Goal: Task Accomplishment & Management: Manage account settings

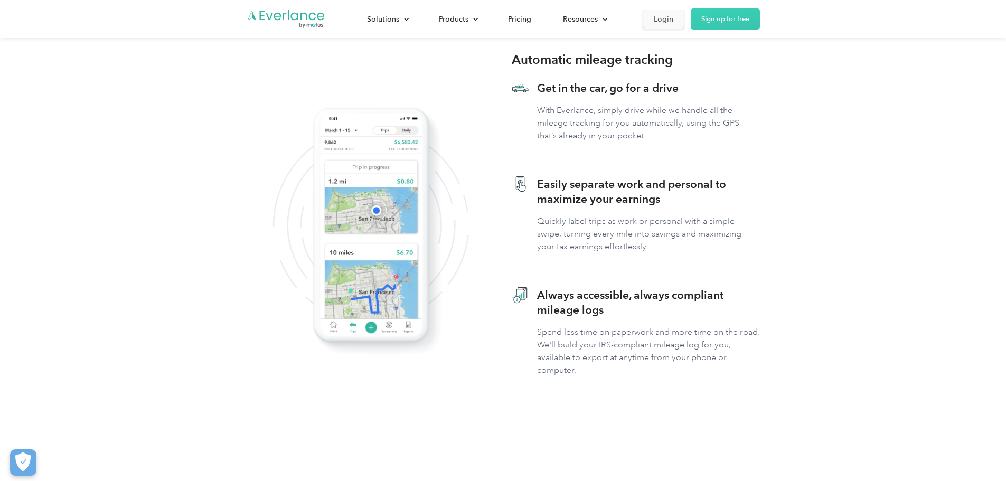
click at [684, 22] on link "Login" at bounding box center [664, 20] width 42 height 20
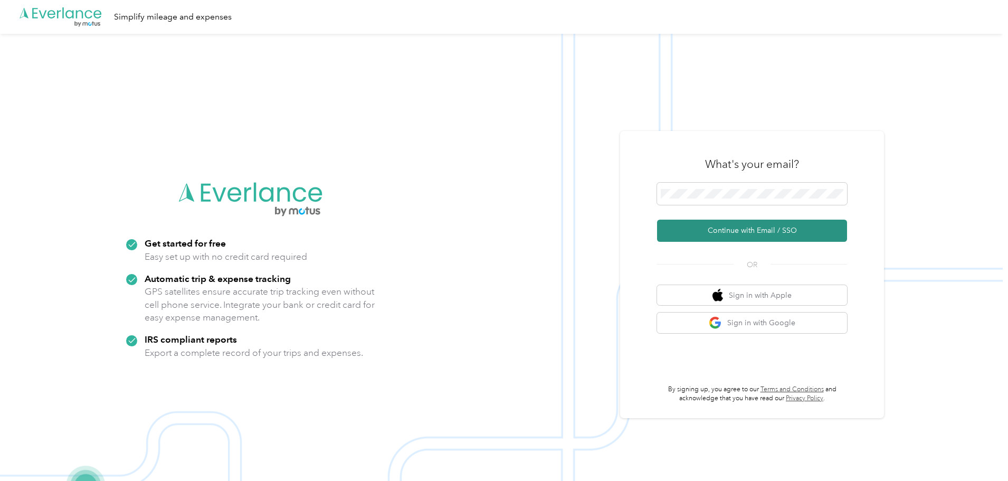
click at [767, 229] on button "Continue with Email / SSO" at bounding box center [752, 231] width 190 height 22
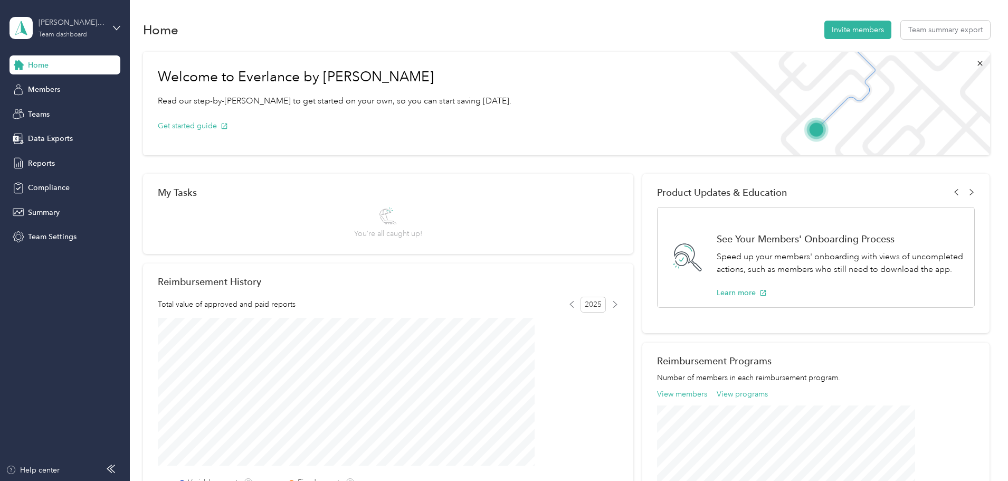
click at [101, 25] on div "matt.borek@convergint.com" at bounding box center [72, 22] width 66 height 11
click at [88, 112] on div "Personal dashboard" at bounding box center [180, 110] width 327 height 18
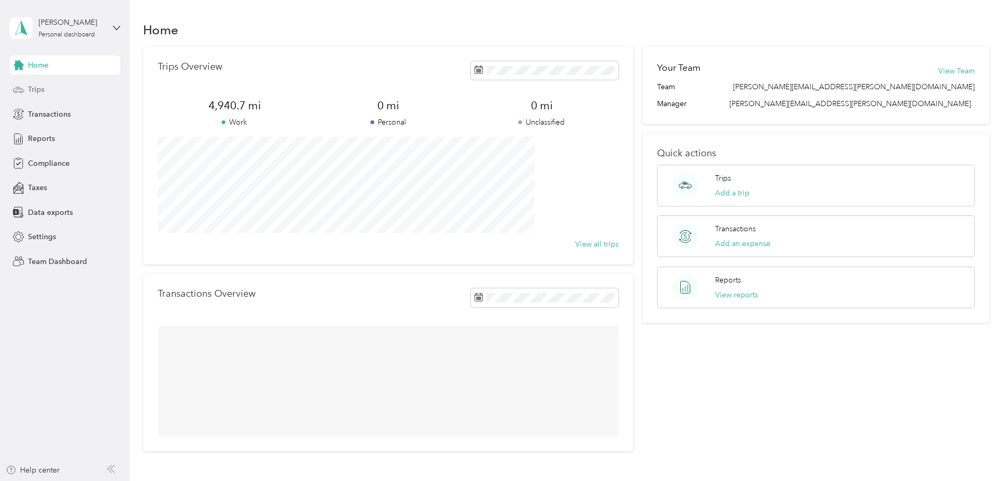
click at [57, 87] on div "Trips" at bounding box center [65, 89] width 111 height 19
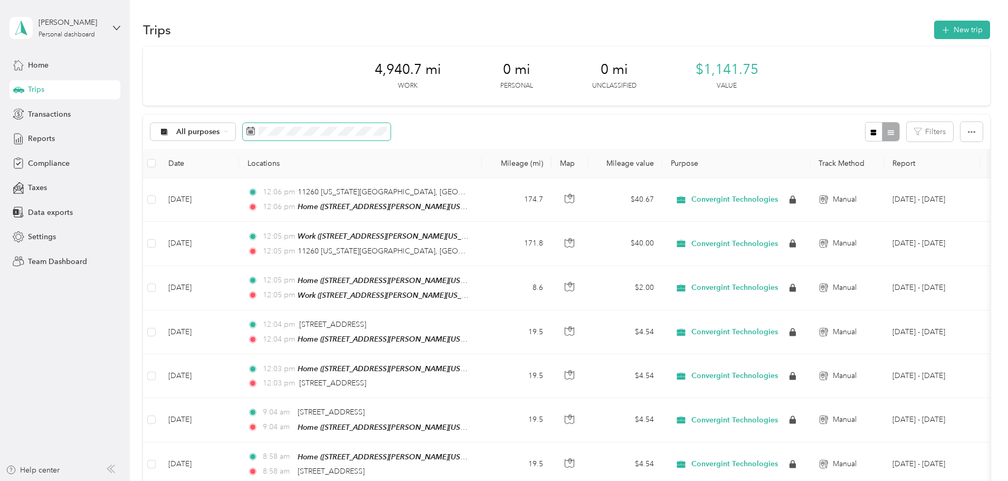
click at [255, 133] on icon at bounding box center [251, 131] width 8 height 8
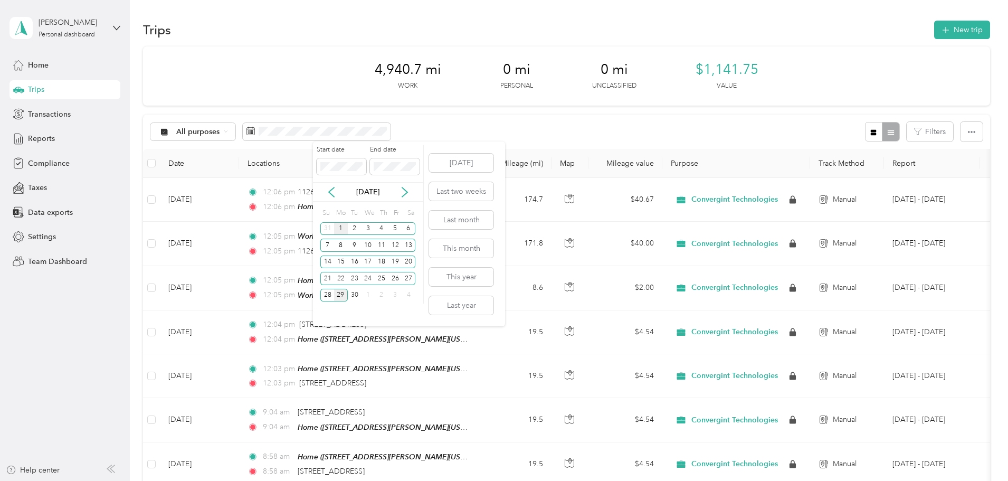
click at [339, 228] on div "1" at bounding box center [341, 228] width 14 height 13
click at [353, 296] on div "30" at bounding box center [355, 295] width 14 height 13
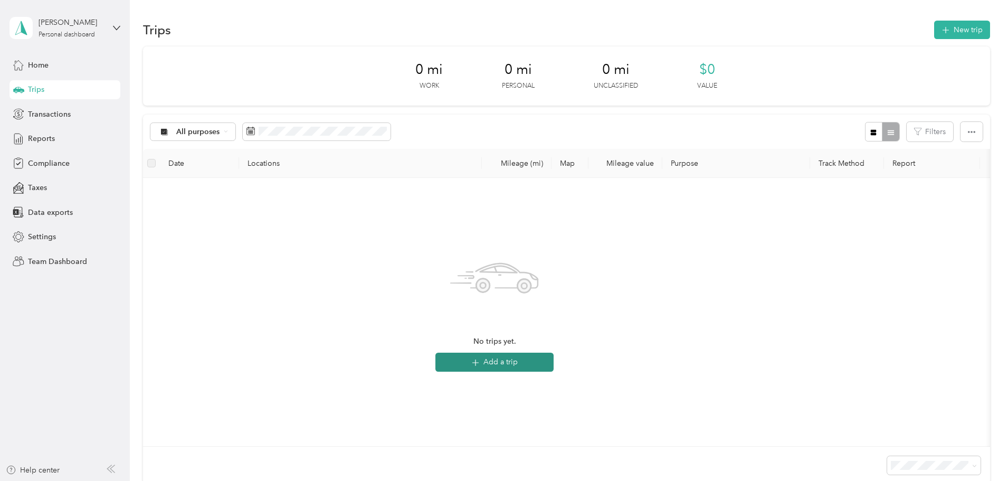
click at [553, 359] on button "Add a trip" at bounding box center [495, 362] width 118 height 19
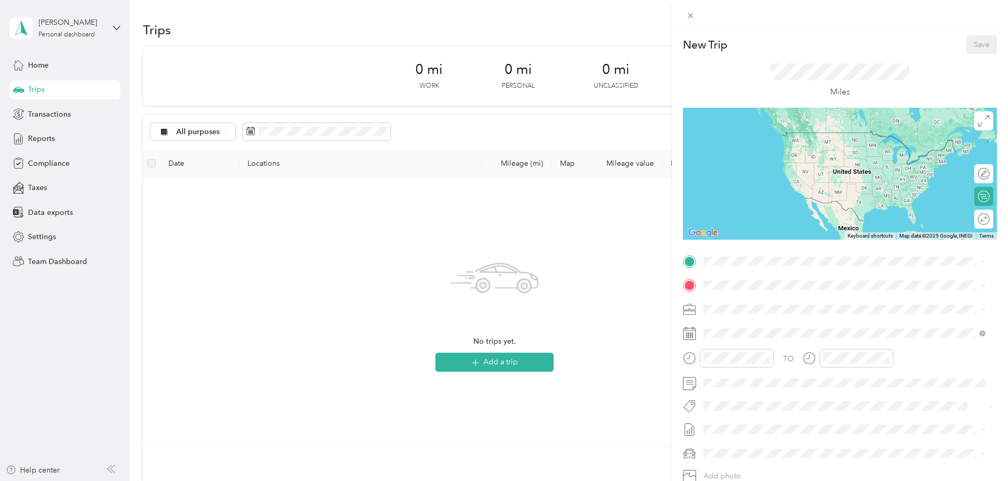
click at [783, 374] on div "Home 223 Parsons Road, Camillus, New York, United States" at bounding box center [806, 376] width 164 height 22
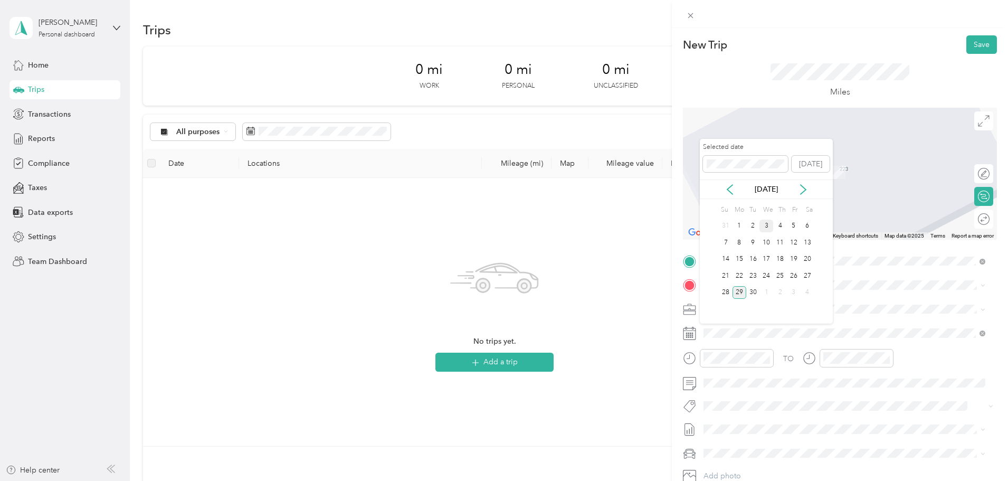
click at [768, 225] on div "3" at bounding box center [767, 226] width 14 height 13
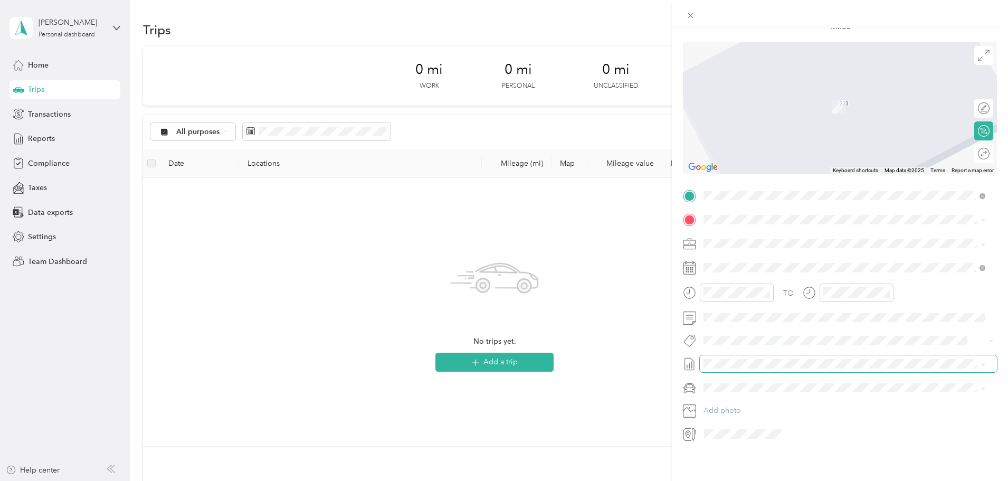
scroll to position [73, 0]
click at [745, 389] on span "[DATE] - [DATE]" at bounding box center [730, 390] width 53 height 11
click at [746, 397] on span "Chevrolet Colorado" at bounding box center [743, 398] width 73 height 9
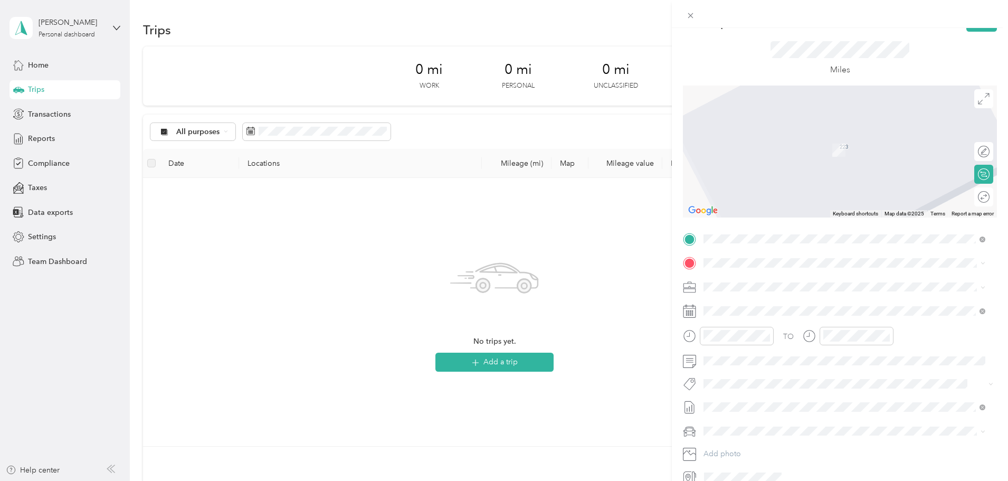
scroll to position [0, 0]
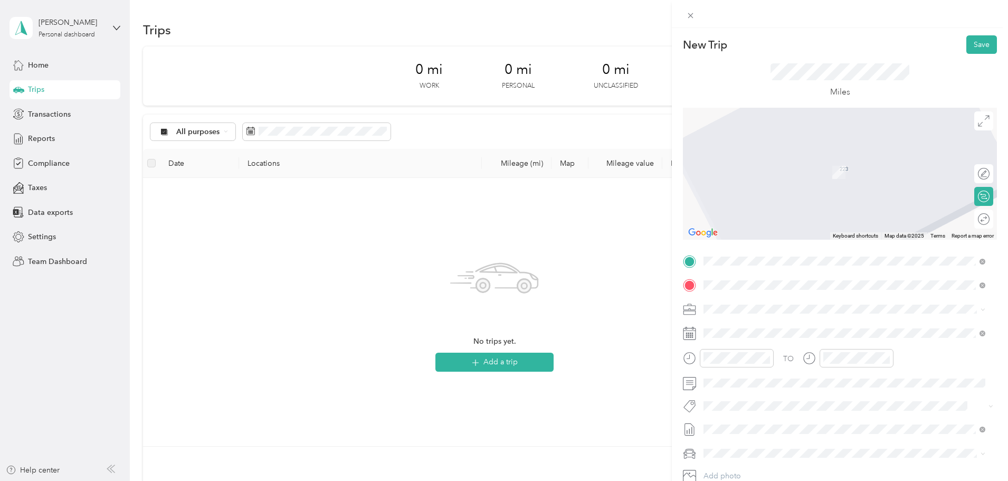
click at [772, 323] on span "112 Scotch Settlement Road Gouverneur, New York 13642, United States" at bounding box center [777, 323] width 106 height 10
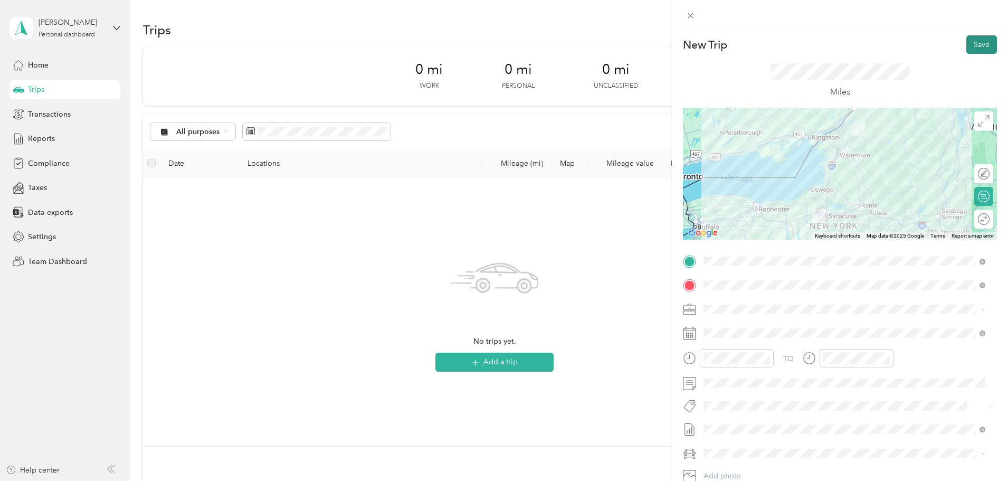
click at [974, 44] on button "Save" at bounding box center [982, 44] width 31 height 18
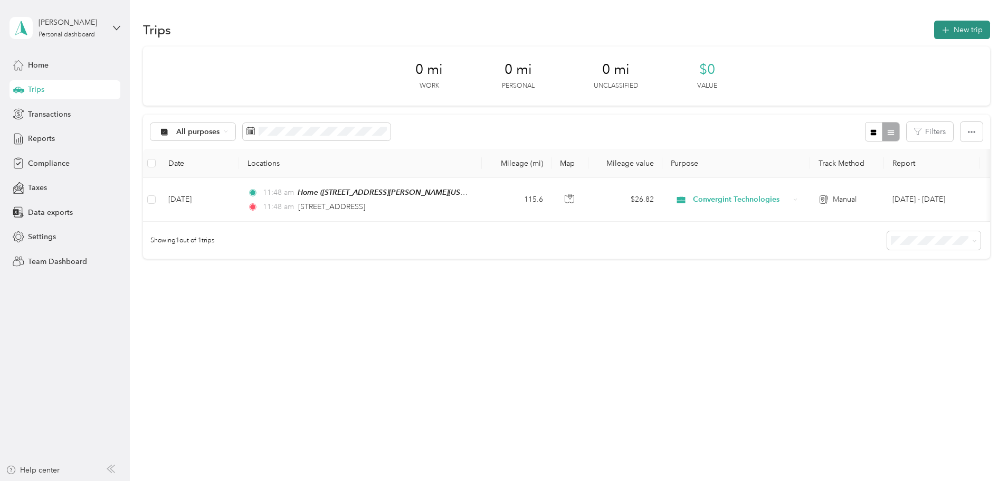
click at [935, 30] on button "New trip" at bounding box center [963, 30] width 56 height 18
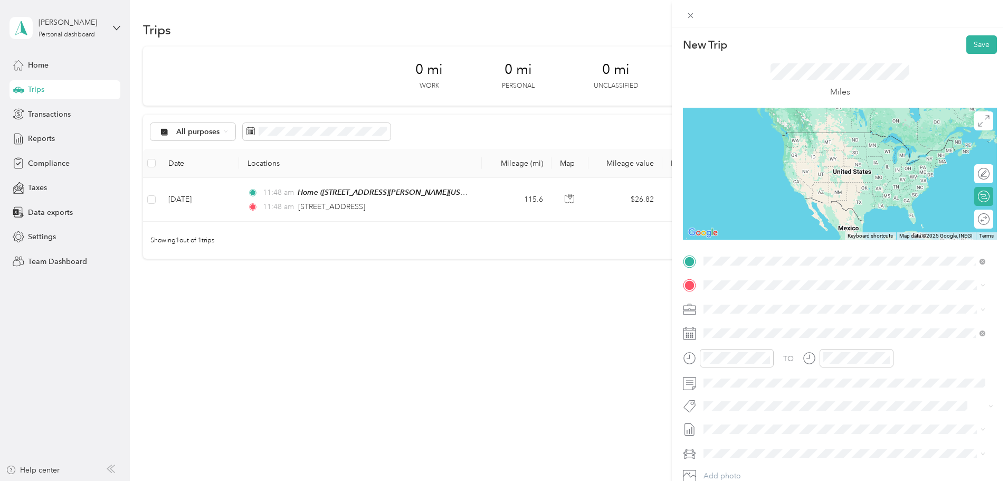
click at [770, 299] on span "112 Scotch Settlement Road Gouverneur, New York 13642, United States" at bounding box center [777, 300] width 106 height 10
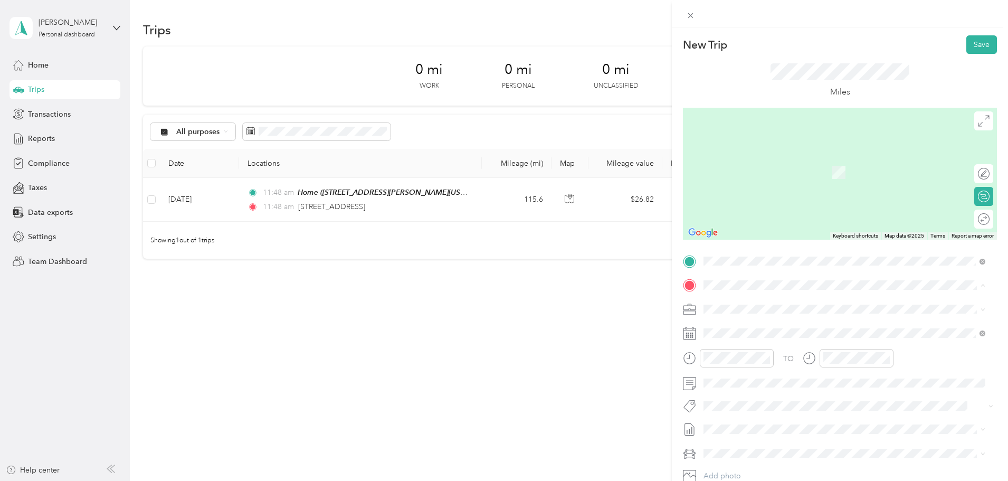
click at [775, 392] on div "Home" at bounding box center [806, 394] width 164 height 10
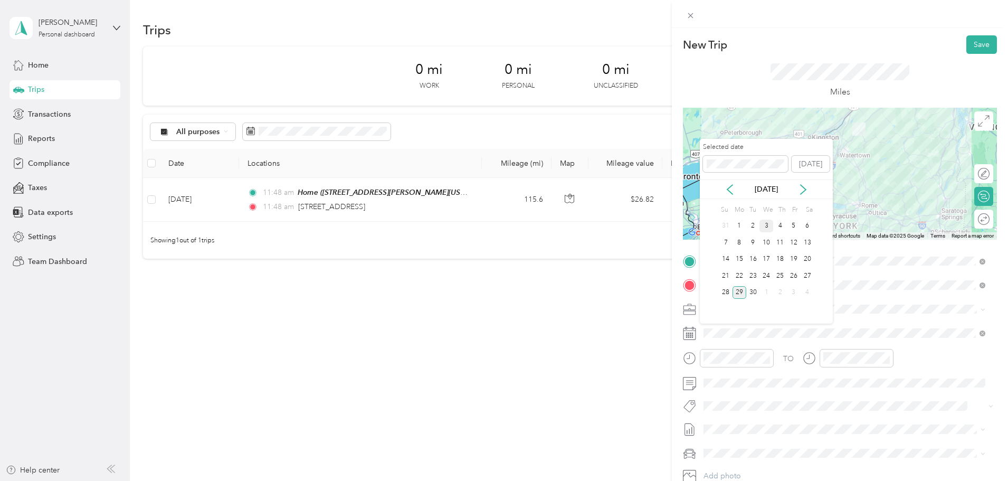
click at [767, 224] on div "3" at bounding box center [767, 226] width 14 height 13
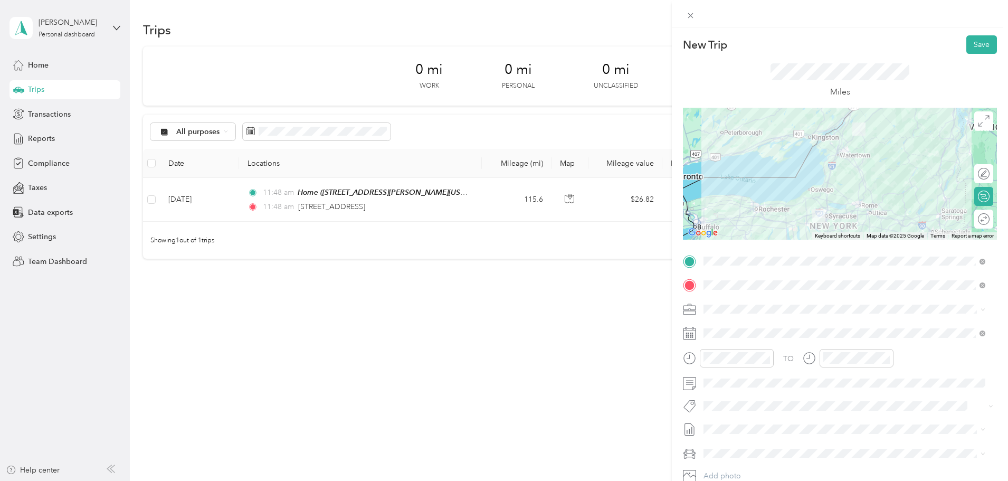
click at [744, 465] on span "[DATE] - [DATE]" at bounding box center [730, 463] width 53 height 11
click at [743, 421] on div "Chevrolet Colorado" at bounding box center [844, 416] width 275 height 11
click at [967, 42] on button "Save" at bounding box center [982, 44] width 31 height 18
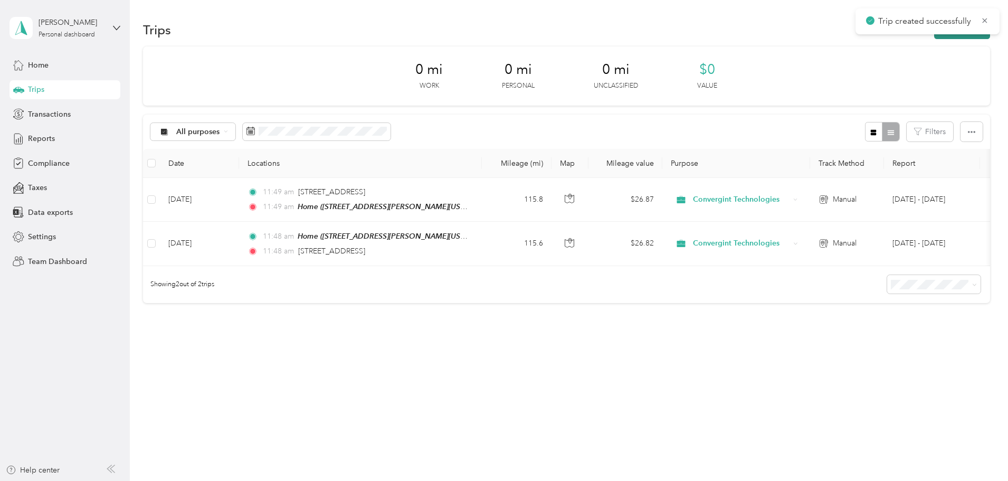
click at [935, 36] on button "New trip" at bounding box center [963, 30] width 56 height 18
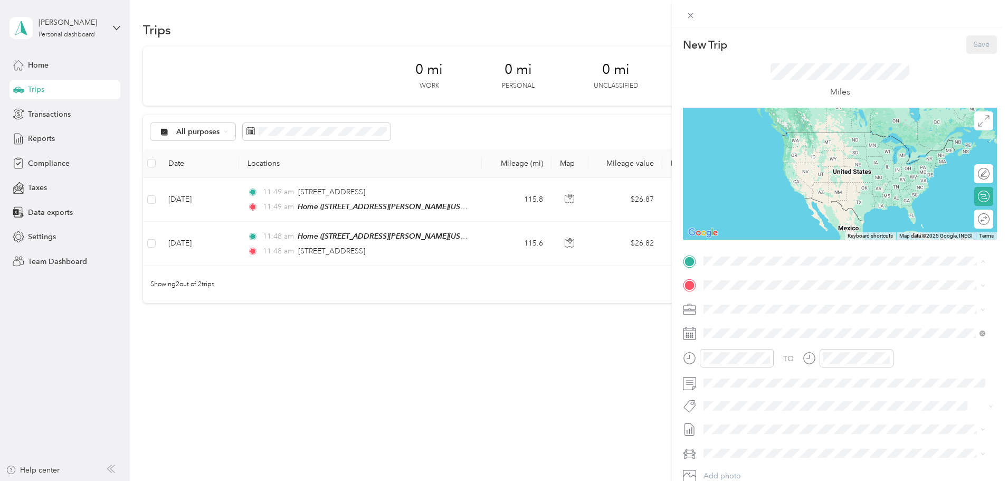
click at [758, 373] on div "Home 223 Parsons Road, Camillus, New York, United States" at bounding box center [806, 376] width 164 height 22
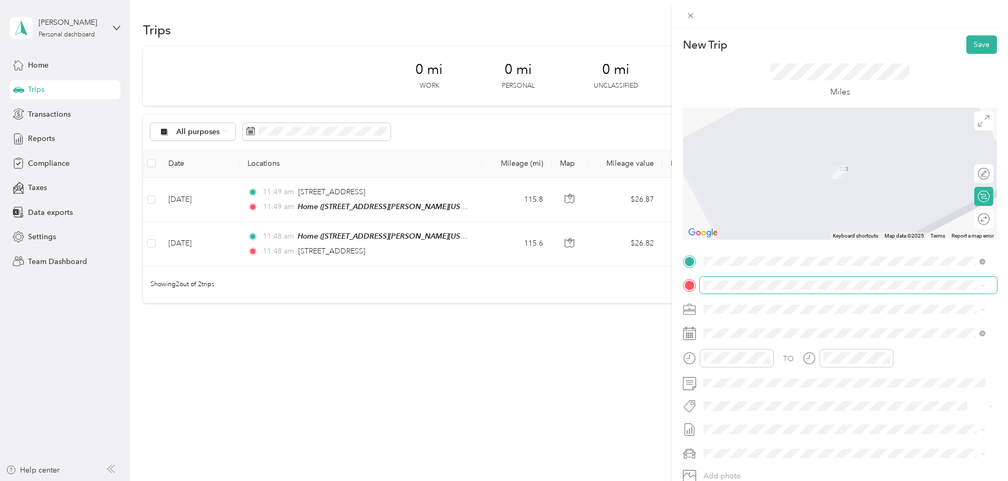
click at [794, 278] on span at bounding box center [848, 285] width 297 height 17
click at [799, 328] on span "9005 River Road Marcy, New York 13403, United States" at bounding box center [806, 323] width 164 height 10
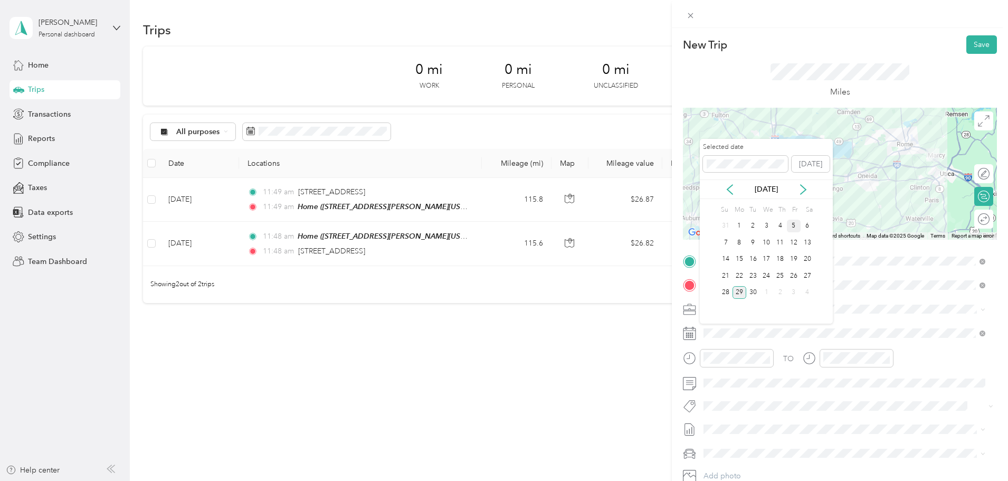
click at [795, 228] on div "5" at bounding box center [794, 226] width 14 height 13
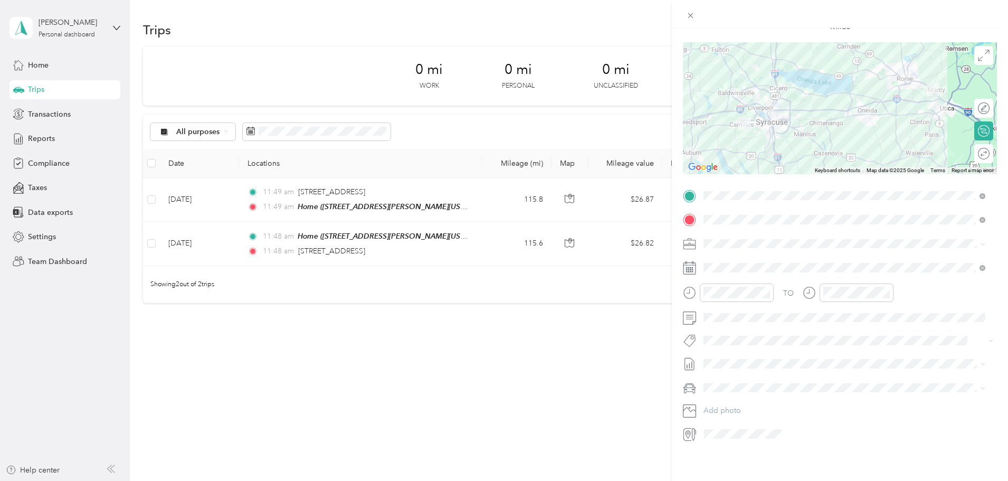
scroll to position [73, 0]
click at [764, 388] on span "Sep 1 - 30,2025 Draft" at bounding box center [844, 391] width 275 height 10
click at [744, 398] on span "Chevrolet Colorado" at bounding box center [743, 398] width 73 height 9
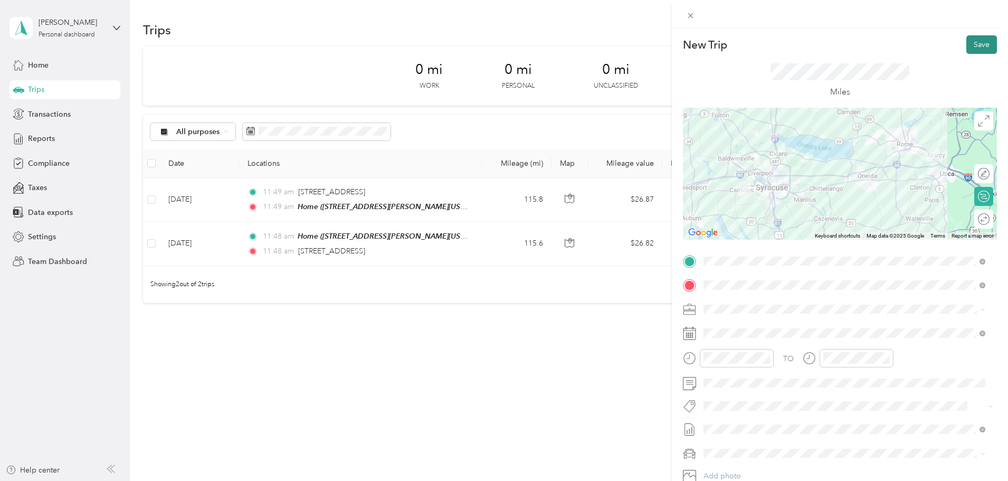
click at [978, 45] on button "Save" at bounding box center [982, 44] width 31 height 18
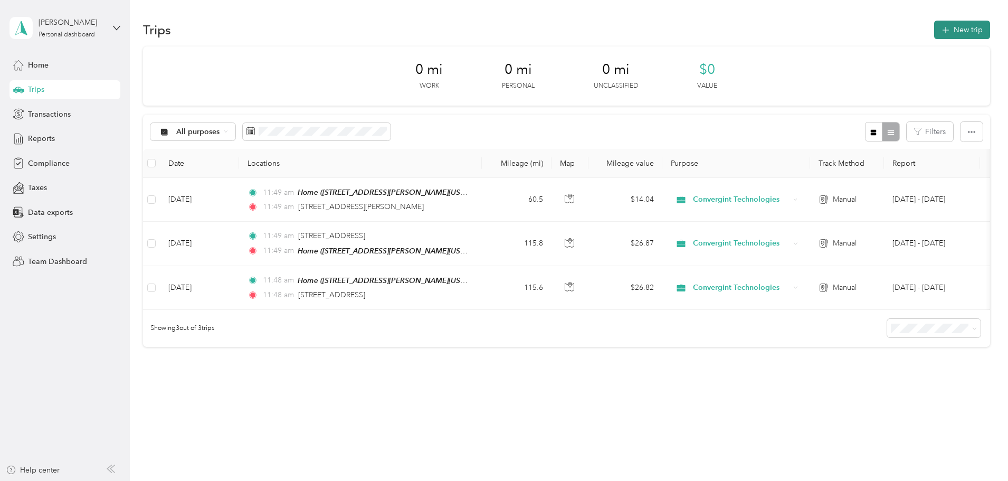
click at [940, 32] on icon "button" at bounding box center [946, 30] width 12 height 12
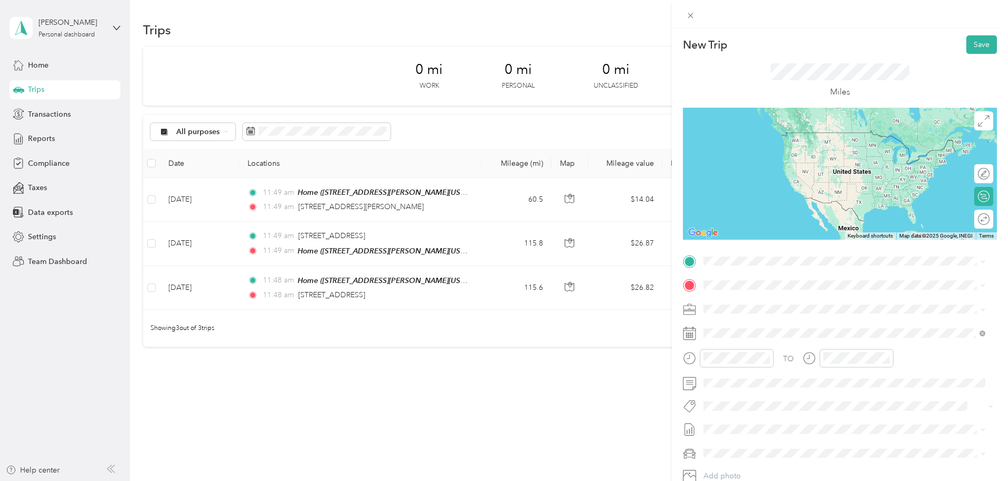
click at [766, 304] on span "9005 River Road Marcy, New York 13403, United States" at bounding box center [806, 299] width 164 height 10
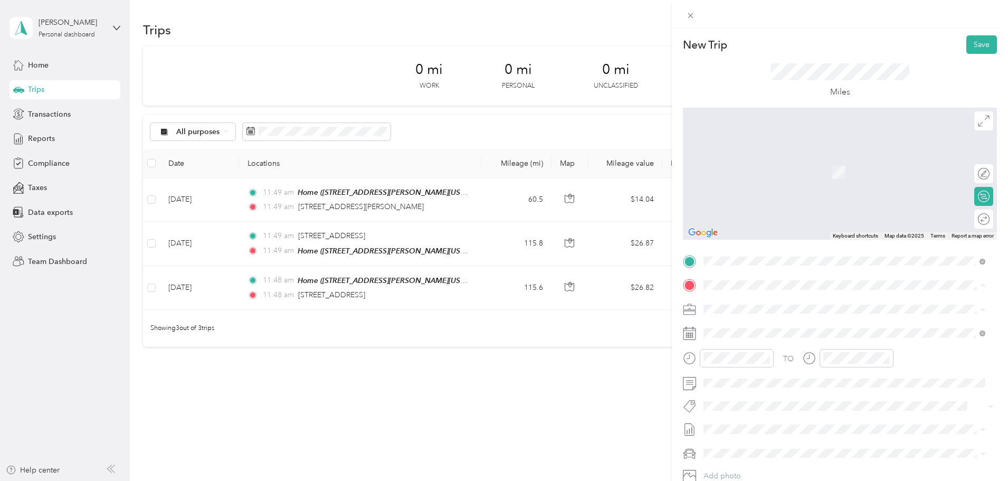
click at [767, 332] on div "Work 160 Dwight Park Circle, Geddes, New York, United States" at bounding box center [806, 333] width 164 height 22
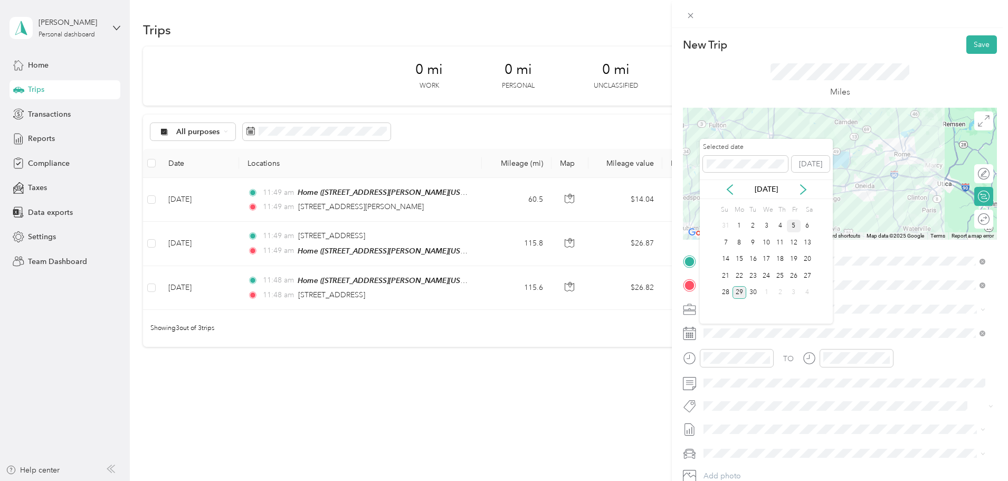
click at [793, 224] on div "5" at bounding box center [794, 226] width 14 height 13
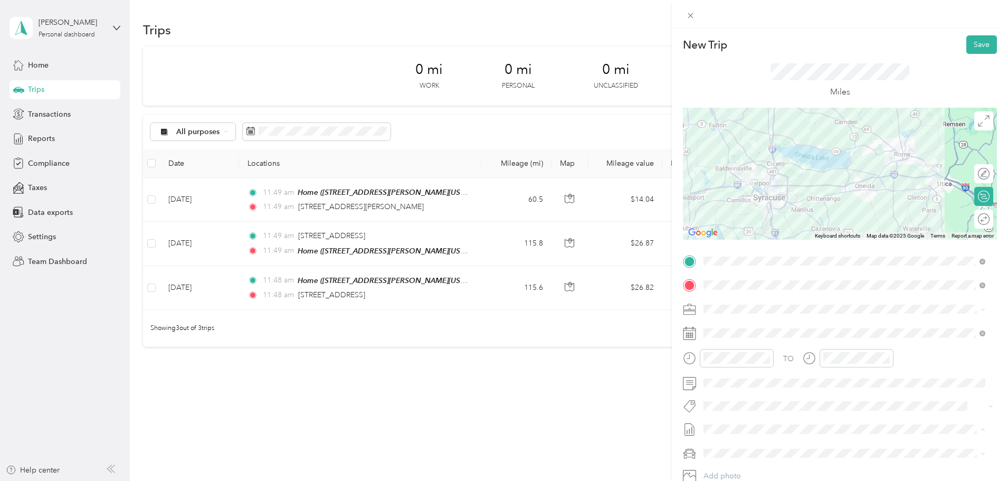
click at [763, 463] on span "Sep 1 - 30,2025 Draft" at bounding box center [844, 464] width 275 height 10
click at [759, 418] on div "Chevrolet Colorado" at bounding box center [844, 416] width 275 height 11
click at [983, 43] on button "Save" at bounding box center [982, 44] width 31 height 18
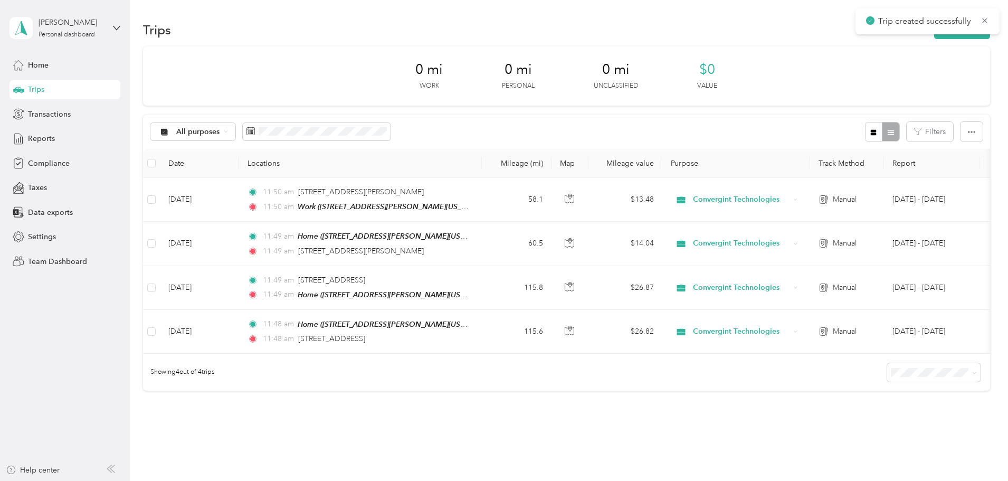
click at [889, 41] on section "Trips New trip 0 mi Work 0 mi Personal 0 mi Unclassified $0 Value All purposes …" at bounding box center [566, 222] width 847 height 409
click at [935, 36] on button "New trip" at bounding box center [963, 30] width 56 height 18
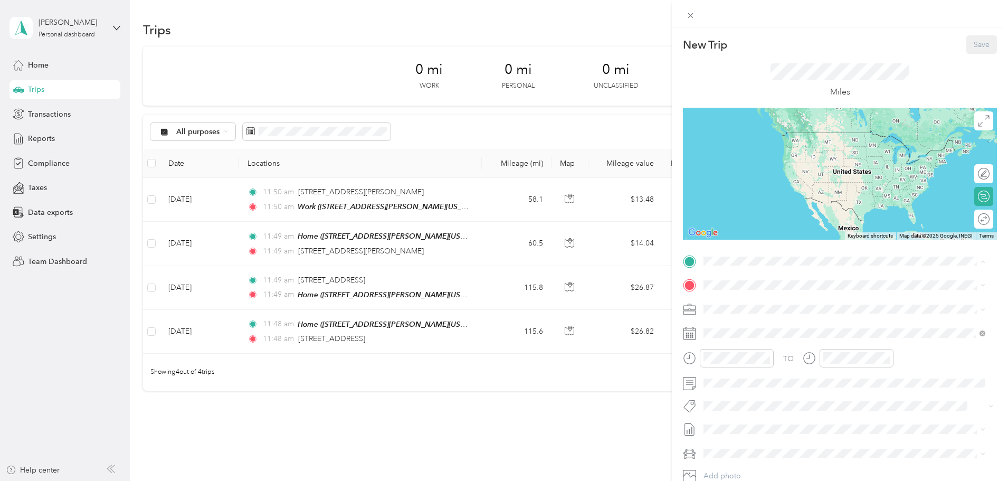
click at [763, 313] on span "160 Dwight Park Circle, Geddes, New York, United States" at bounding box center [806, 314] width 164 height 9
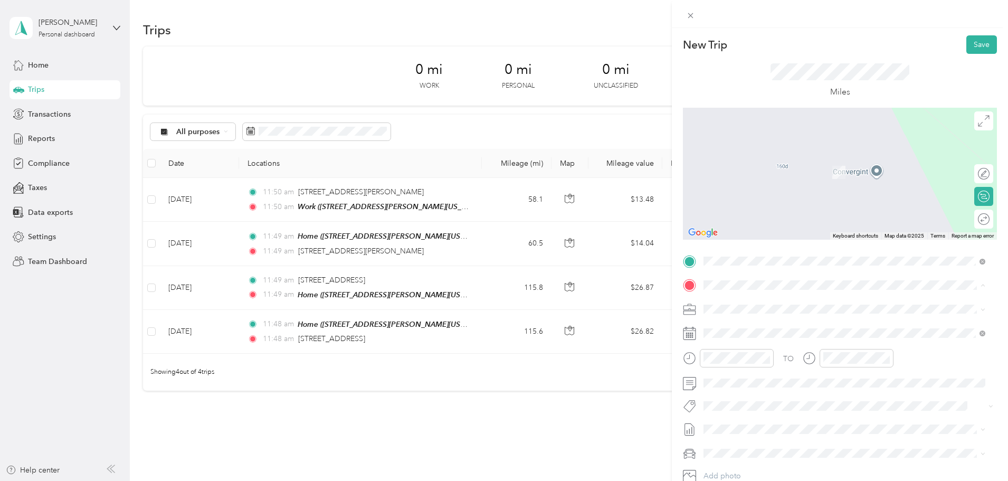
click at [776, 399] on div "Home 223 Parsons Road, Camillus, New York, United States" at bounding box center [806, 400] width 164 height 22
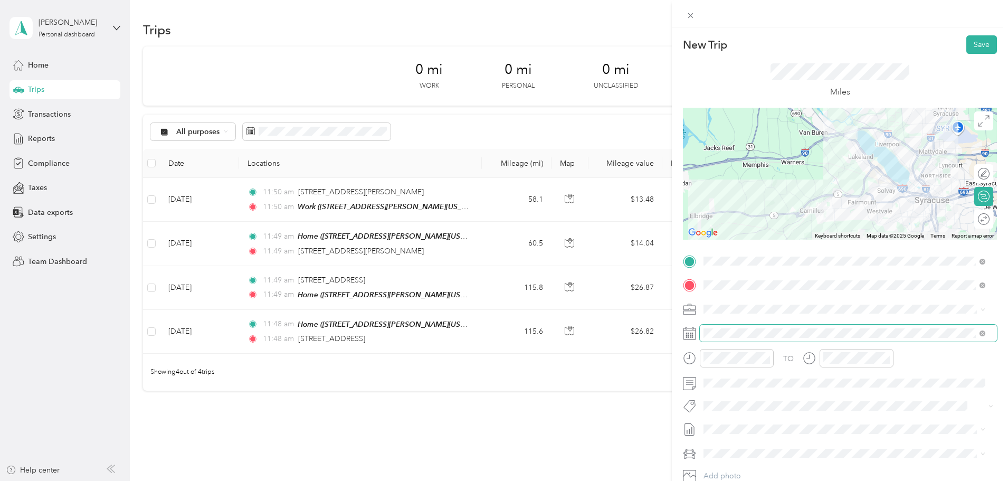
click at [750, 327] on span at bounding box center [848, 333] width 297 height 17
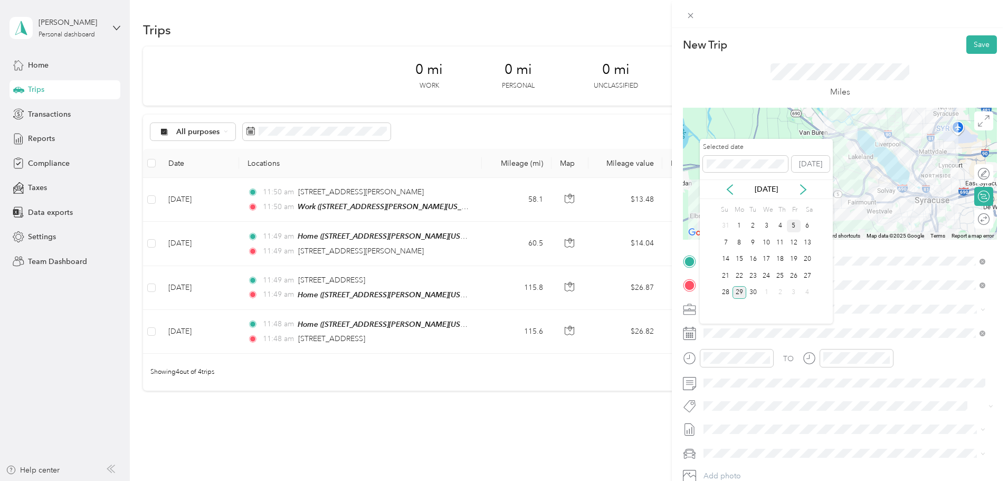
click at [793, 221] on div "5" at bounding box center [794, 226] width 14 height 13
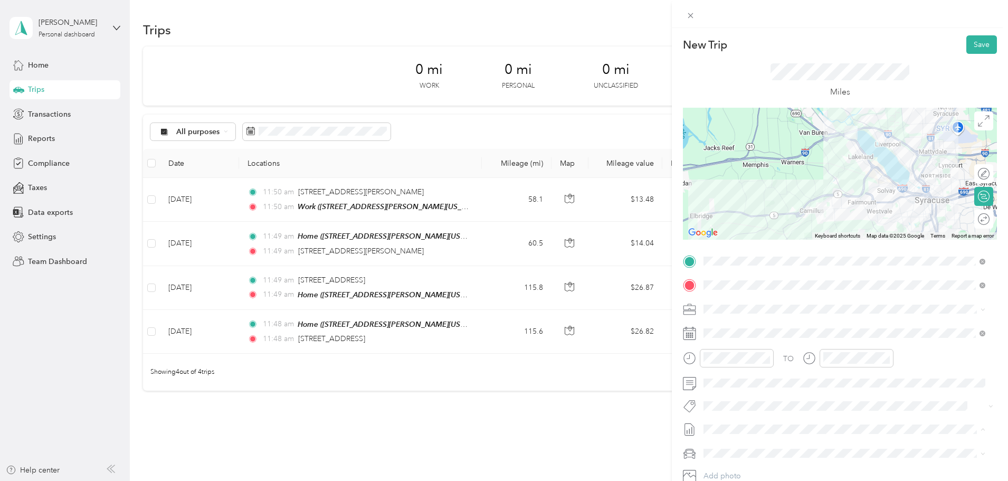
click at [741, 460] on span "[DATE] - [DATE]" at bounding box center [730, 464] width 53 height 11
click at [756, 415] on span "Chevrolet Colorado" at bounding box center [743, 416] width 73 height 9
click at [979, 46] on button "Save" at bounding box center [982, 44] width 31 height 18
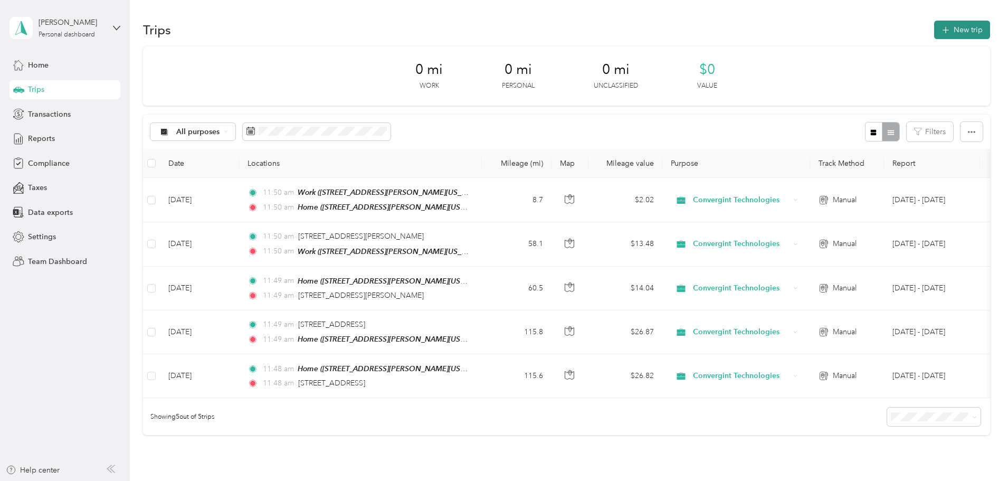
click at [935, 29] on button "New trip" at bounding box center [963, 30] width 56 height 18
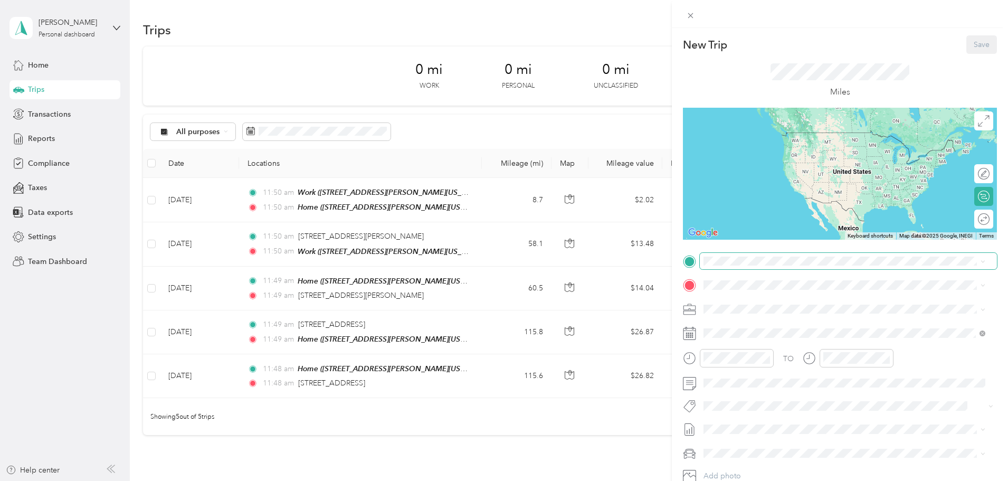
click at [730, 266] on span at bounding box center [848, 261] width 297 height 17
click at [773, 371] on div "Home" at bounding box center [806, 370] width 164 height 10
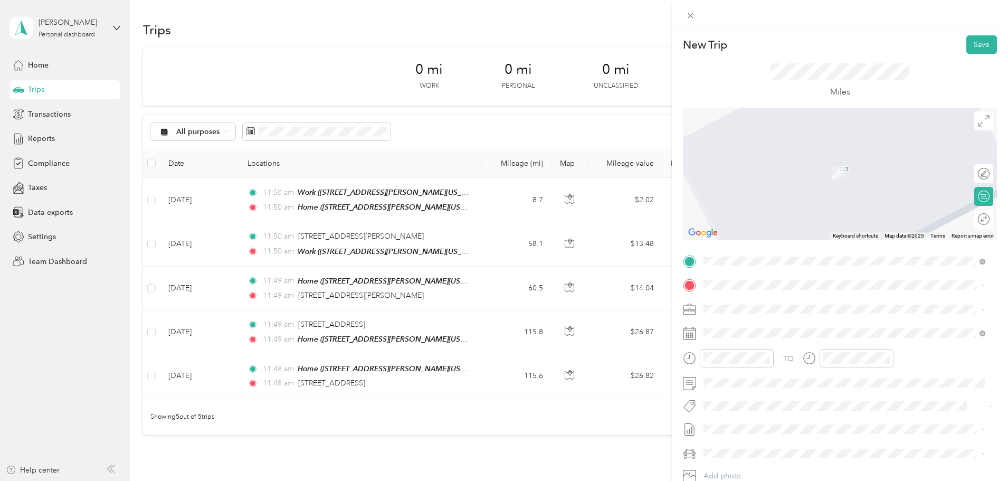
drag, startPoint x: 762, startPoint y: 370, endPoint x: 760, endPoint y: 362, distance: 8.2
click at [762, 370] on div "Home" at bounding box center [806, 370] width 164 height 10
click at [767, 331] on div "Work 160 Dwight Park Circle, Geddes, New York, United States" at bounding box center [806, 333] width 164 height 22
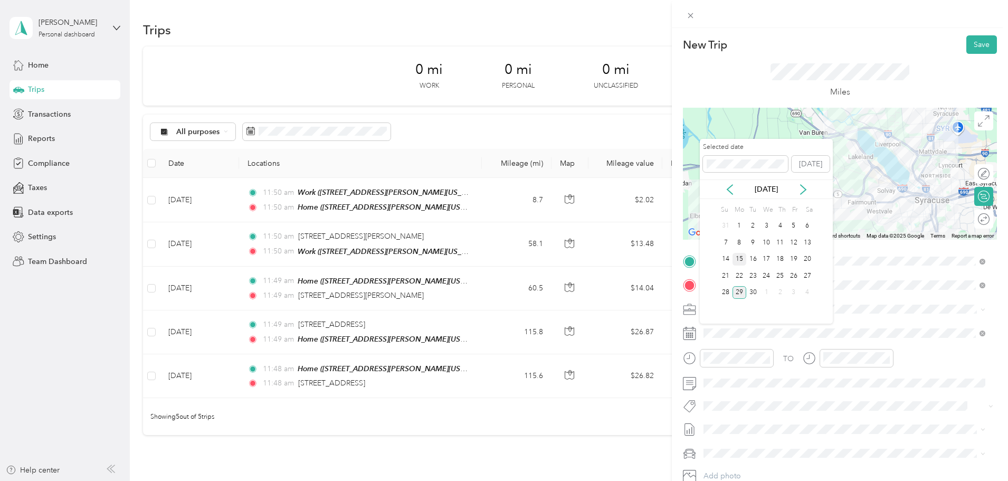
click at [740, 261] on div "15" at bounding box center [740, 259] width 14 height 13
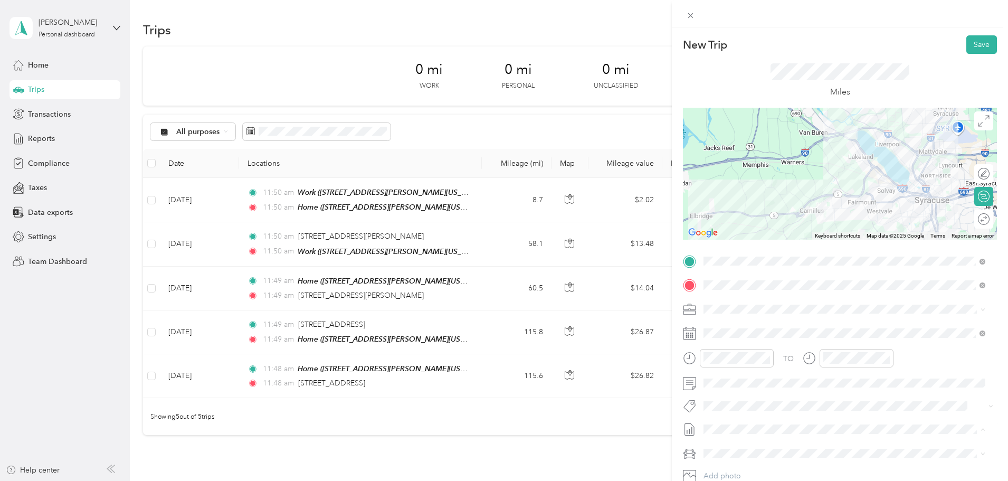
click at [757, 460] on span "Sep 1 - 30,2025 Draft" at bounding box center [844, 464] width 275 height 10
click at [761, 416] on span "Chevrolet Colorado" at bounding box center [743, 416] width 73 height 9
click at [967, 42] on button "Save" at bounding box center [982, 44] width 31 height 18
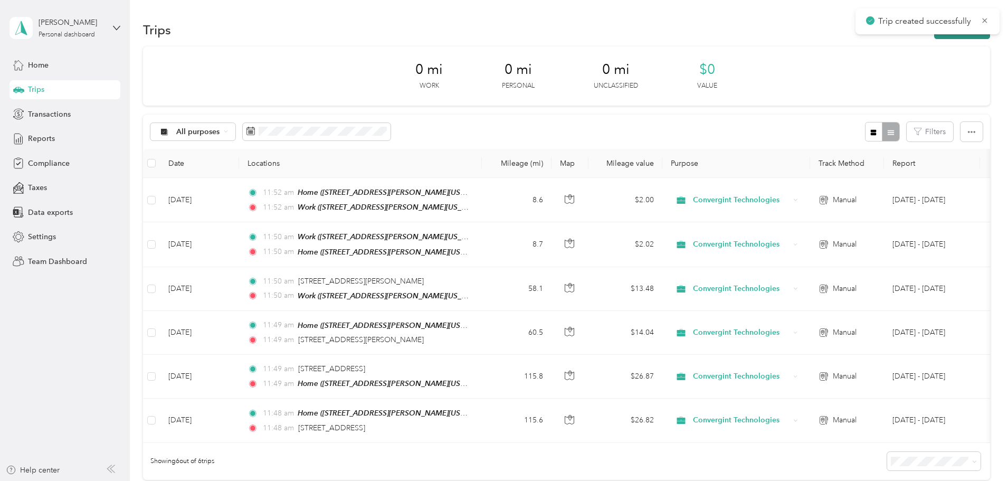
click at [935, 36] on button "New trip" at bounding box center [963, 30] width 56 height 18
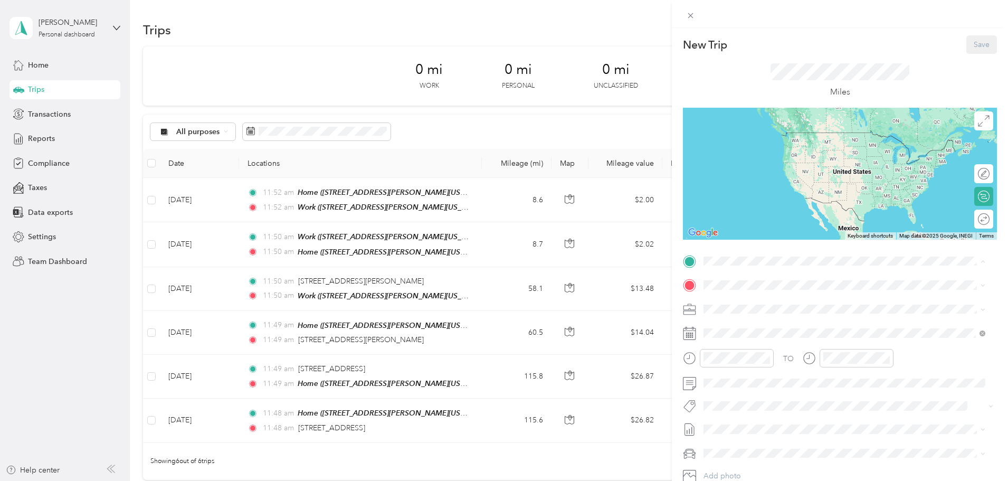
click at [788, 310] on span "160 Dwight Park Circle, Geddes, New York, United States" at bounding box center [806, 314] width 164 height 9
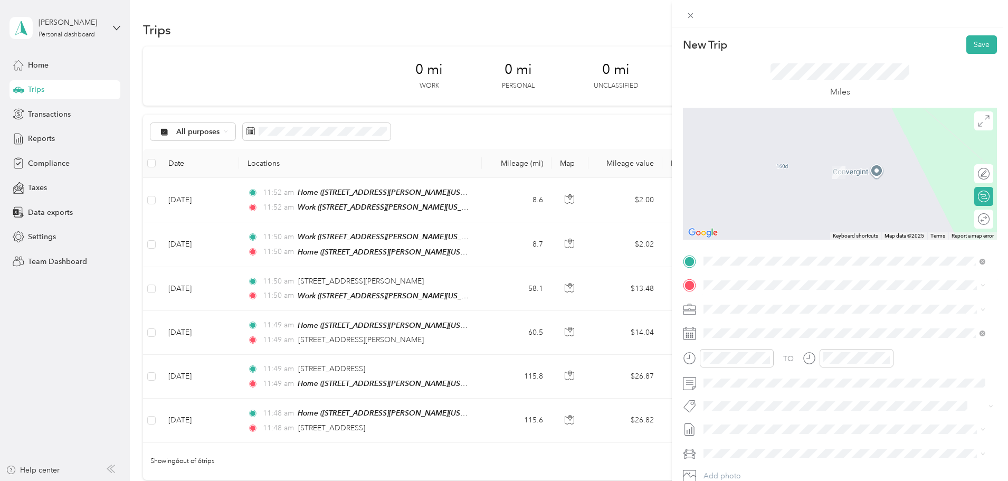
click at [765, 326] on span "390 Systems Road Rochester, New York 14623, United States" at bounding box center [777, 323] width 106 height 10
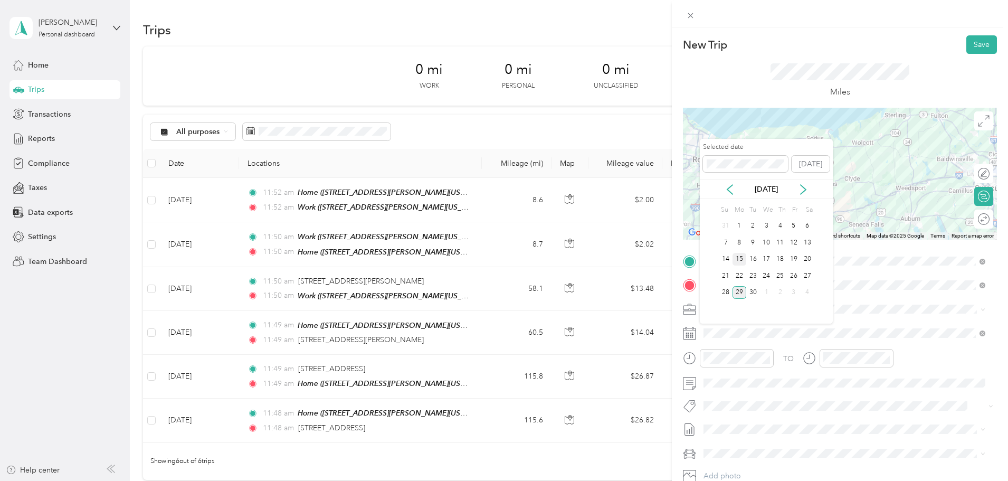
click at [740, 259] on div "15" at bounding box center [740, 259] width 14 height 13
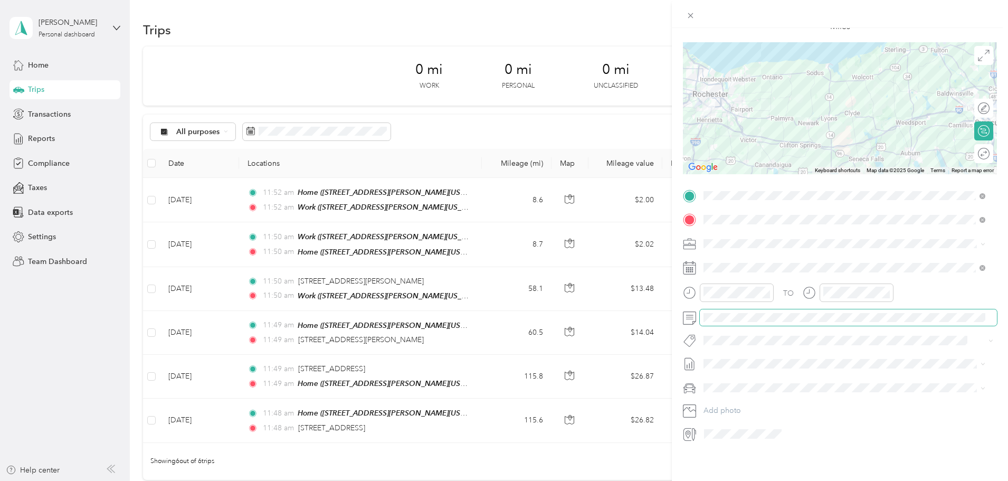
scroll to position [73, 0]
click at [768, 386] on span "Sep 1 - 30,2025 Draft" at bounding box center [844, 391] width 275 height 10
click at [780, 400] on div "Chevrolet Colorado" at bounding box center [844, 397] width 275 height 11
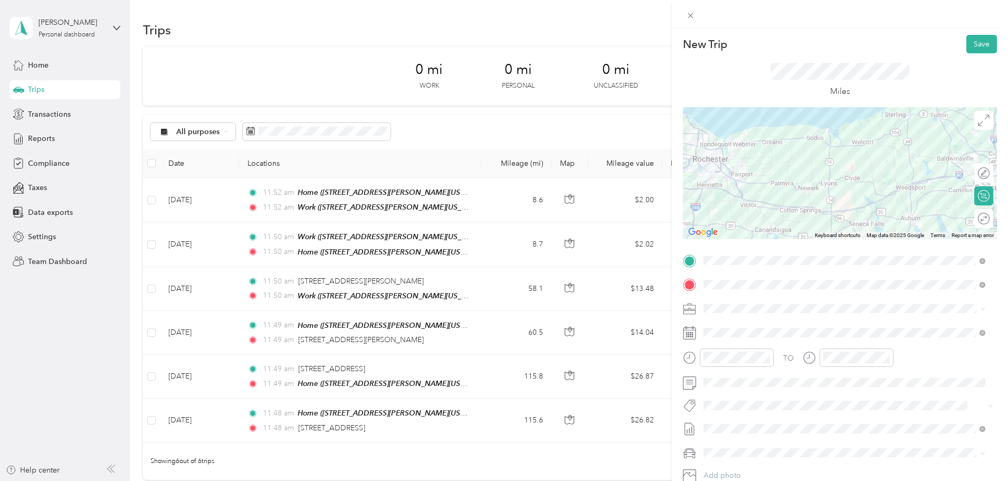
scroll to position [0, 0]
click at [969, 45] on button "Save" at bounding box center [982, 44] width 31 height 18
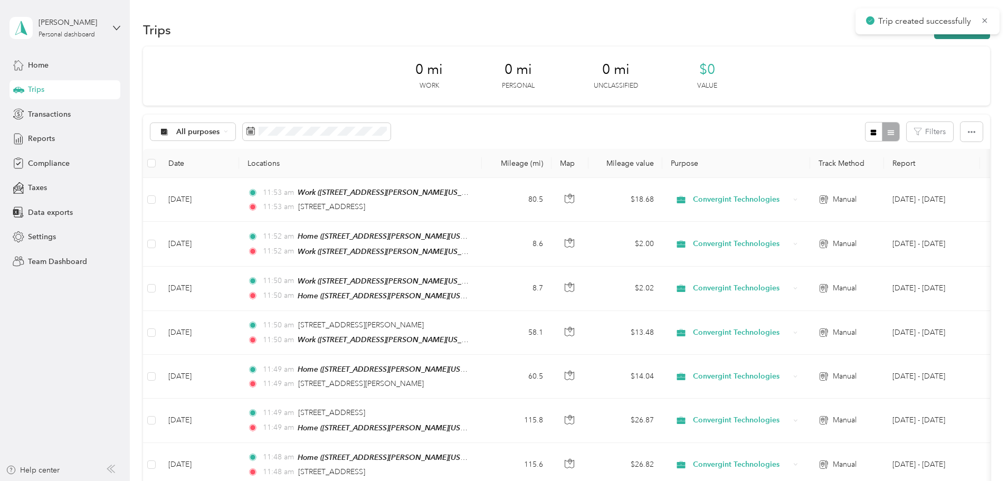
click at [935, 37] on button "New trip" at bounding box center [963, 30] width 56 height 18
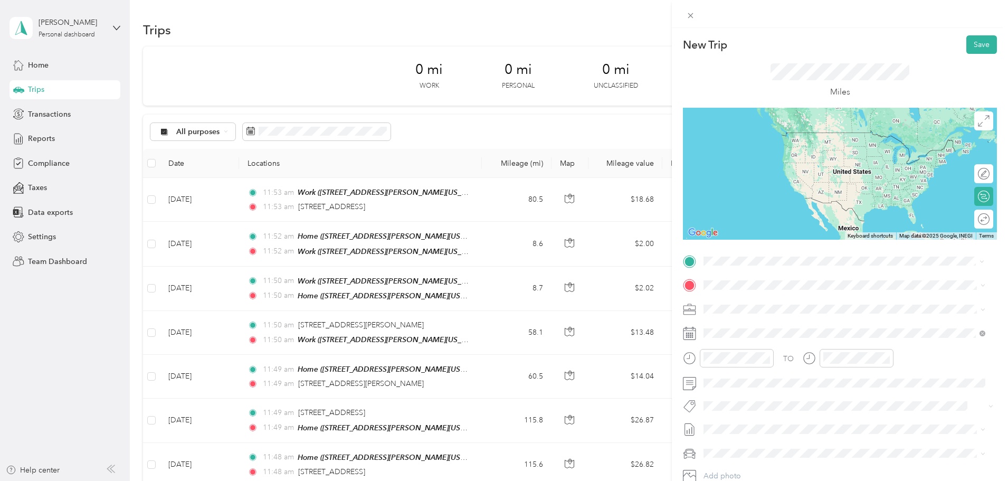
click at [795, 304] on span "390 Systems Road Rochester, New York 14623, United States" at bounding box center [777, 300] width 106 height 10
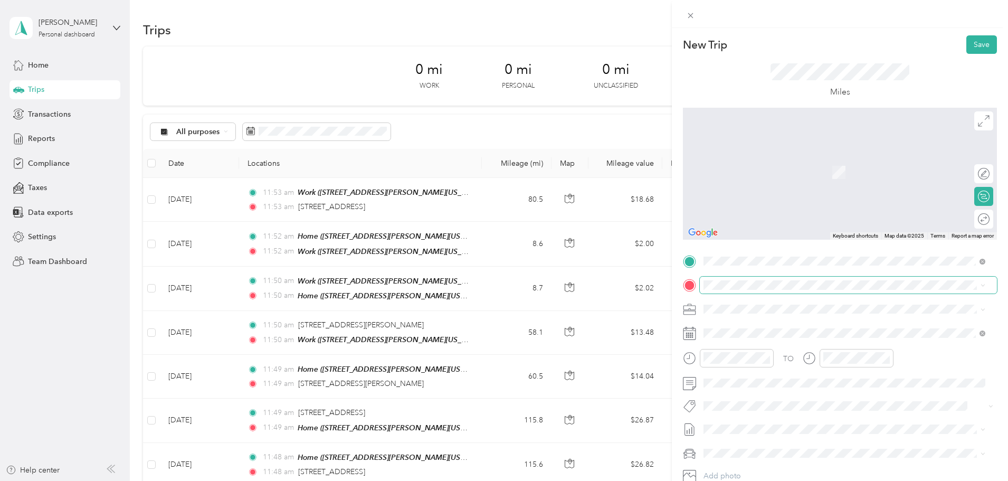
click at [799, 280] on span at bounding box center [848, 285] width 297 height 17
click at [799, 328] on span "7000 Sonyea Road Sonyea, New York 14556, United States" at bounding box center [821, 323] width 195 height 10
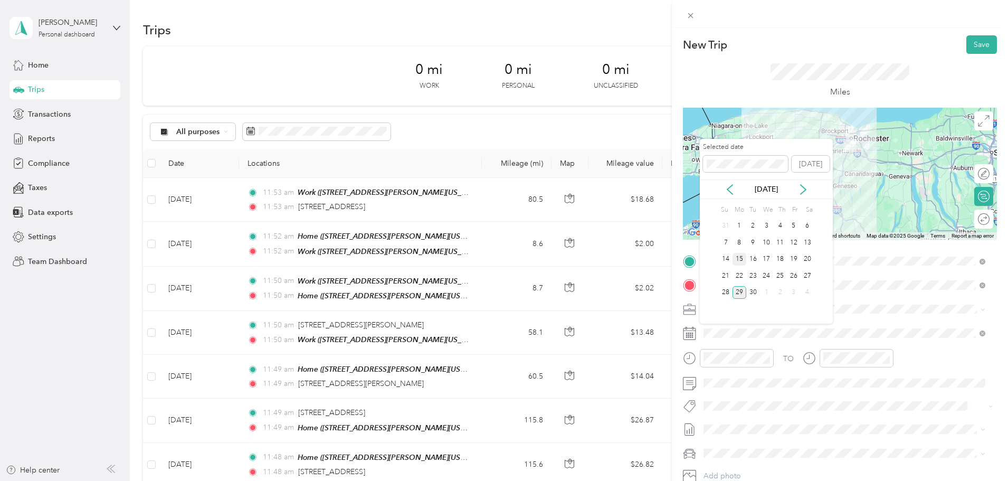
click at [740, 260] on div "15" at bounding box center [740, 259] width 14 height 13
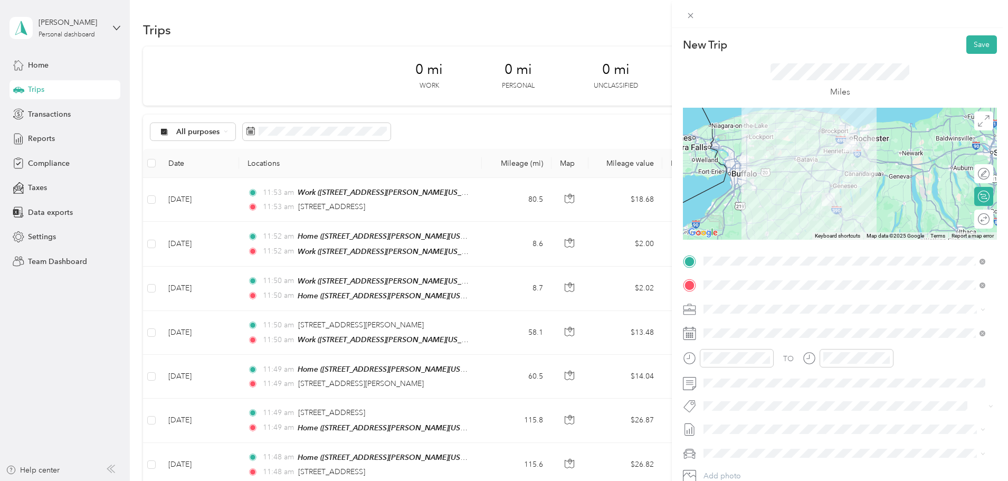
click at [735, 461] on span "[DATE] - [DATE]" at bounding box center [730, 464] width 53 height 11
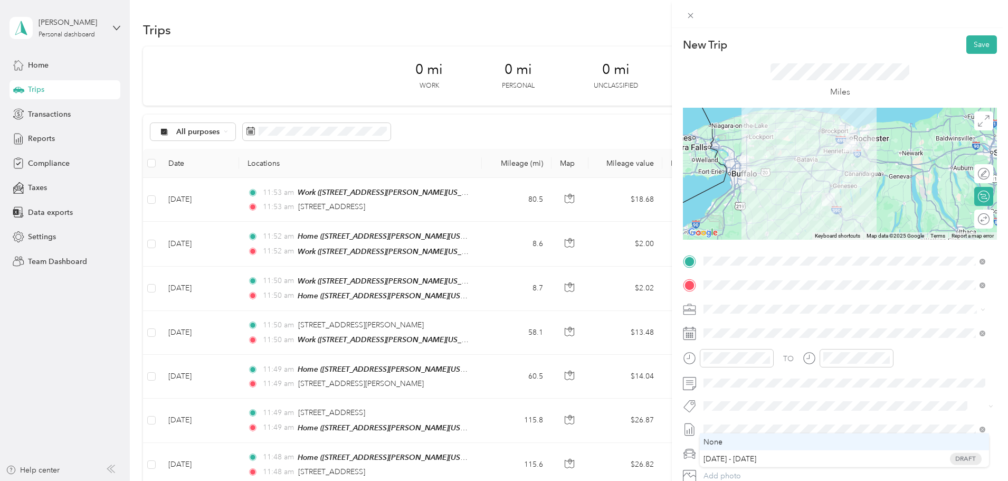
click at [734, 447] on span at bounding box center [848, 453] width 297 height 17
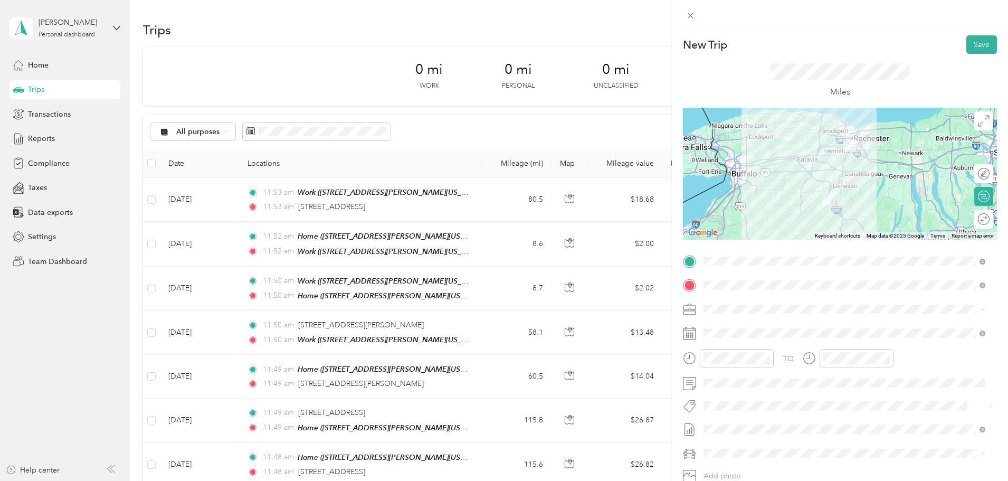
click at [747, 418] on span "Chevrolet Colorado" at bounding box center [743, 416] width 73 height 9
click at [982, 48] on button "Save" at bounding box center [982, 44] width 31 height 18
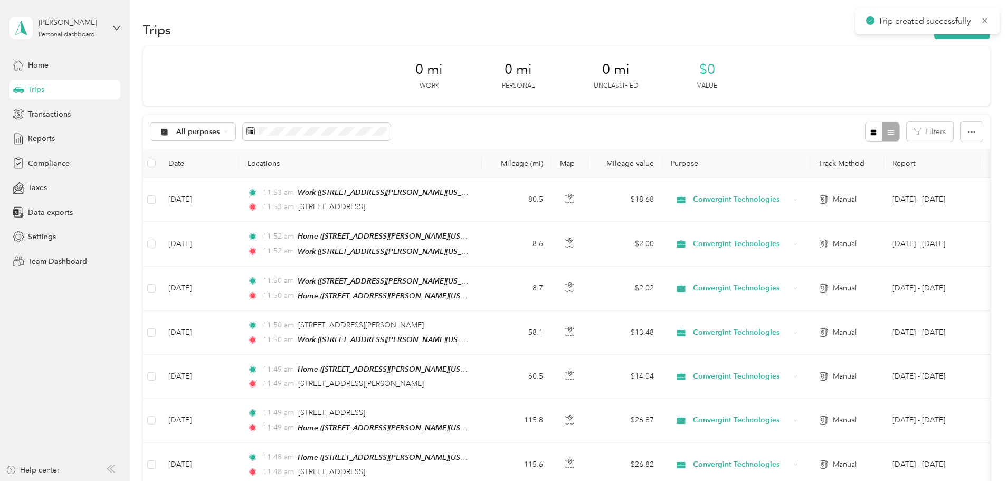
click at [893, 39] on div "Trips New trip" at bounding box center [566, 29] width 847 height 22
click at [935, 36] on button "New trip" at bounding box center [963, 30] width 56 height 18
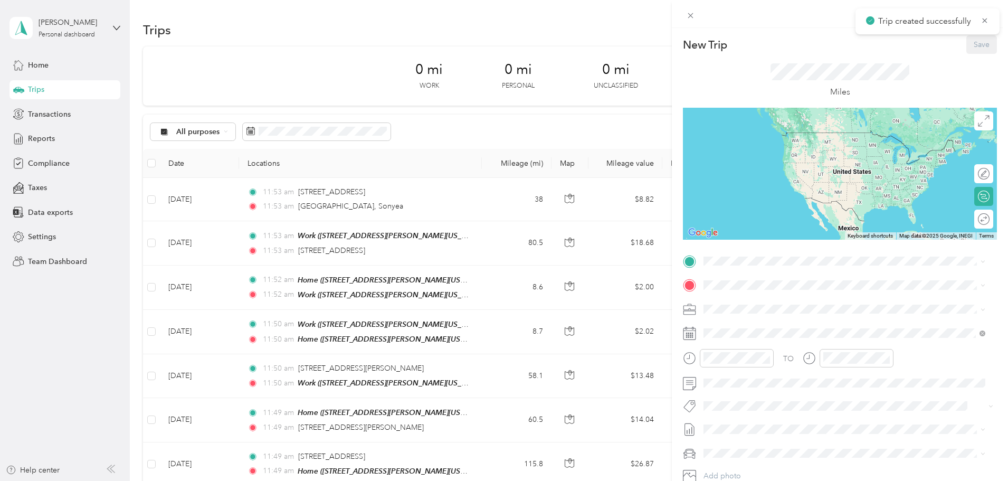
click at [754, 269] on div "TO Add photo" at bounding box center [840, 380] width 314 height 255
click at [775, 300] on span "7000 Sonyea Road Sonyea, New York 14556, United States" at bounding box center [821, 300] width 195 height 10
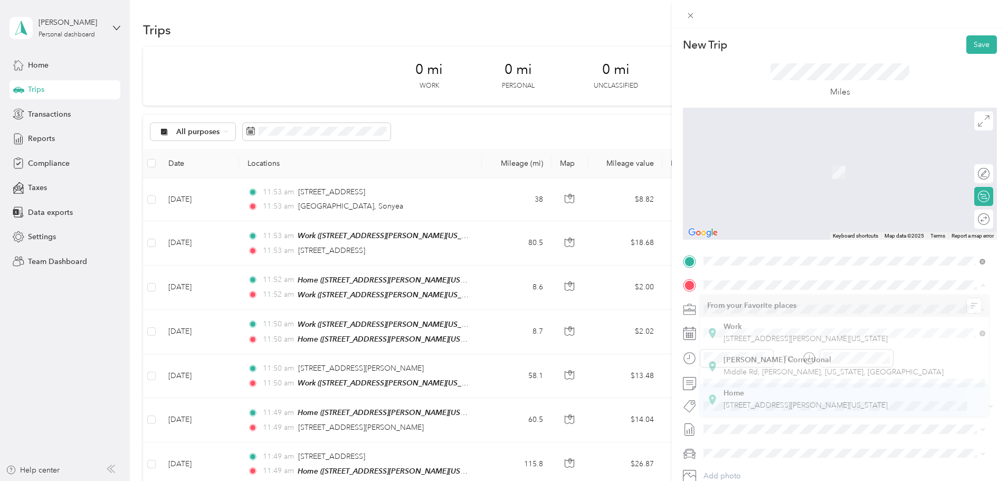
click at [775, 392] on div "Home" at bounding box center [806, 394] width 164 height 10
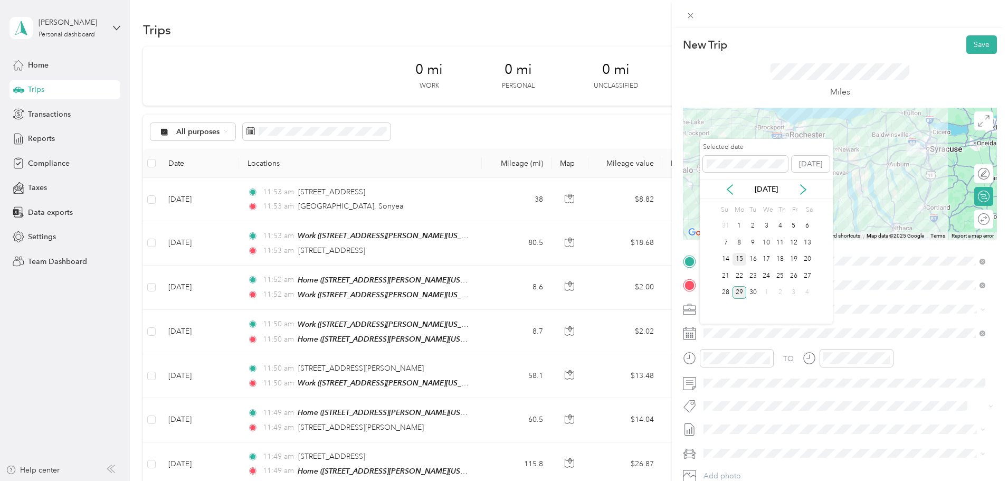
click at [742, 263] on div "15" at bounding box center [740, 259] width 14 height 13
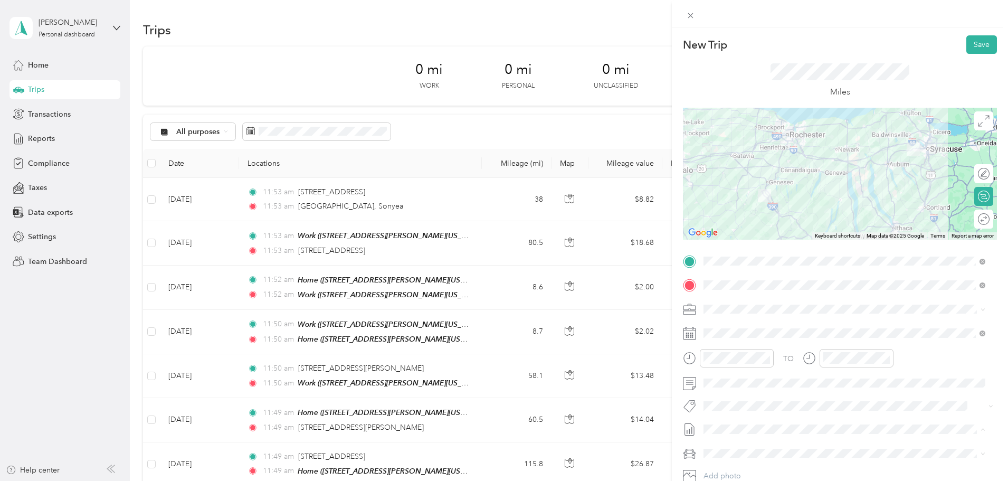
drag, startPoint x: 765, startPoint y: 464, endPoint x: 759, endPoint y: 452, distance: 12.8
click at [765, 464] on span "Sep 1 - 30,2025 Draft" at bounding box center [844, 464] width 275 height 10
click at [762, 419] on span "Chevrolet Colorado" at bounding box center [743, 416] width 73 height 9
click at [976, 43] on button "Save" at bounding box center [982, 44] width 31 height 18
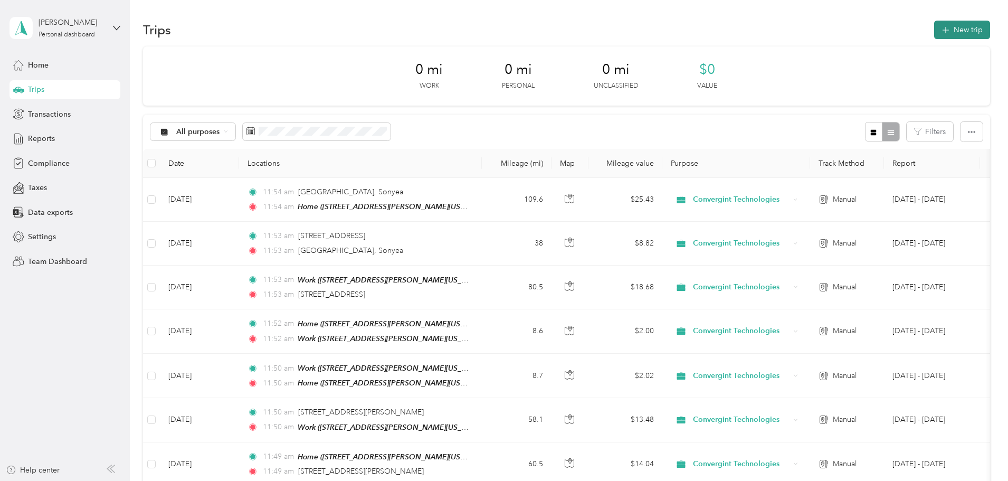
click at [935, 30] on button "New trip" at bounding box center [963, 30] width 56 height 18
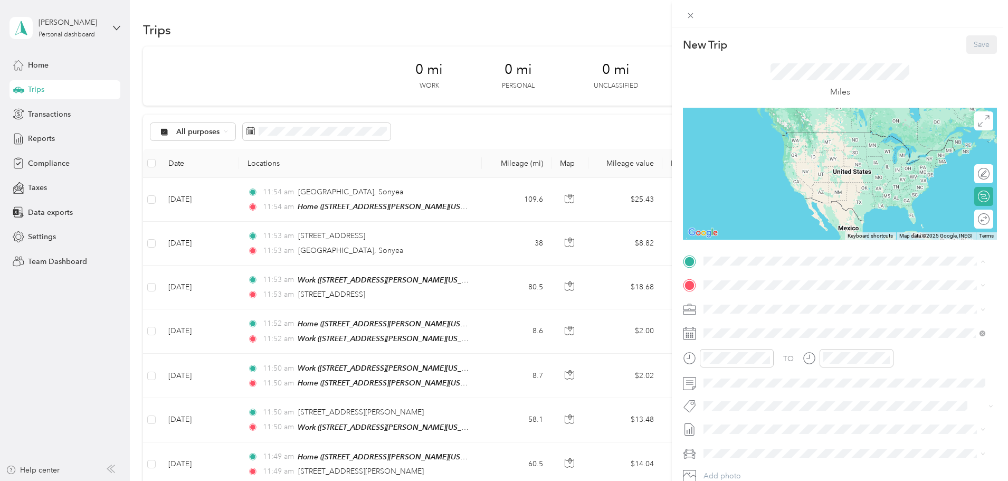
click at [770, 372] on div "Home" at bounding box center [806, 370] width 164 height 10
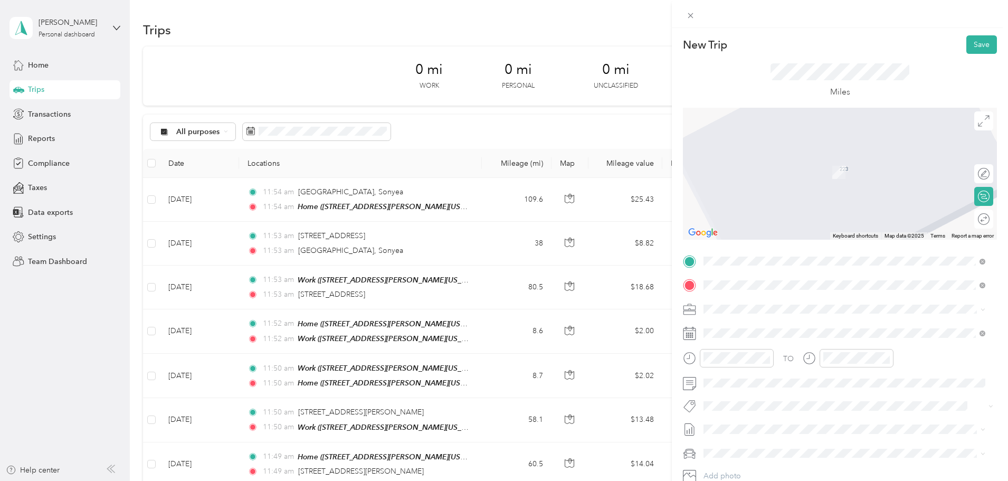
click at [784, 328] on span "2202 State Highway 38a Moravia, New York 13118, United States" at bounding box center [777, 323] width 106 height 10
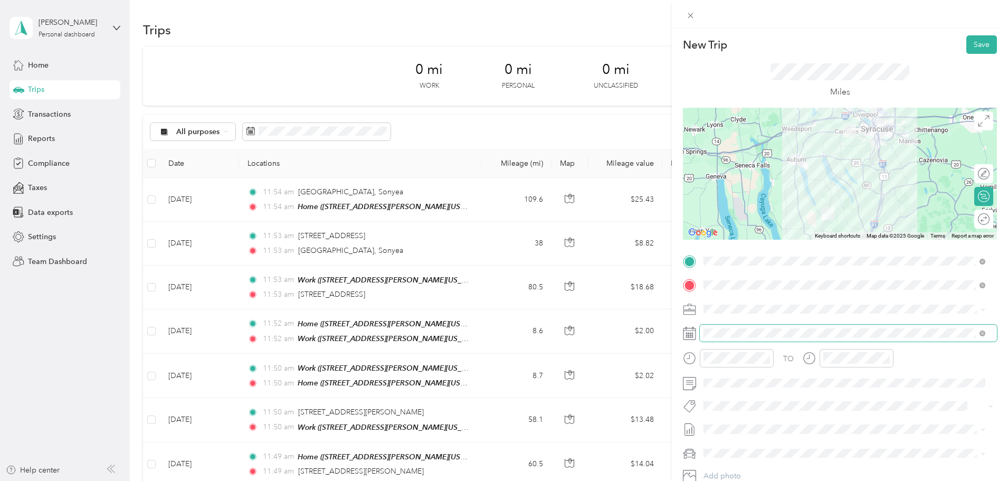
click at [758, 326] on span at bounding box center [848, 333] width 297 height 17
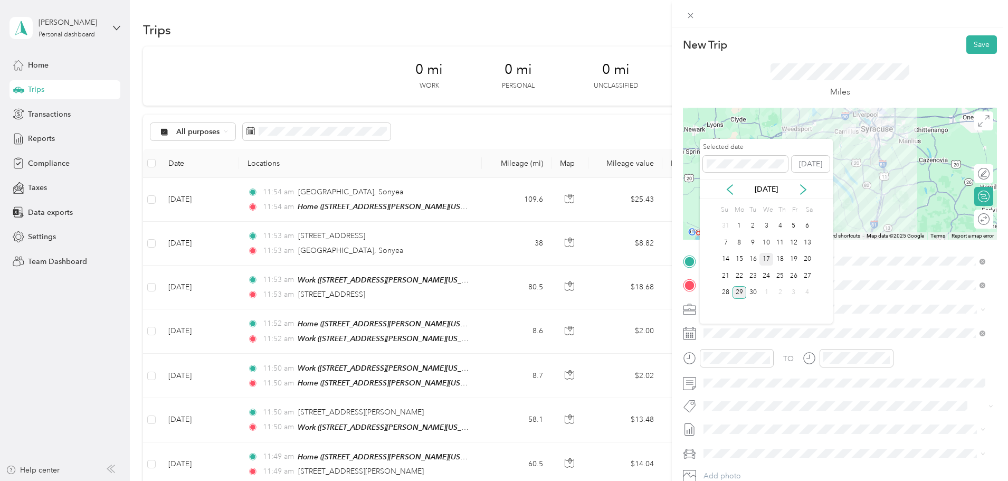
click at [771, 260] on div "17" at bounding box center [767, 259] width 14 height 13
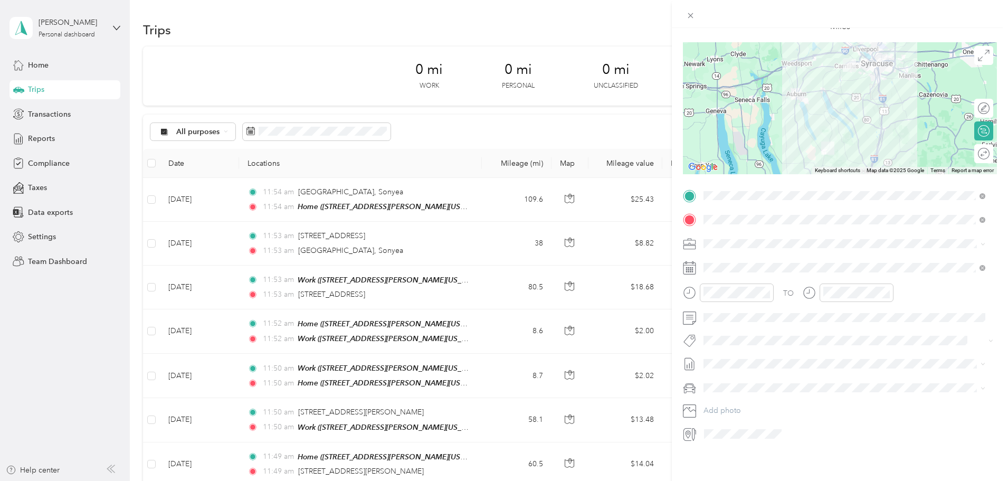
scroll to position [73, 0]
click at [761, 385] on li "Sep 1 - 30,2025 Draft" at bounding box center [844, 390] width 289 height 17
click at [762, 399] on span "Chevrolet Colorado" at bounding box center [743, 397] width 73 height 9
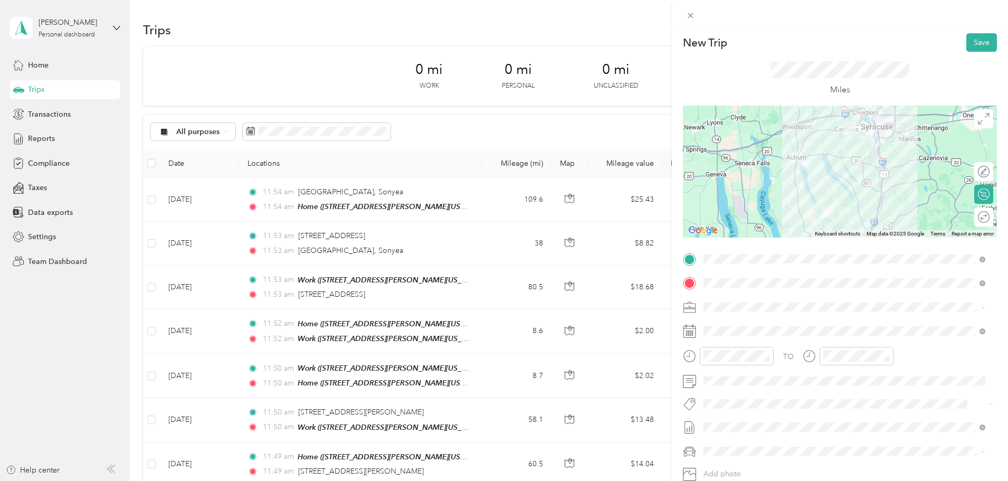
scroll to position [0, 0]
click at [967, 41] on button "Save" at bounding box center [982, 44] width 31 height 18
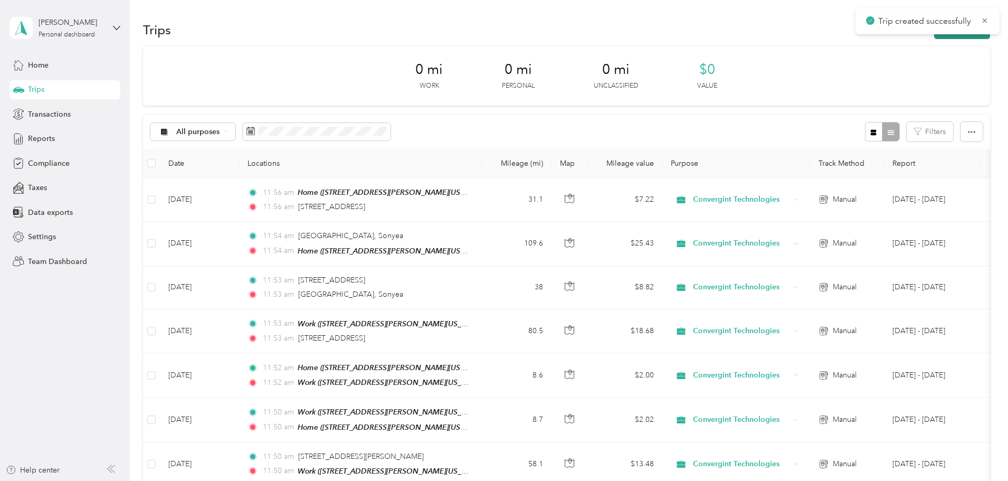
click at [935, 38] on button "New trip" at bounding box center [963, 30] width 56 height 18
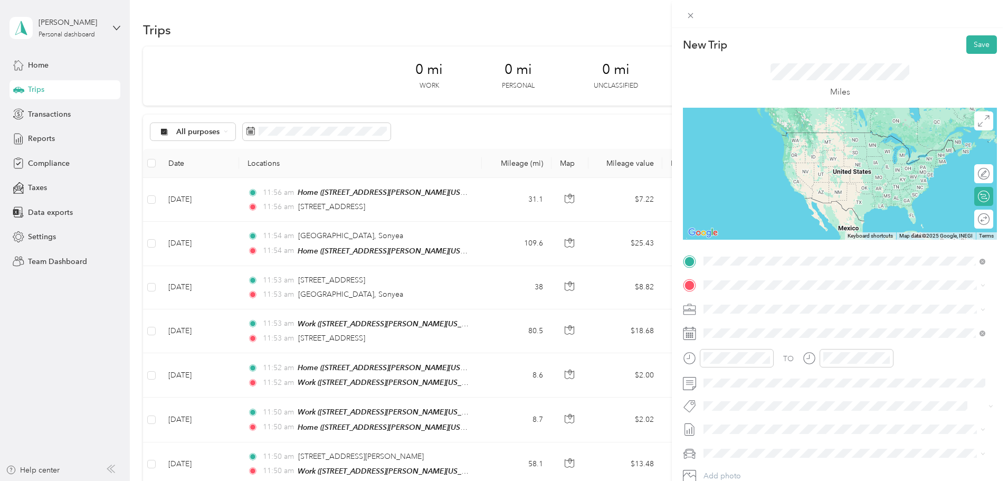
click at [773, 297] on span "2202 State Highway 38a Moravia, New York 13118, United States" at bounding box center [777, 300] width 106 height 10
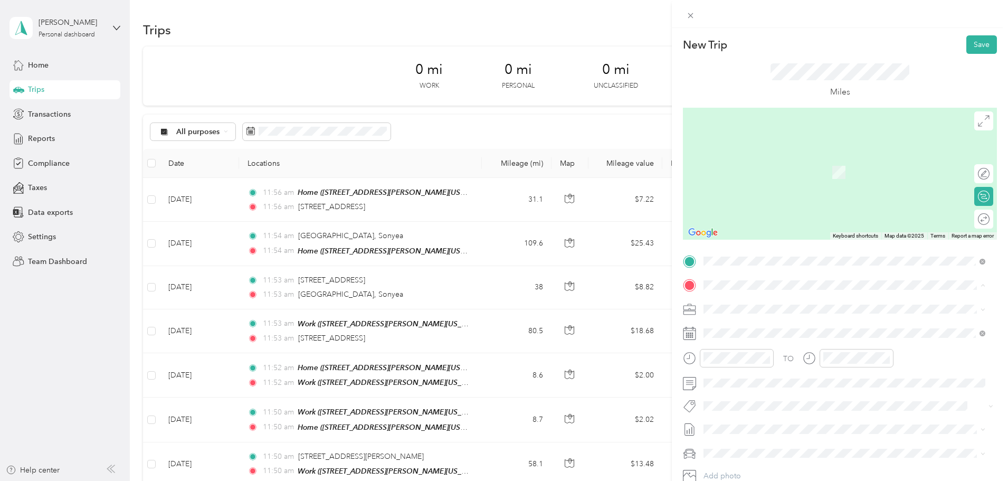
click at [754, 326] on div "Work" at bounding box center [806, 327] width 164 height 10
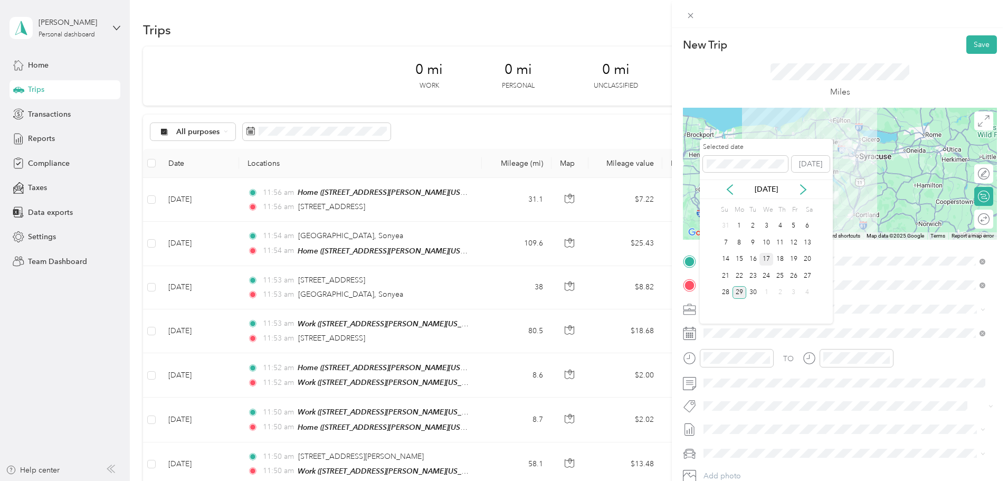
click at [767, 260] on div "17" at bounding box center [767, 259] width 14 height 13
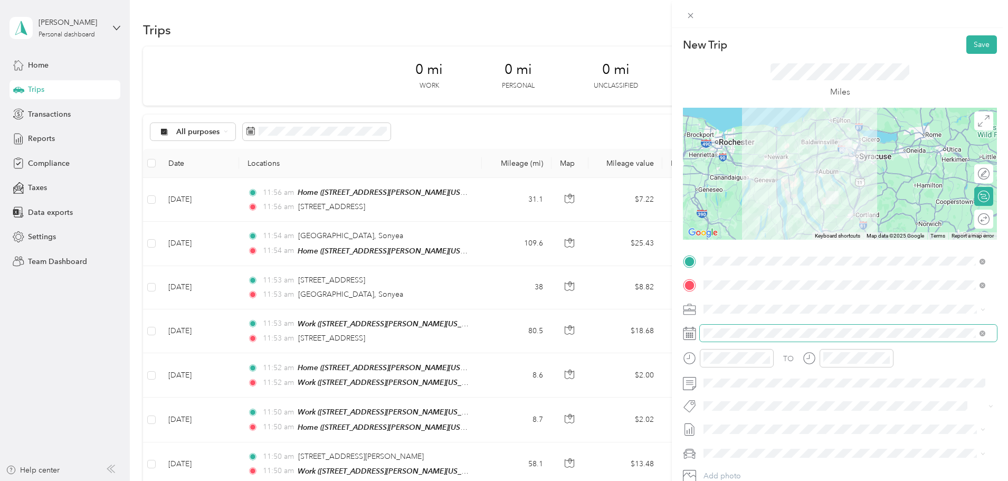
scroll to position [73, 0]
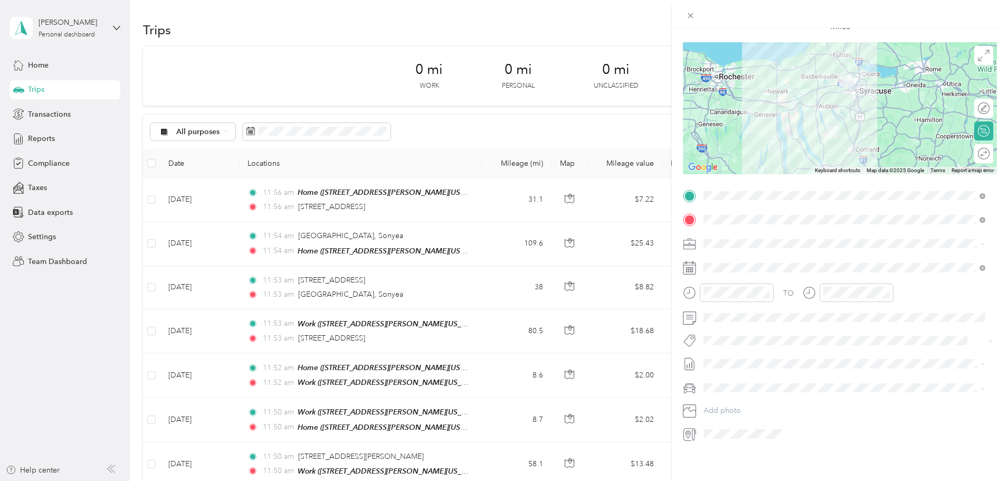
click at [752, 394] on span "[DATE] - [DATE]" at bounding box center [730, 390] width 53 height 11
click at [763, 398] on span "Chevrolet Colorado" at bounding box center [743, 398] width 73 height 9
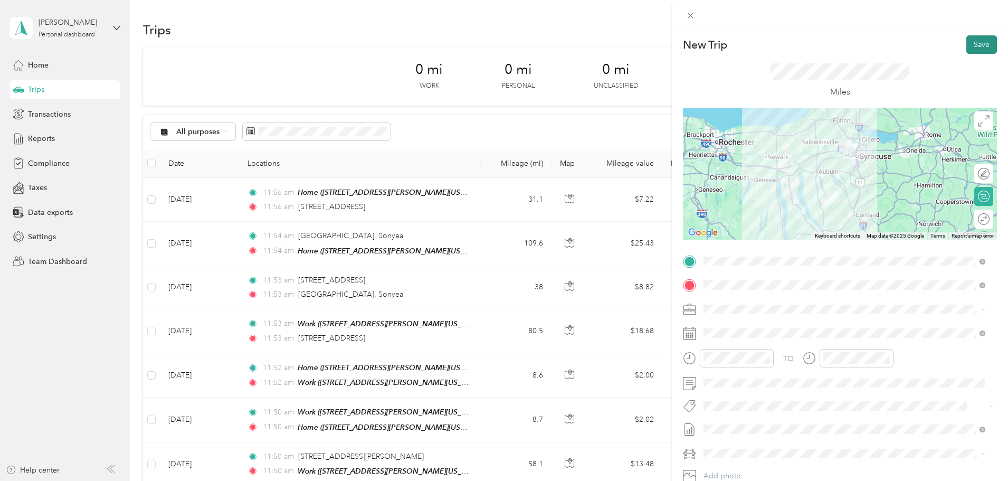
click at [975, 42] on button "Save" at bounding box center [982, 44] width 31 height 18
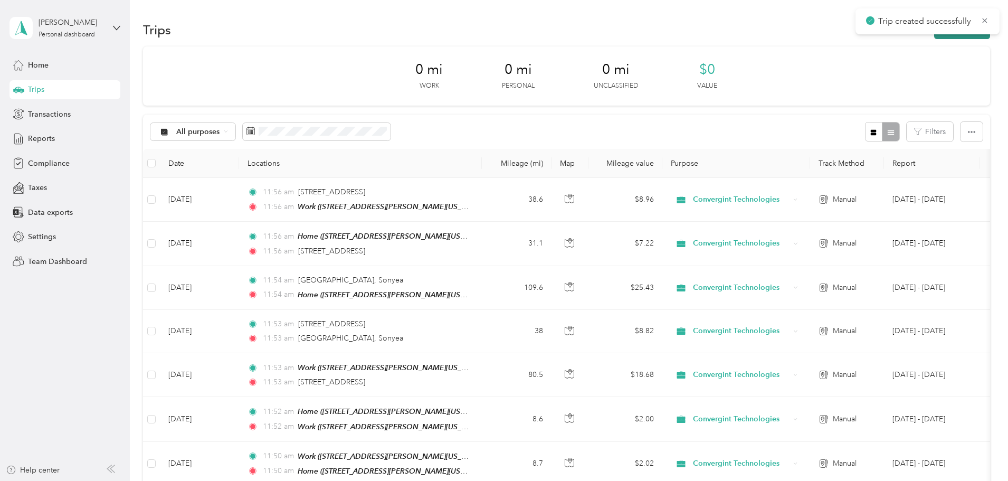
click at [935, 37] on button "New trip" at bounding box center [963, 30] width 56 height 18
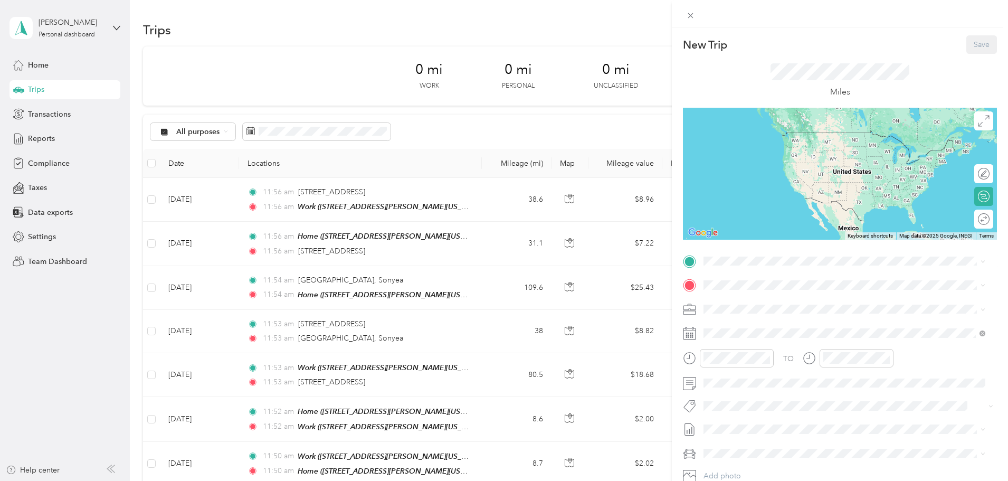
click at [745, 303] on div "Work" at bounding box center [806, 302] width 164 height 10
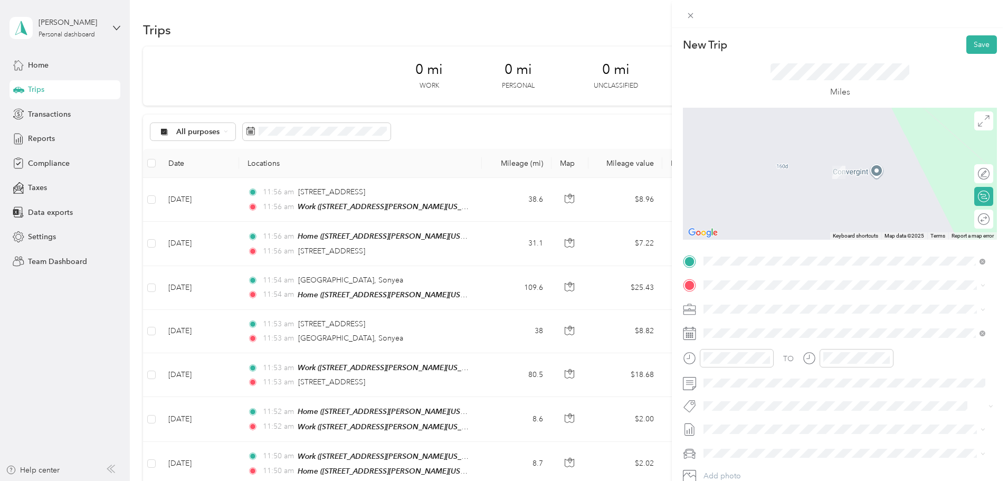
click at [760, 400] on div "Home 223 Parsons Road, Camillus, New York, United States" at bounding box center [806, 399] width 164 height 22
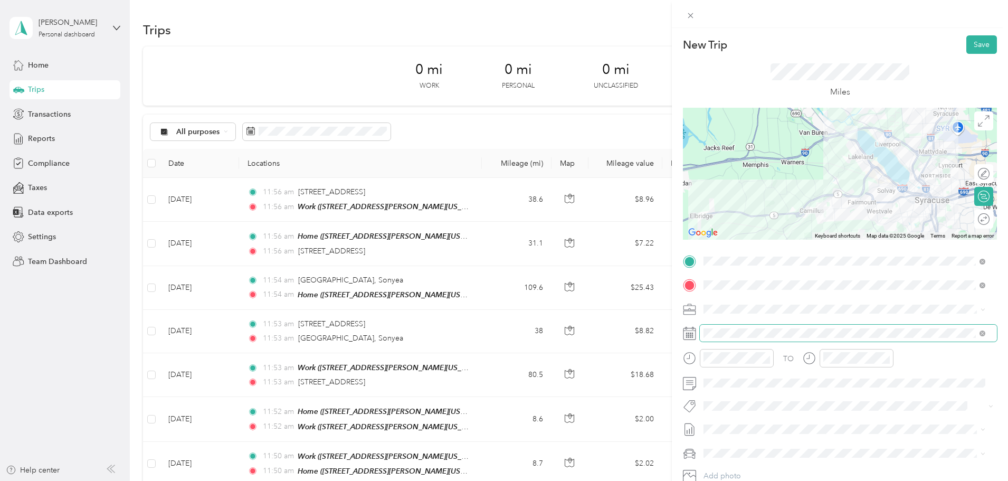
click at [747, 325] on span at bounding box center [848, 333] width 297 height 17
click at [740, 343] on div "TO Add photo" at bounding box center [840, 380] width 314 height 255
click at [741, 328] on span at bounding box center [848, 333] width 297 height 17
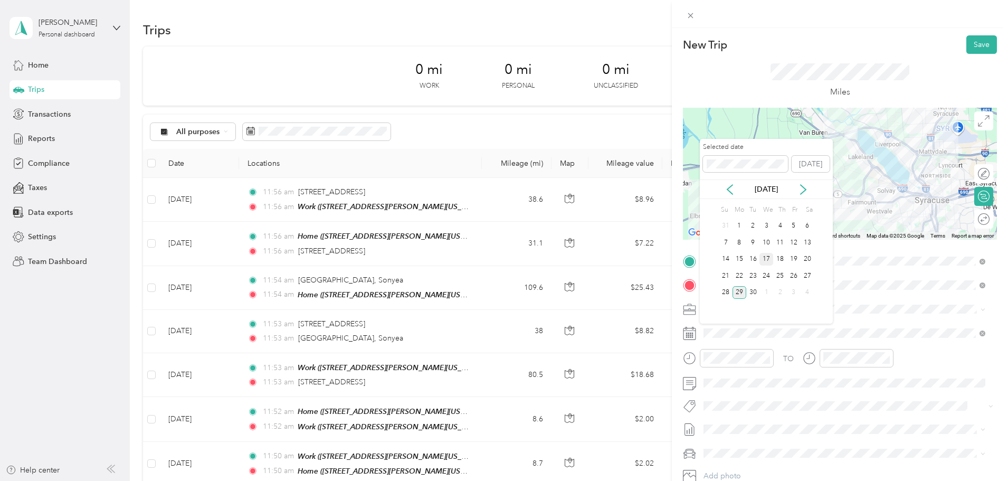
click at [771, 262] on div "17" at bounding box center [767, 259] width 14 height 13
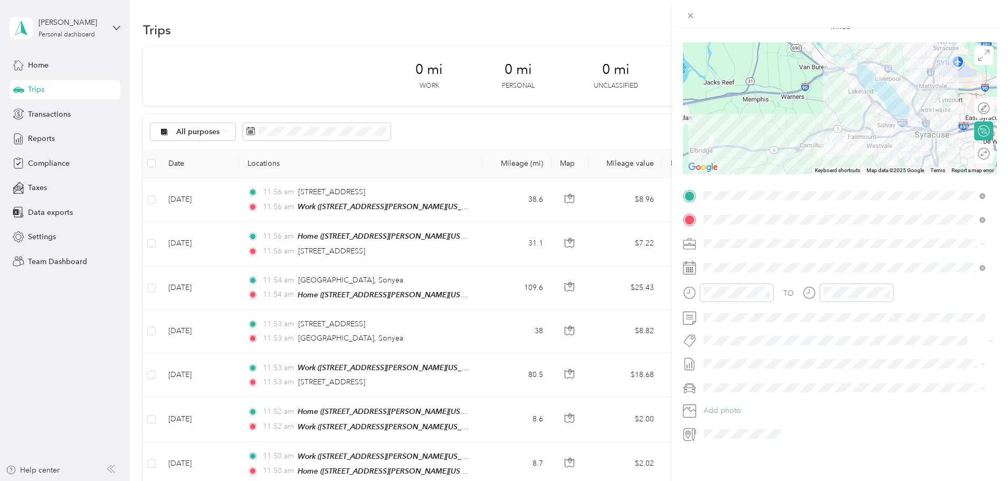
scroll to position [73, 0]
click at [759, 390] on span "Sep 1 - 30,2025 Draft" at bounding box center [844, 391] width 275 height 10
click at [747, 394] on span "Chevrolet Colorado" at bounding box center [743, 398] width 73 height 9
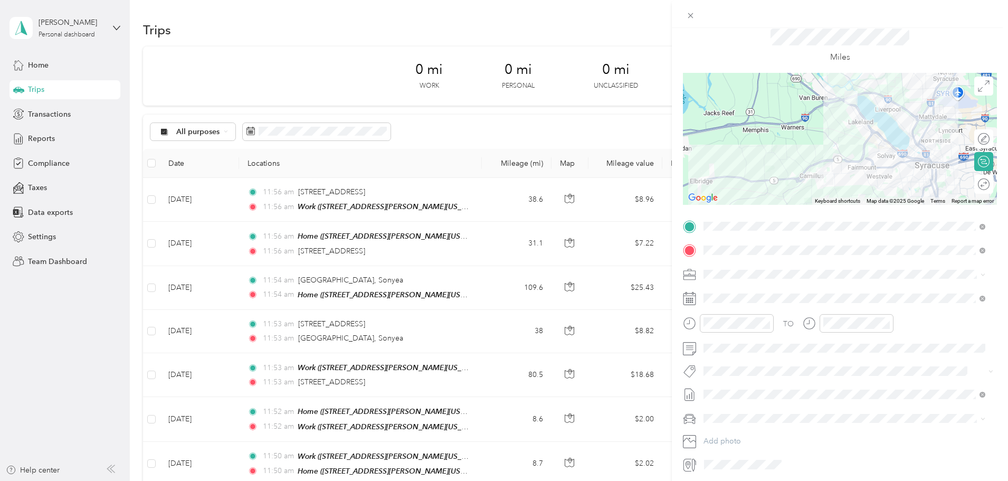
scroll to position [0, 0]
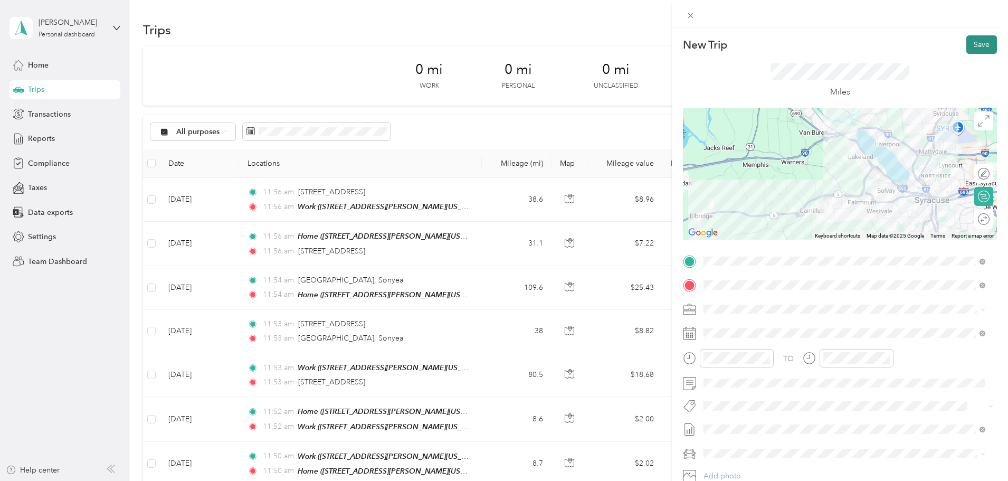
click at [967, 46] on button "Save" at bounding box center [982, 44] width 31 height 18
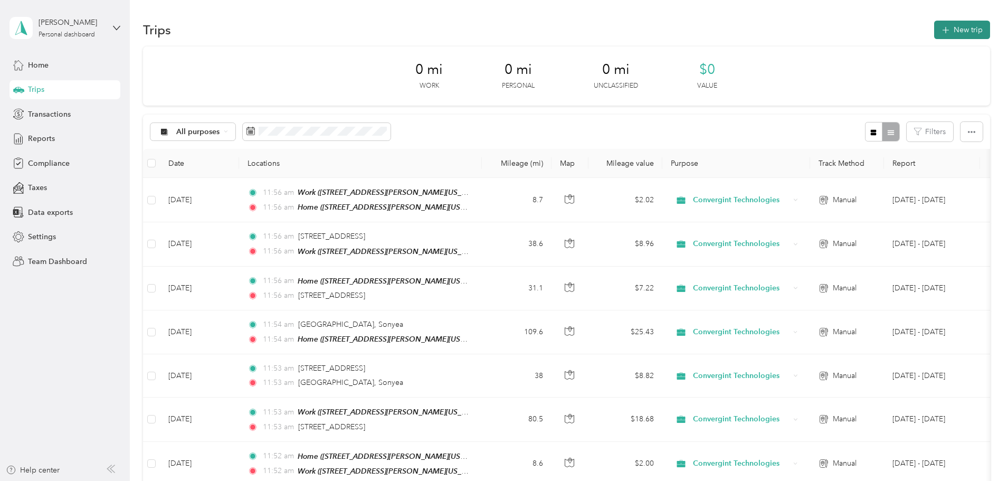
click at [935, 26] on button "New trip" at bounding box center [963, 30] width 56 height 18
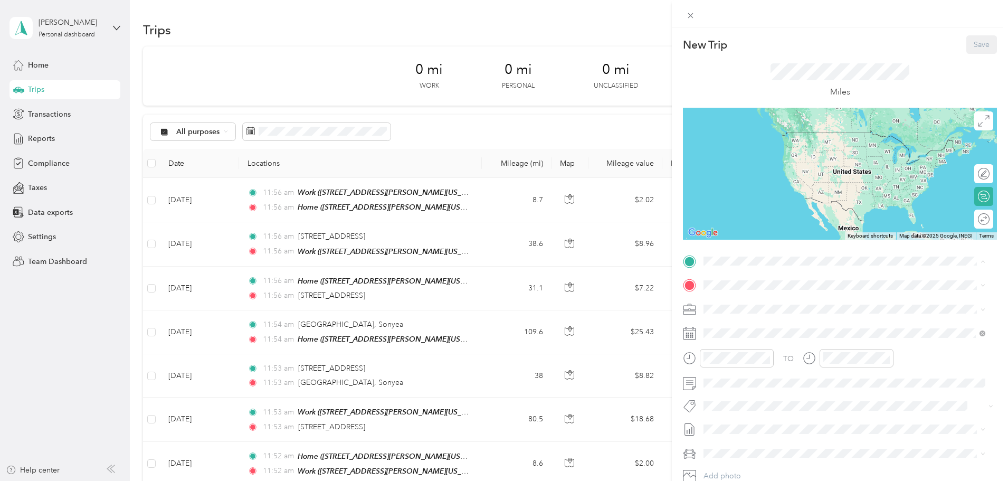
click at [768, 367] on div "Home" at bounding box center [806, 370] width 164 height 10
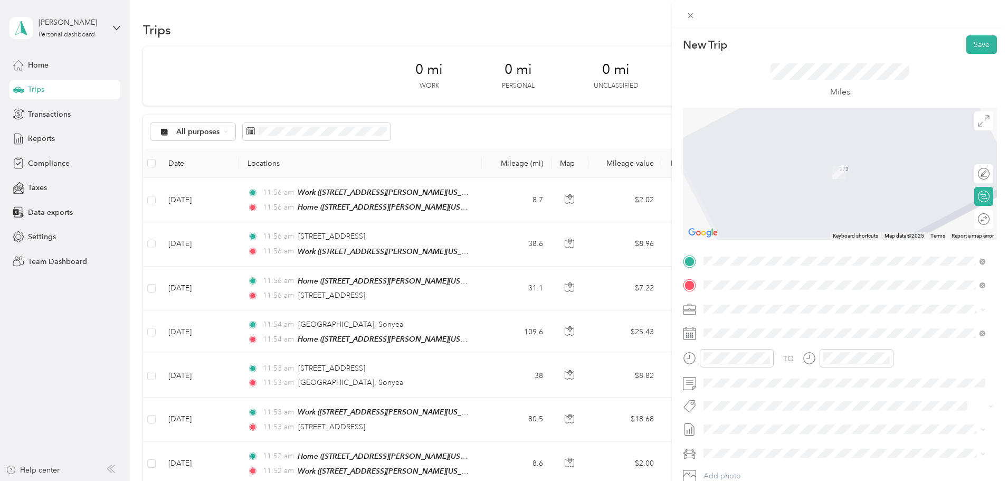
click at [797, 331] on div "Work" at bounding box center [806, 327] width 164 height 10
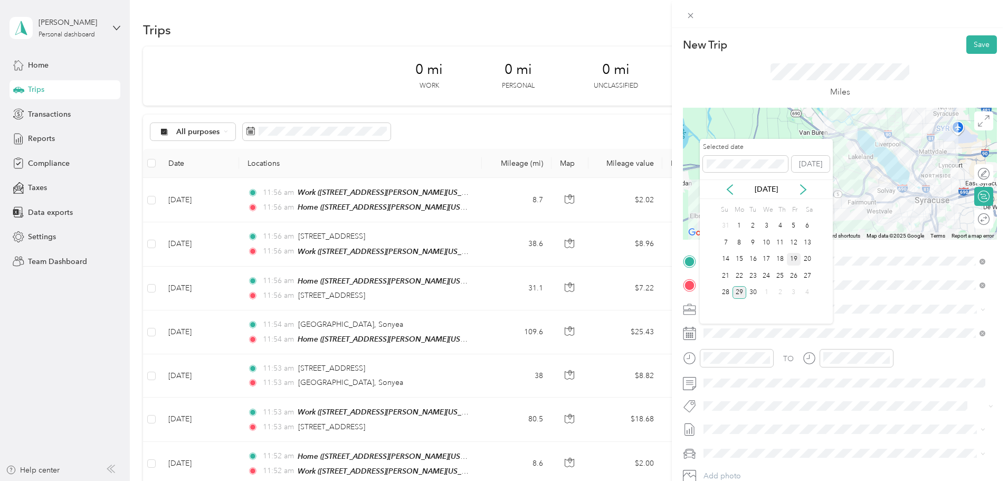
click at [795, 257] on div "19" at bounding box center [794, 259] width 14 height 13
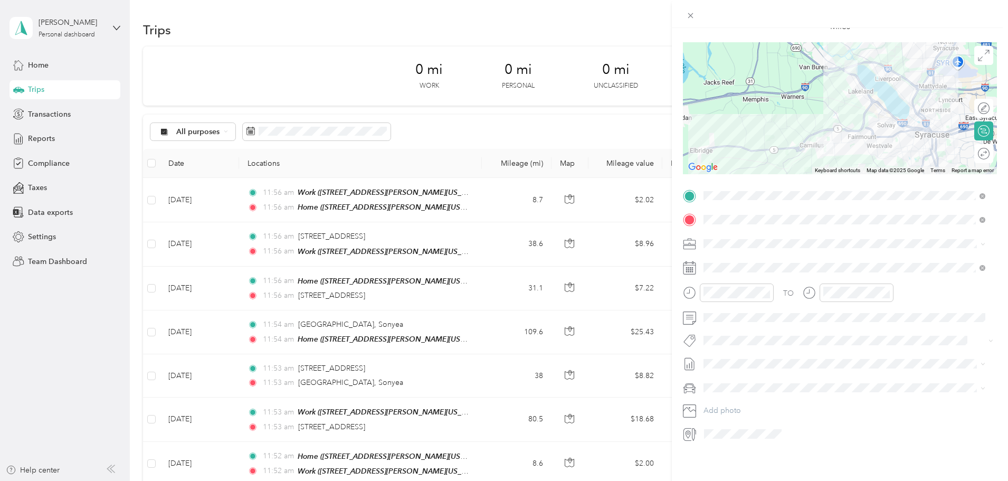
scroll to position [73, 0]
click at [762, 391] on span "Sep 1 - 30,2025 Draft" at bounding box center [844, 391] width 275 height 10
click at [763, 399] on span "Chevrolet Colorado" at bounding box center [743, 398] width 73 height 9
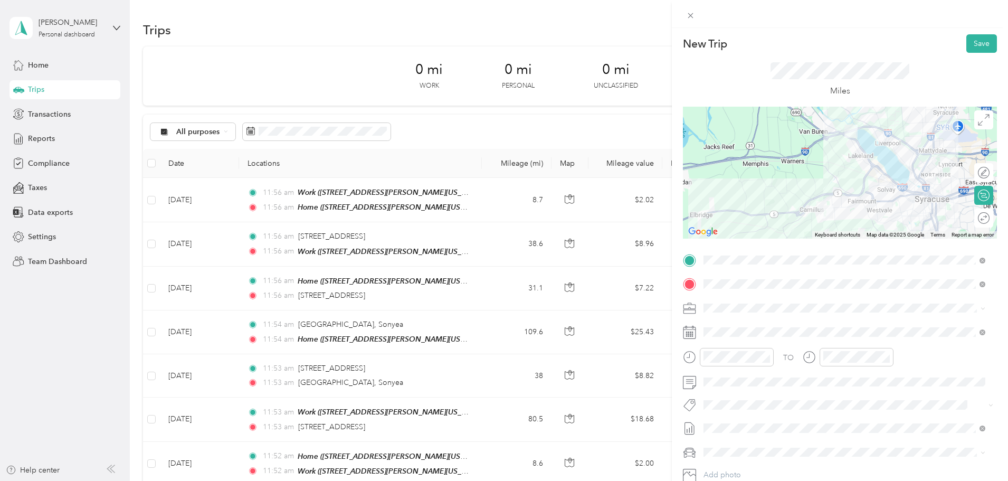
scroll to position [0, 0]
click at [980, 40] on button "Save" at bounding box center [982, 44] width 31 height 18
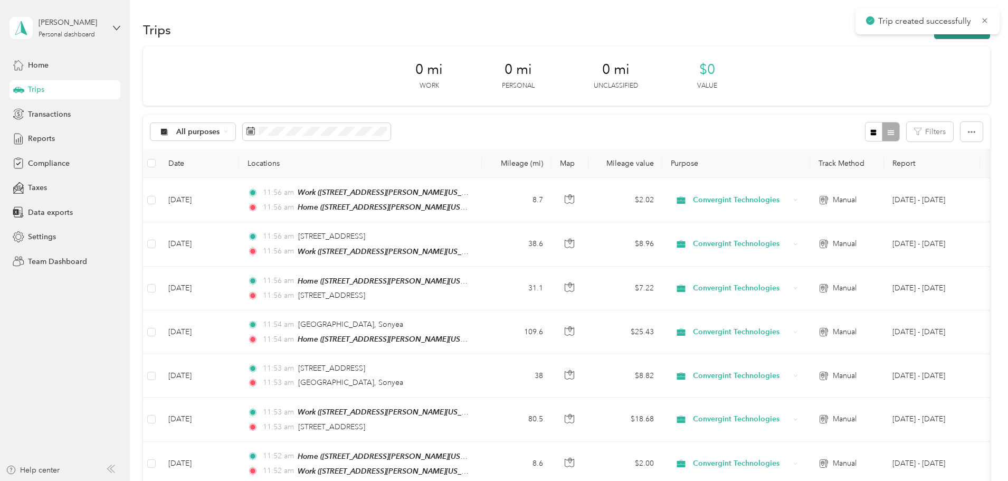
click at [935, 36] on button "New trip" at bounding box center [963, 30] width 56 height 18
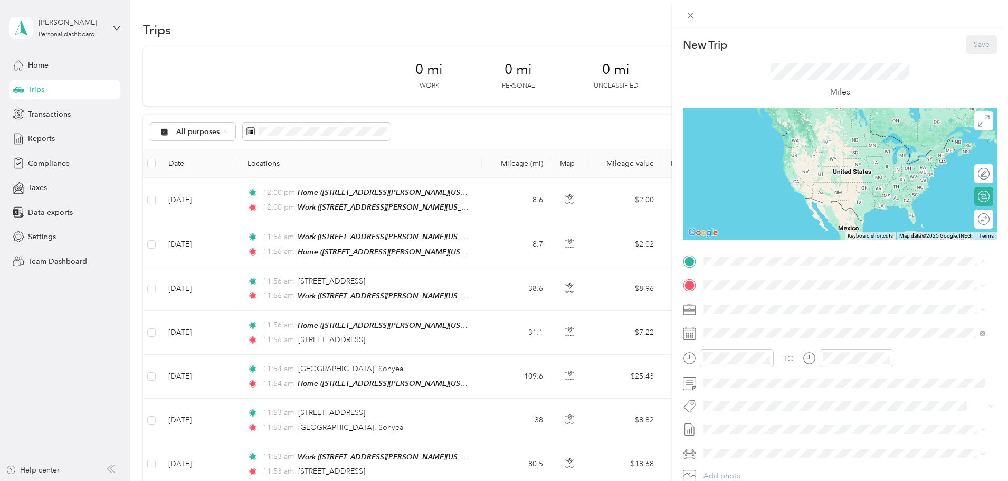
click at [754, 310] on span "160 Dwight Park Circle, Geddes, New York, United States" at bounding box center [806, 314] width 164 height 9
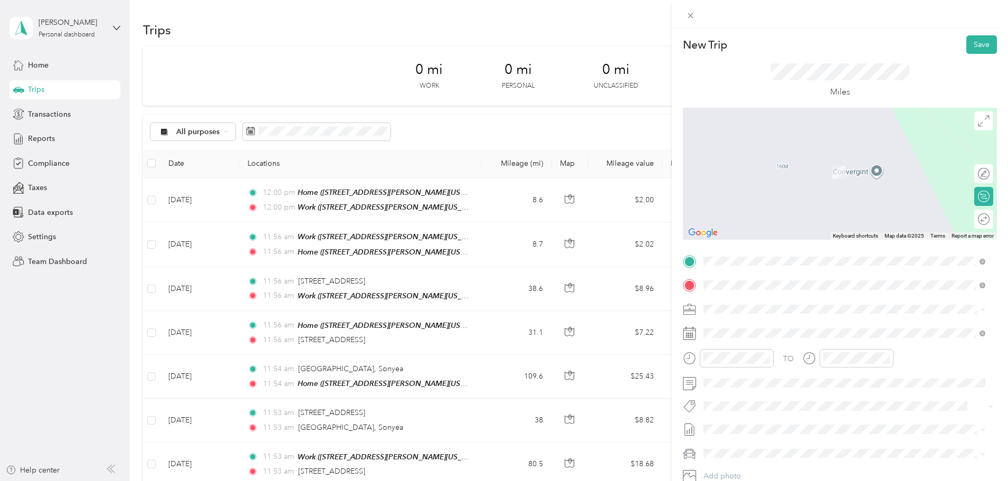
click at [769, 328] on span "3595 State School Road Albion, New York 14411, United States" at bounding box center [777, 323] width 106 height 10
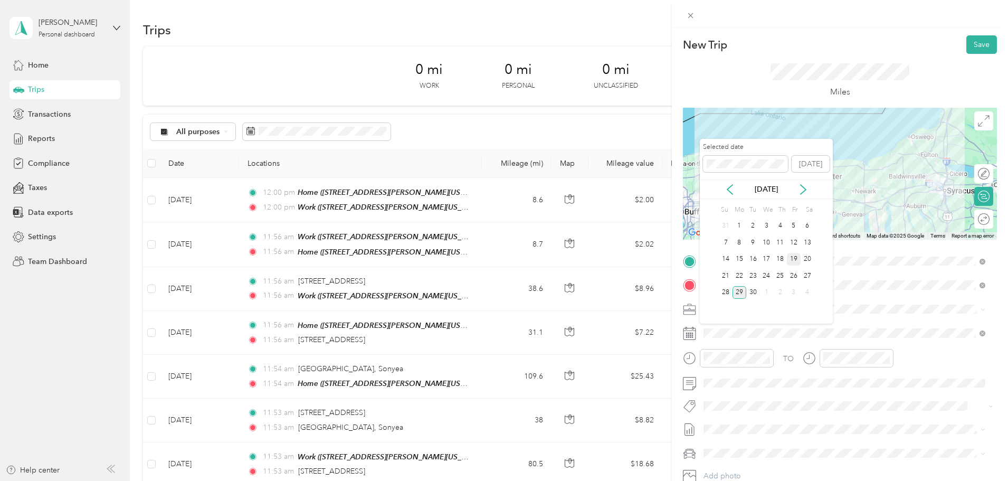
click at [796, 258] on div "19" at bounding box center [794, 259] width 14 height 13
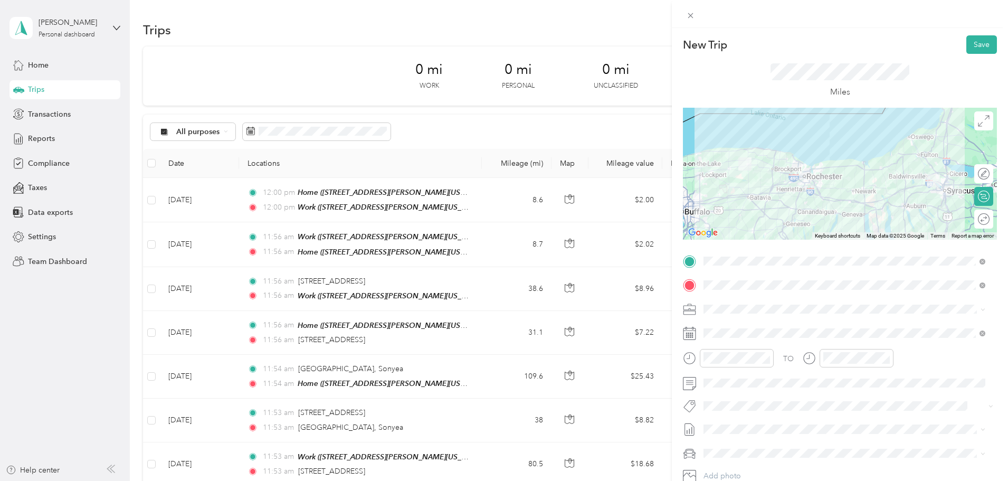
click at [756, 462] on span "[DATE] - [DATE]" at bounding box center [730, 463] width 53 height 11
click at [769, 421] on li "Chevrolet Colorado" at bounding box center [844, 416] width 289 height 18
click at [979, 47] on button "Save" at bounding box center [982, 44] width 31 height 18
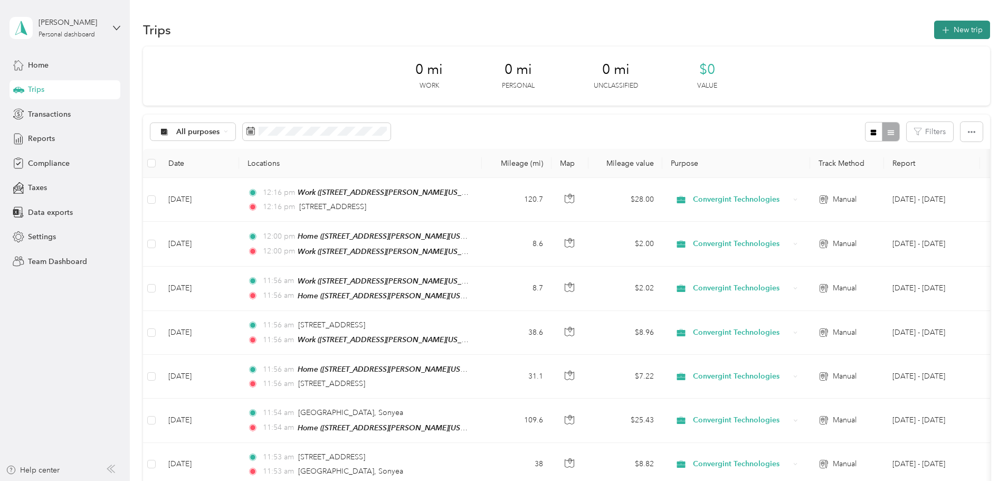
click at [935, 36] on button "New trip" at bounding box center [963, 30] width 56 height 18
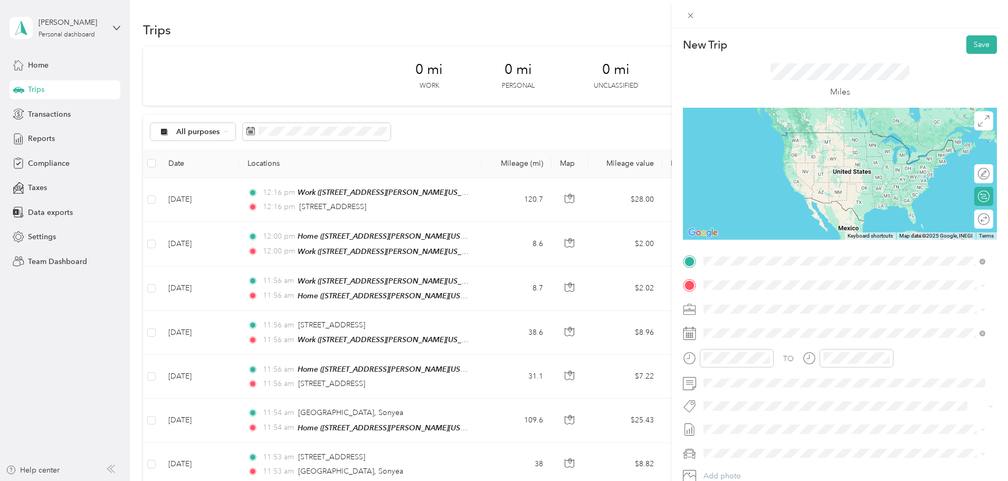
click at [804, 304] on span "3595 State School Road Albion, New York 14411, United States" at bounding box center [777, 300] width 106 height 10
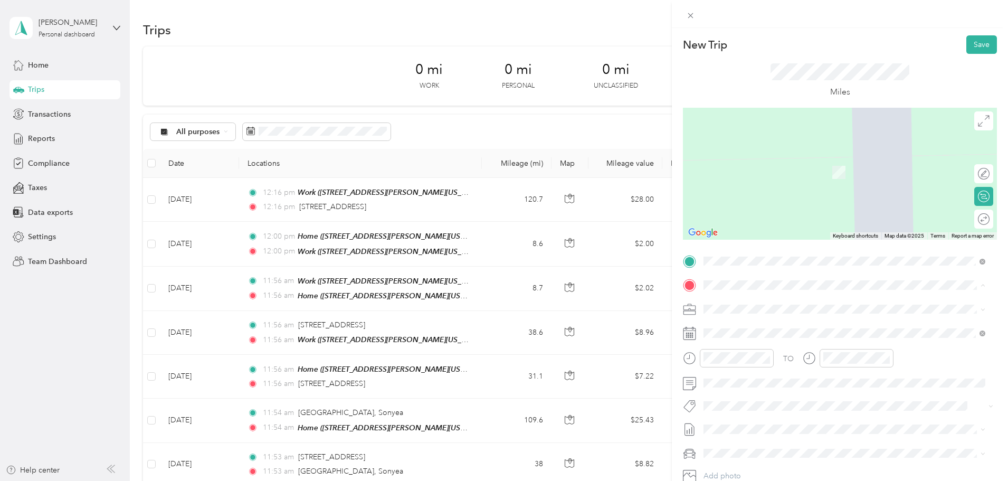
click at [765, 397] on div "Home" at bounding box center [806, 394] width 164 height 10
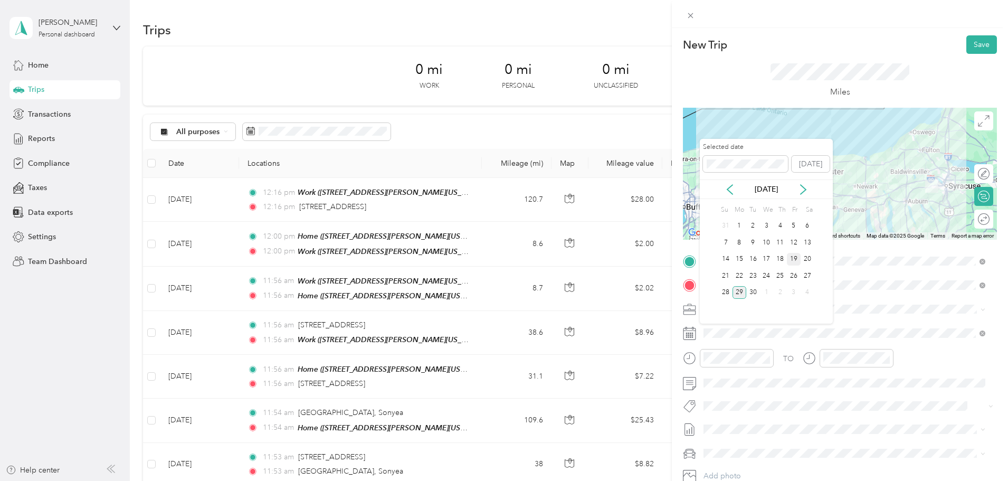
click at [792, 260] on div "19" at bounding box center [794, 259] width 14 height 13
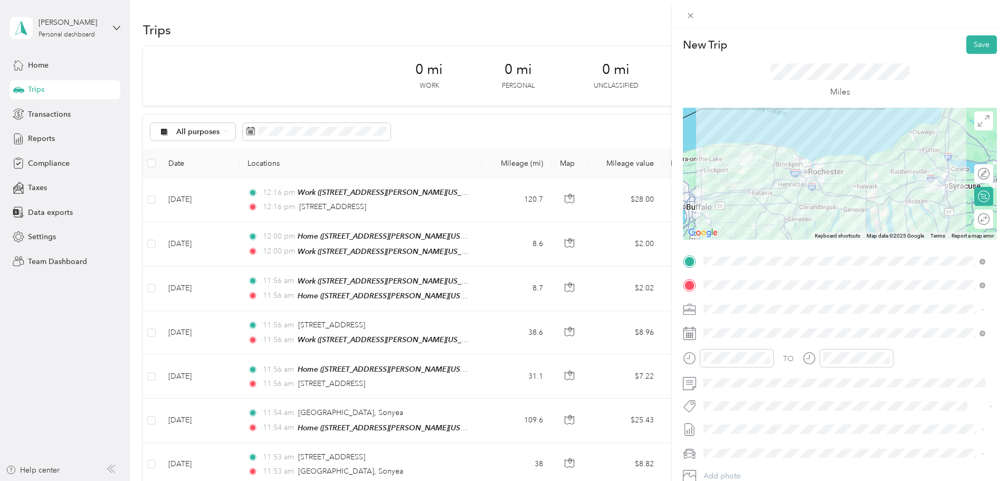
click at [760, 464] on span "Sep 1 - 30,2025 Draft" at bounding box center [844, 464] width 275 height 10
click at [777, 417] on div "Chevrolet Colorado" at bounding box center [844, 416] width 275 height 11
click at [983, 34] on div "New Trip Save This trip cannot be edited because it is either under review, app…" at bounding box center [840, 268] width 336 height 481
click at [976, 46] on button "Save" at bounding box center [982, 44] width 31 height 18
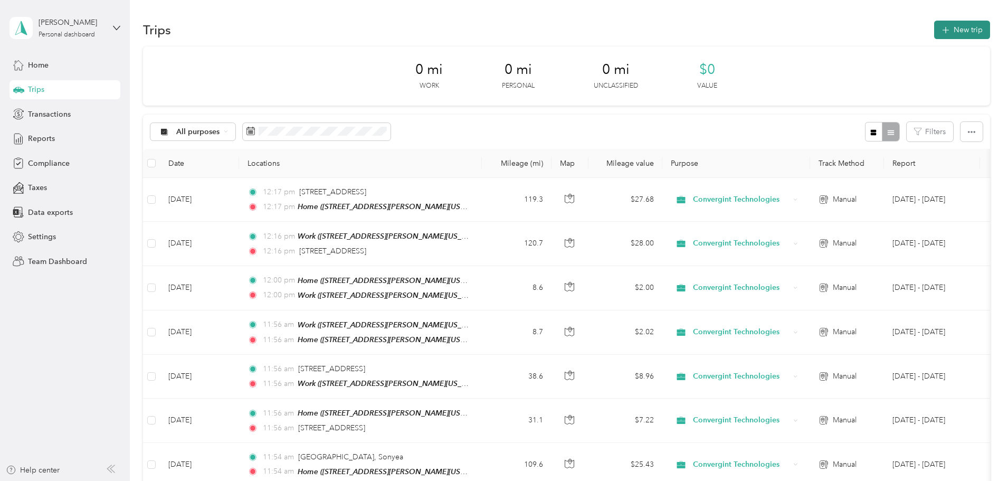
click at [935, 30] on button "New trip" at bounding box center [963, 30] width 56 height 18
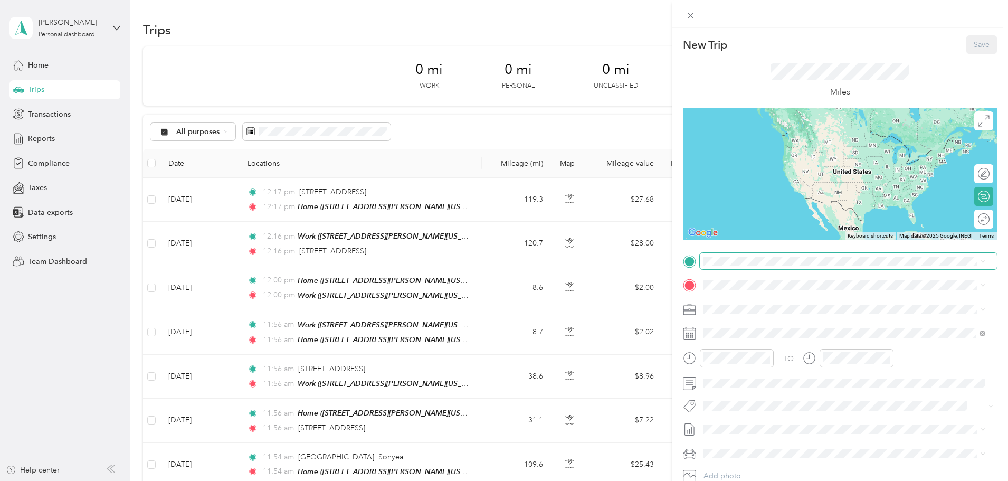
click at [798, 266] on span at bounding box center [848, 261] width 297 height 17
click at [778, 378] on span "223 Parsons Road, Camillus, New York, United States" at bounding box center [806, 381] width 164 height 9
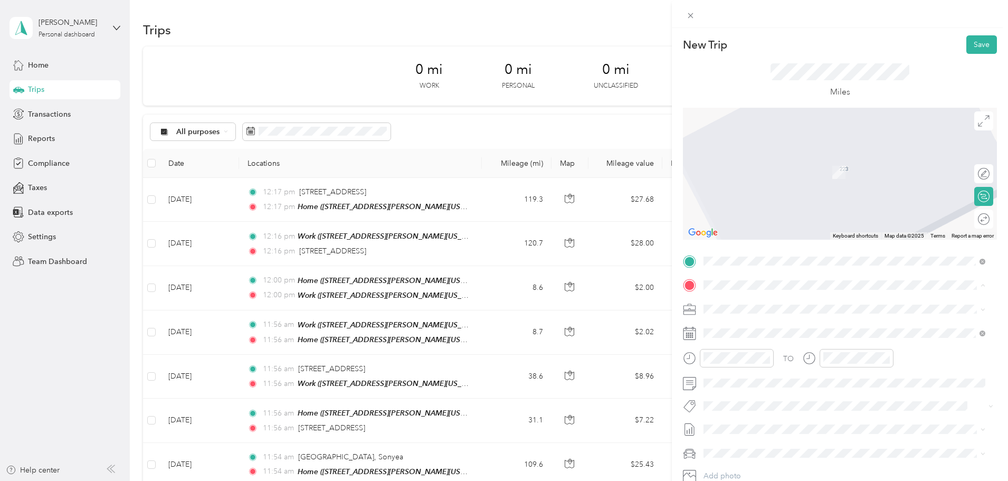
click at [767, 333] on div "Work 160 Dwight Park Circle, Geddes, New York, United States" at bounding box center [806, 333] width 164 height 22
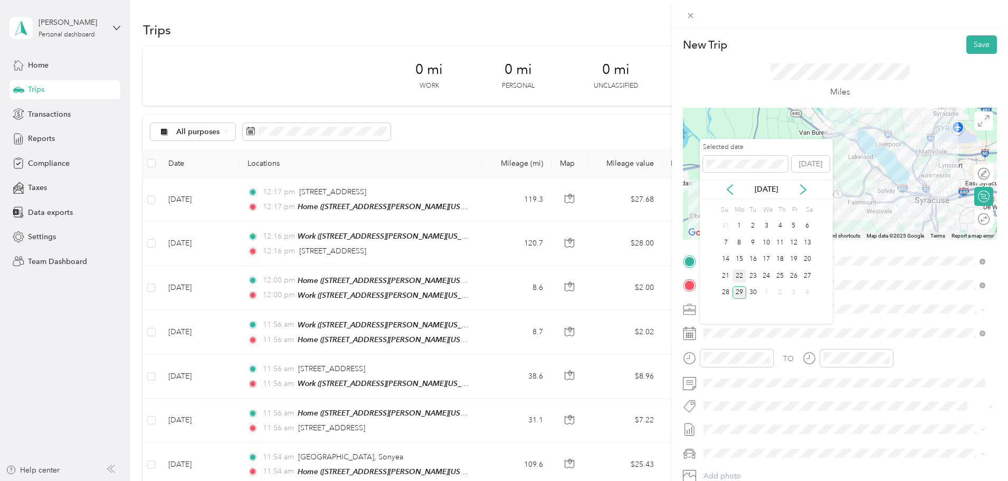
click at [740, 275] on div "22" at bounding box center [740, 275] width 14 height 13
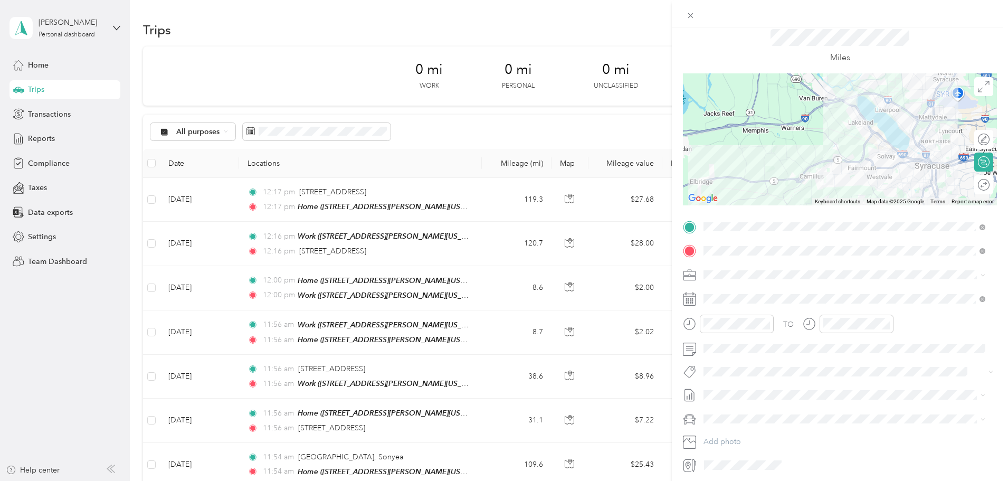
scroll to position [73, 0]
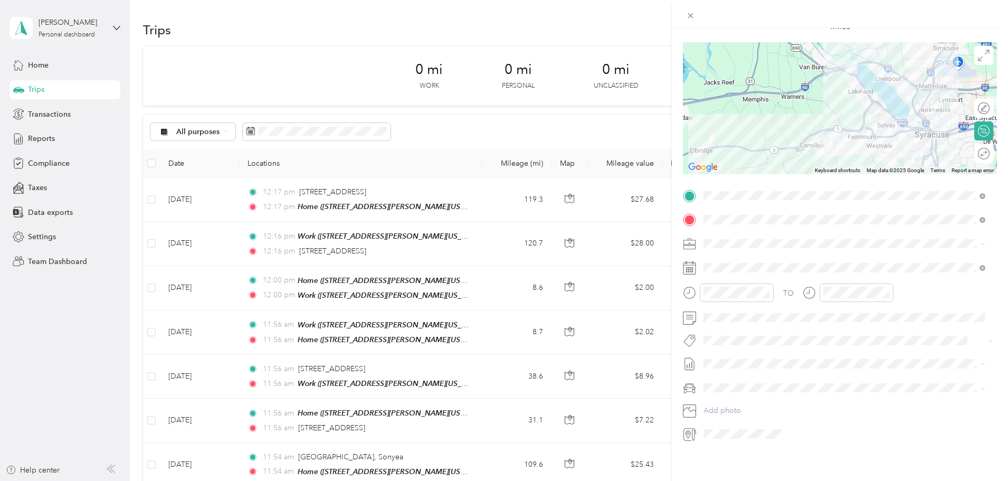
click at [769, 389] on span "Sep 1 - 30,2025 Draft" at bounding box center [844, 391] width 275 height 10
click at [764, 397] on span "Chevrolet Colorado" at bounding box center [743, 395] width 73 height 9
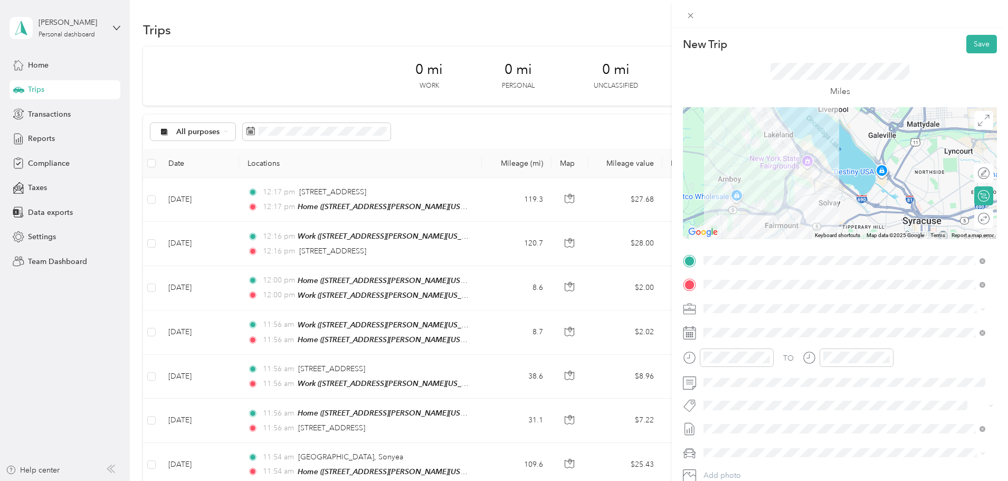
scroll to position [0, 0]
click at [967, 43] on button "Save" at bounding box center [982, 44] width 31 height 18
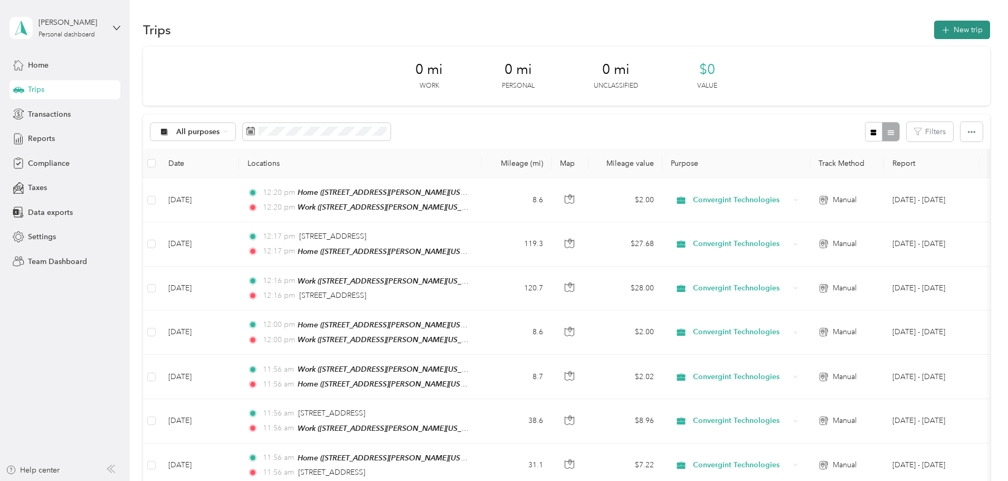
click at [940, 29] on icon "button" at bounding box center [946, 30] width 12 height 12
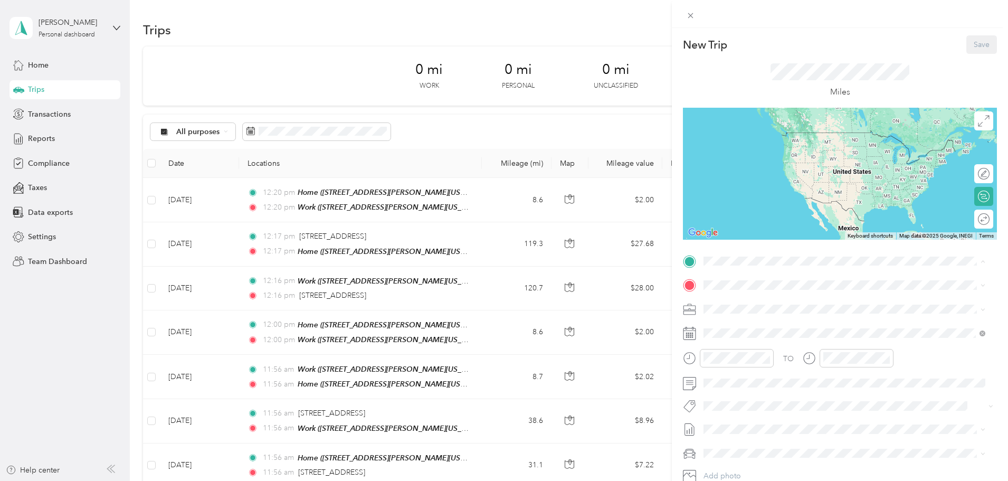
click at [753, 306] on div "Work" at bounding box center [806, 303] width 164 height 10
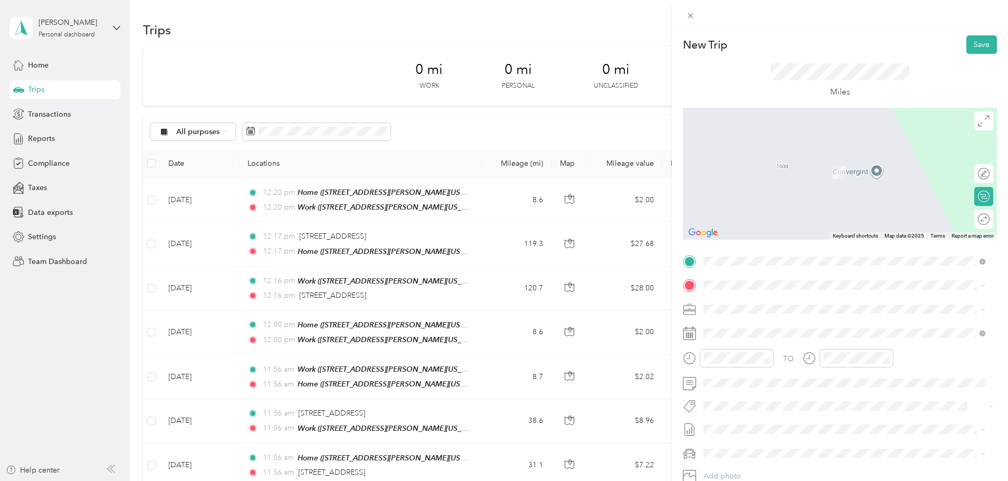
click at [187, 314] on div "New Trip Save This trip cannot be edited because it is either under review, app…" at bounding box center [504, 240] width 1008 height 481
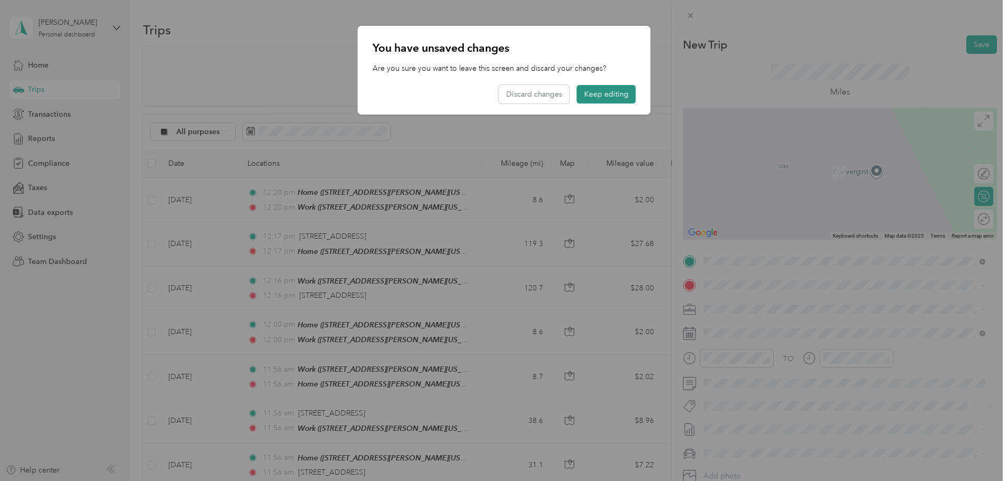
click at [600, 91] on button "Keep editing" at bounding box center [606, 94] width 59 height 18
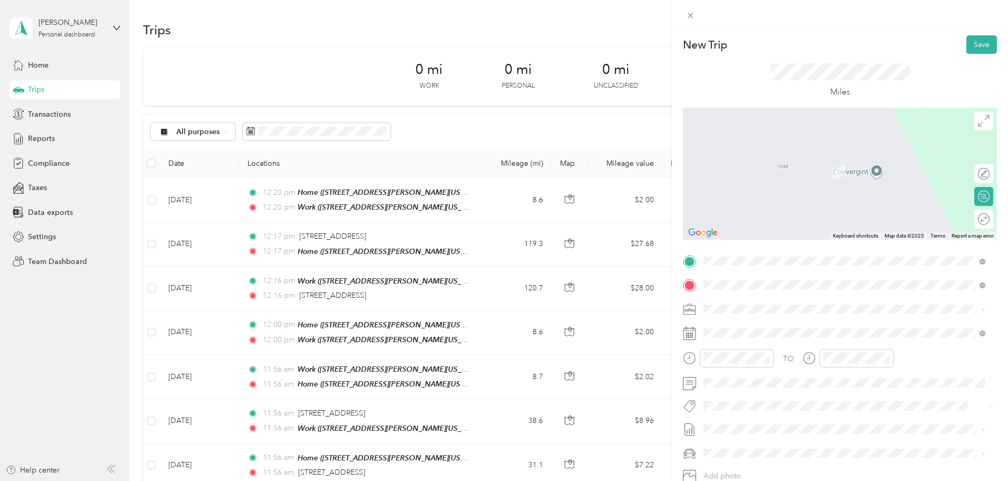
click at [808, 326] on span "112 Scotch Settlement Road Gouverneur, New York 13642, United States" at bounding box center [777, 323] width 106 height 10
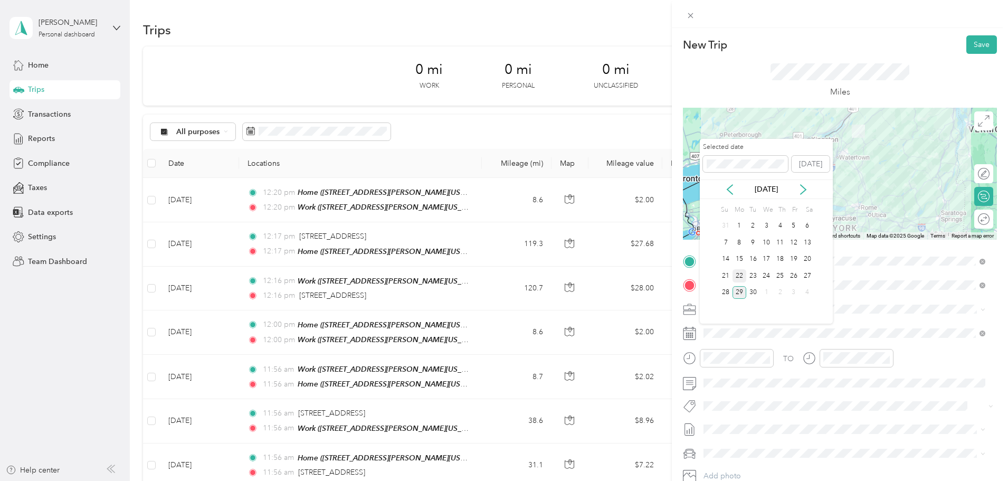
click at [740, 278] on div "22" at bounding box center [740, 275] width 14 height 13
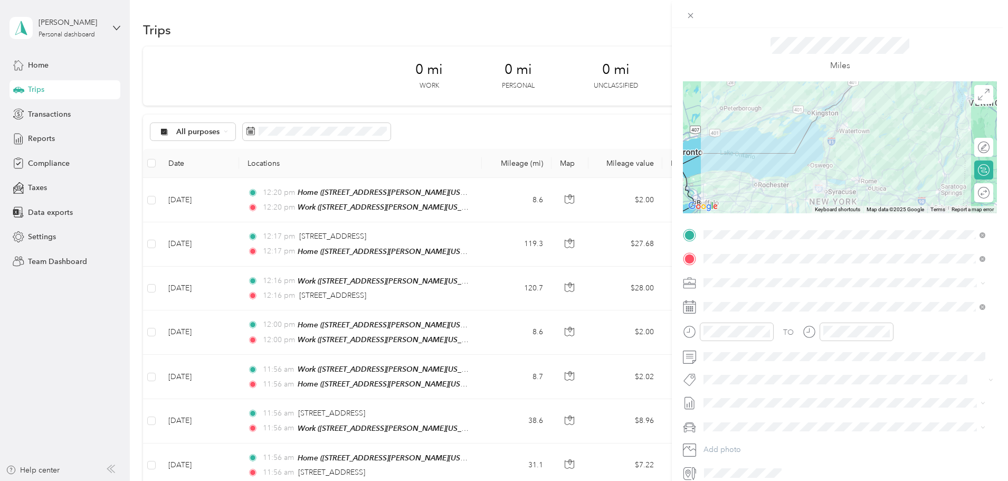
scroll to position [73, 0]
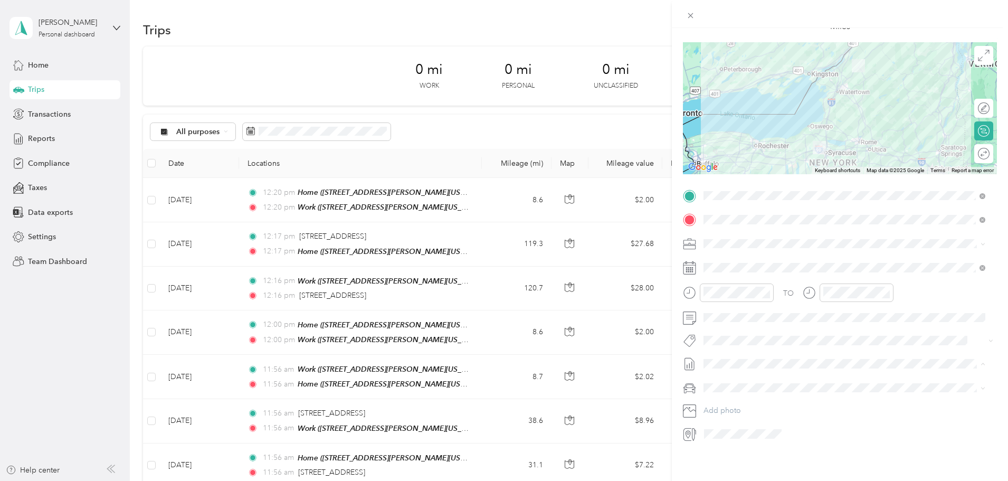
click at [770, 390] on span "Sep 1 - 30,2025 Draft" at bounding box center [844, 391] width 275 height 10
click at [770, 398] on span "Chevrolet Colorado" at bounding box center [743, 398] width 73 height 9
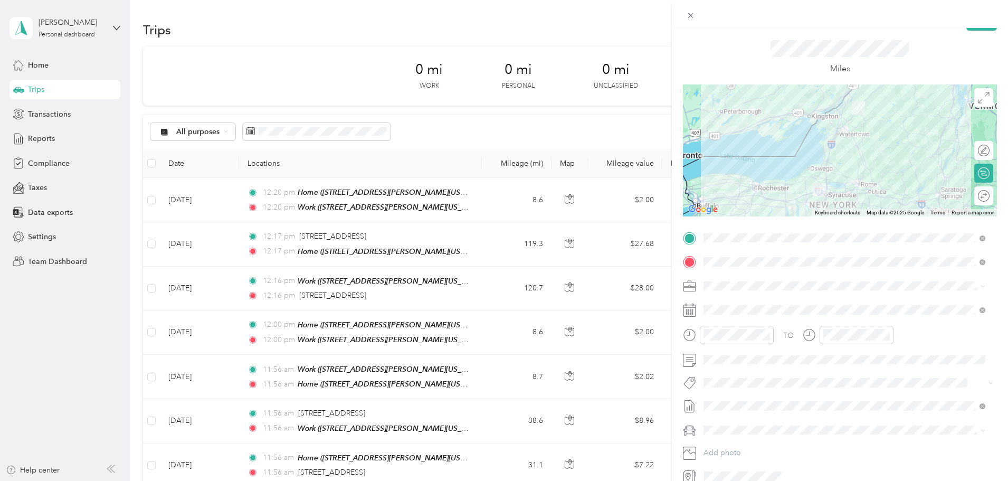
scroll to position [0, 0]
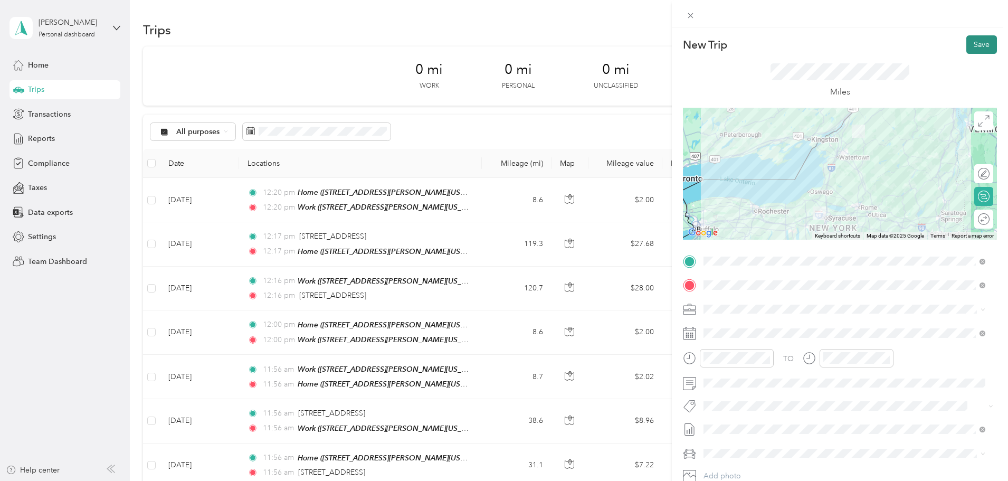
click at [973, 43] on button "Save" at bounding box center [982, 44] width 31 height 18
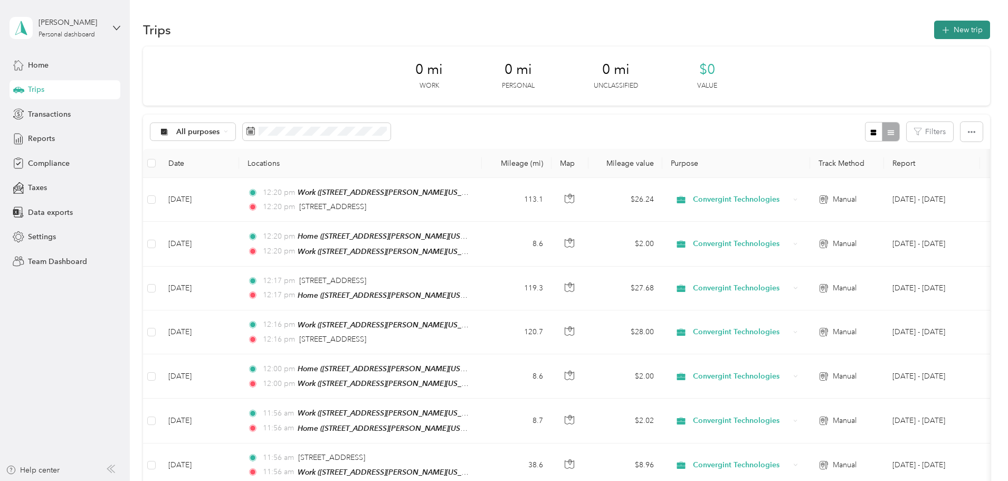
click at [935, 33] on button "New trip" at bounding box center [963, 30] width 56 height 18
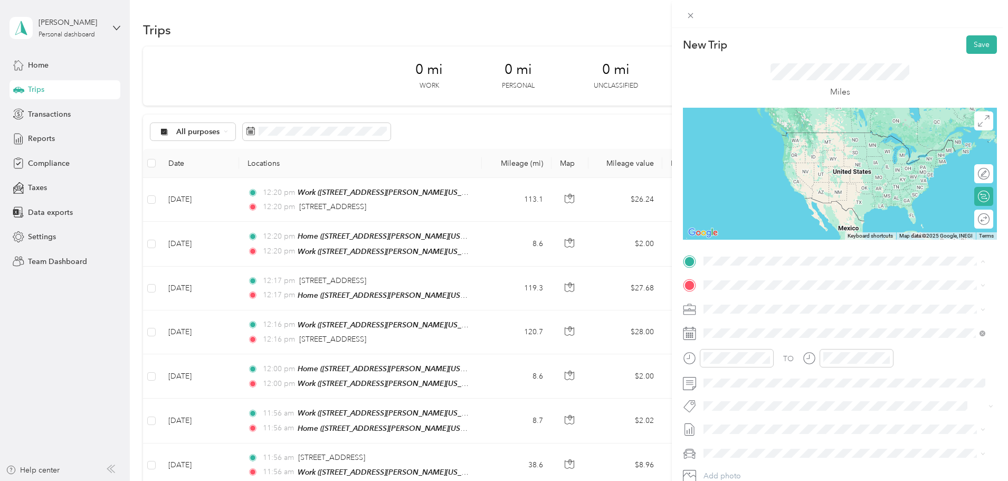
click at [796, 304] on span "112 Scotch Settlement Road Gouverneur, New York 13642, United States" at bounding box center [777, 300] width 106 height 10
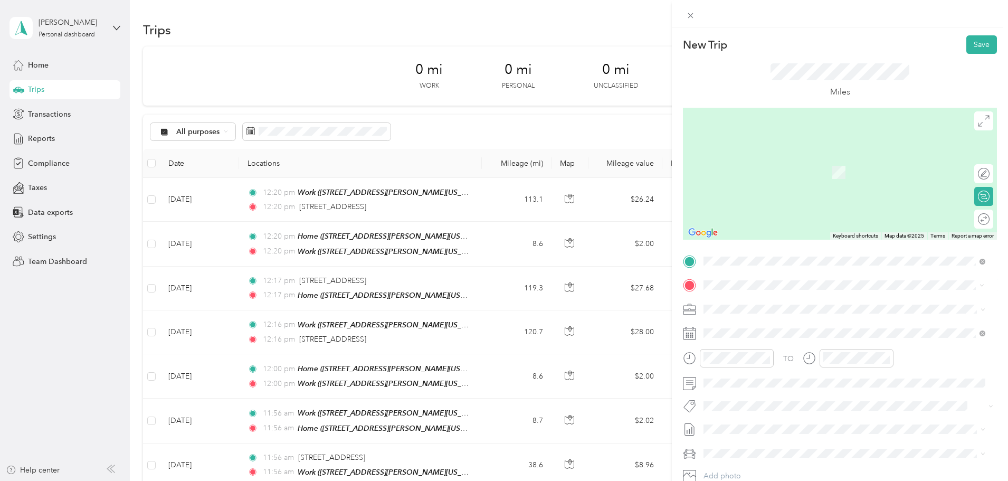
click at [791, 323] on span "6000 US Route 11 Canton, New York 13617, United States" at bounding box center [777, 323] width 106 height 10
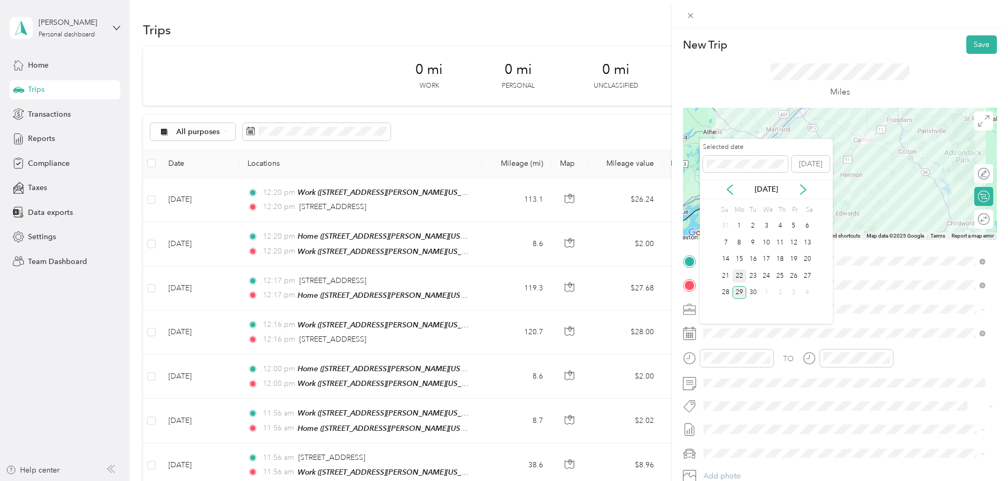
click at [740, 276] on div "22" at bounding box center [740, 275] width 14 height 13
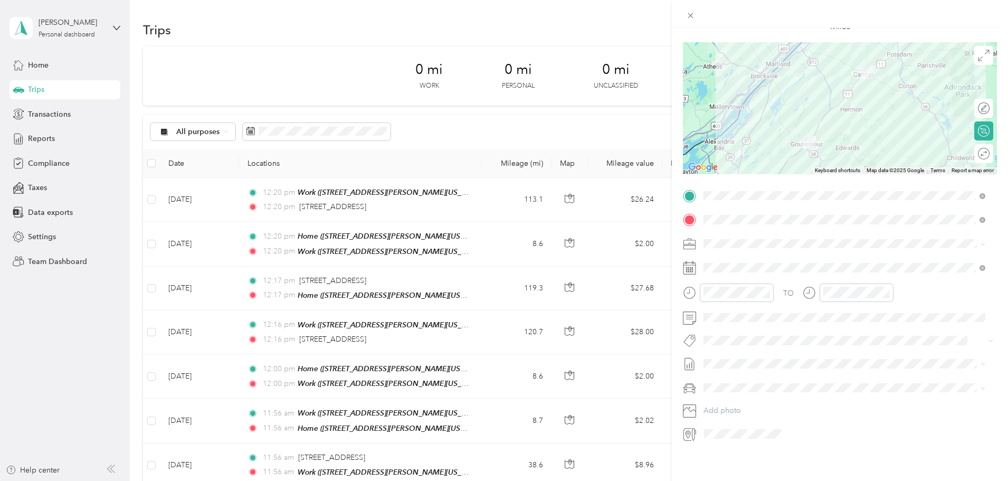
scroll to position [73, 0]
click at [759, 391] on span "Sep 1 - 30,2025 Draft" at bounding box center [844, 391] width 275 height 10
click at [752, 380] on span at bounding box center [848, 388] width 297 height 17
click at [757, 397] on span "Chevrolet Colorado" at bounding box center [743, 398] width 73 height 9
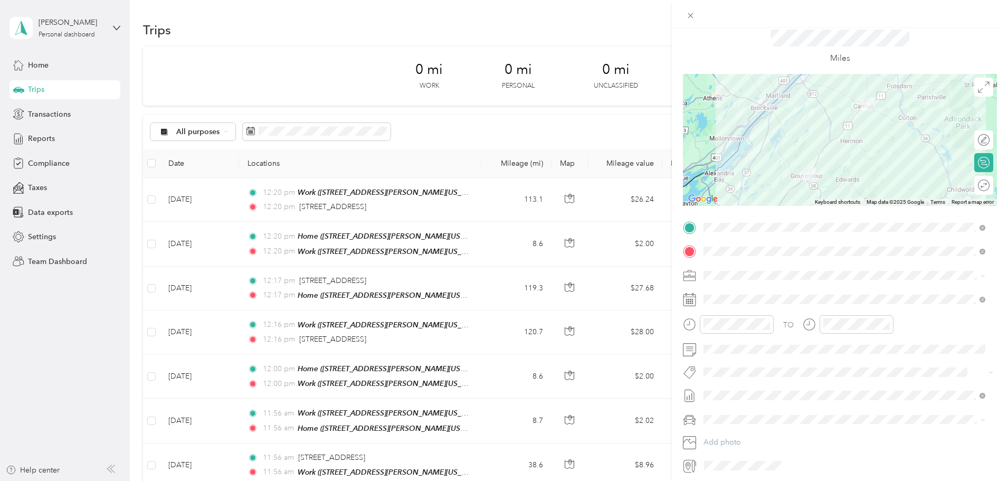
scroll to position [0, 0]
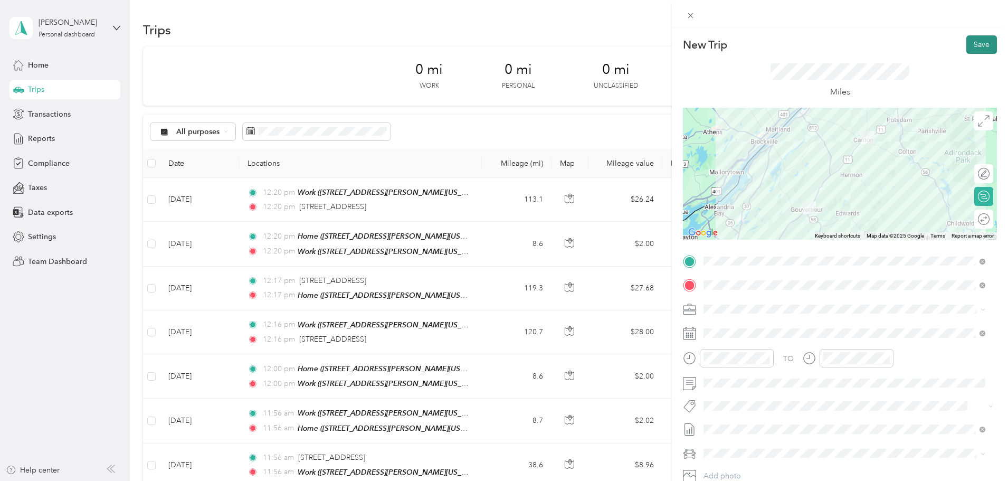
click at [975, 39] on button "Save" at bounding box center [982, 44] width 31 height 18
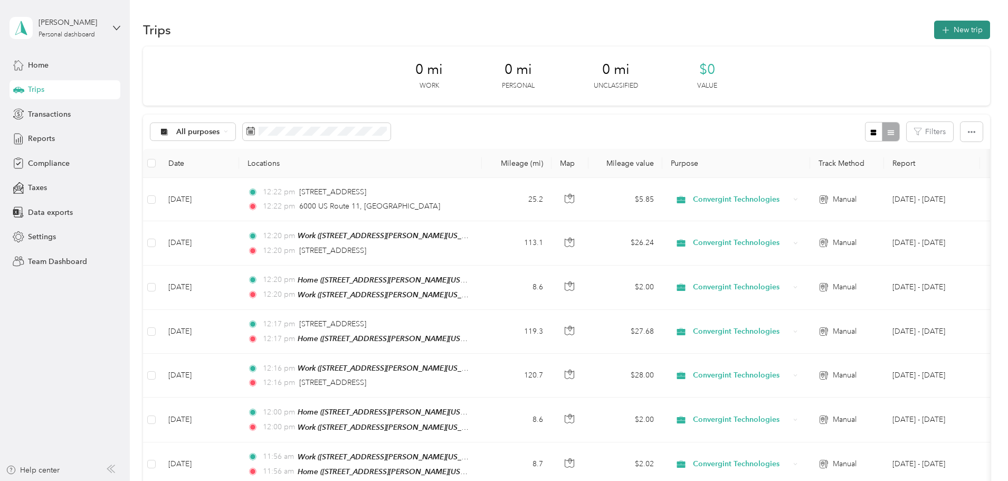
click at [935, 29] on button "New trip" at bounding box center [963, 30] width 56 height 18
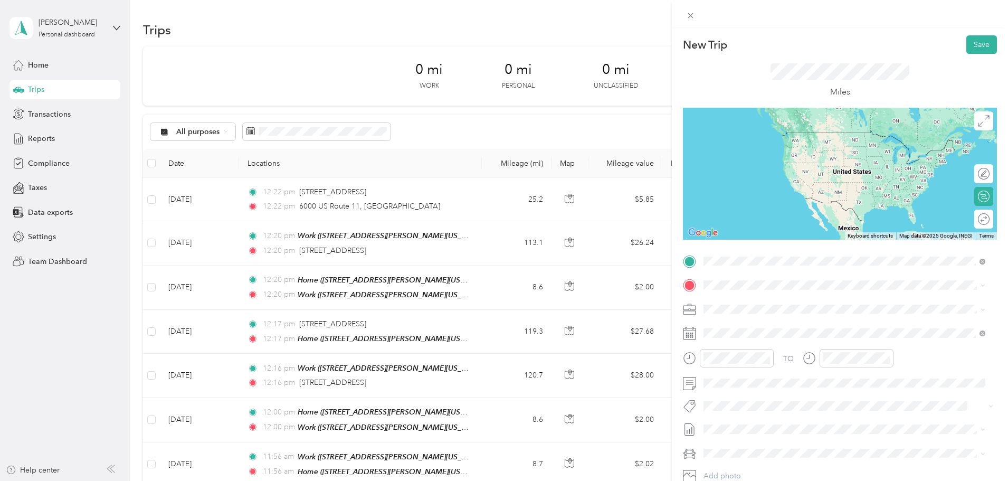
click at [814, 296] on span "6000 US Route 11 Canton, New York 13617, United States" at bounding box center [777, 300] width 106 height 10
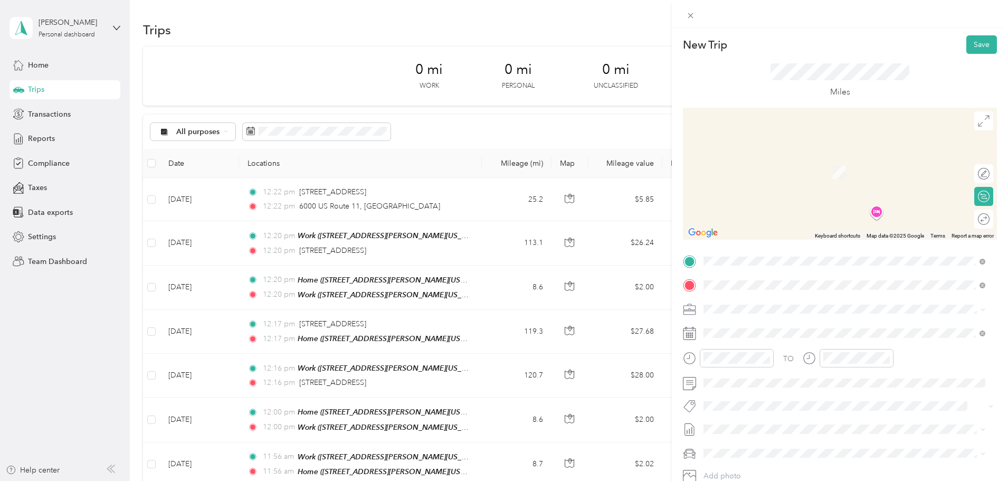
click at [760, 324] on span "112 Scotch Settlement Road Gouverneur, New York 13642, United States" at bounding box center [777, 323] width 106 height 10
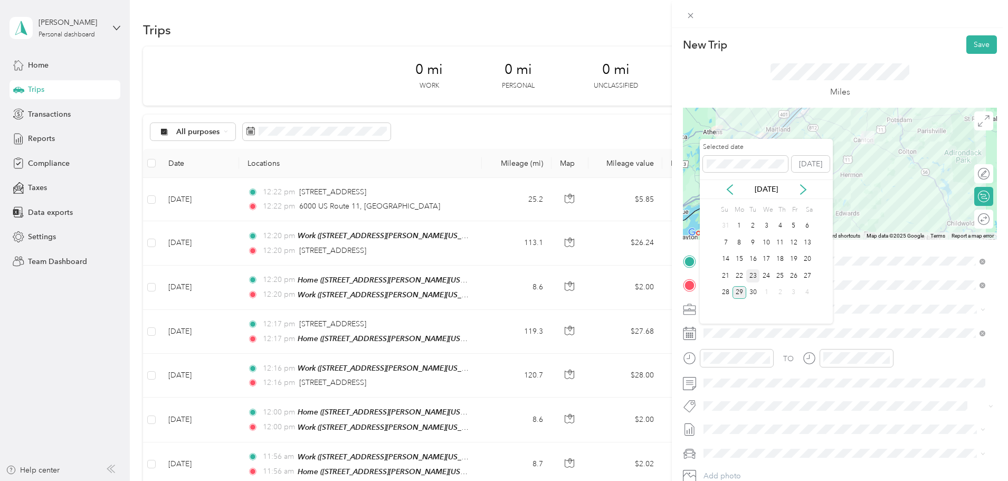
click at [750, 273] on div "23" at bounding box center [754, 275] width 14 height 13
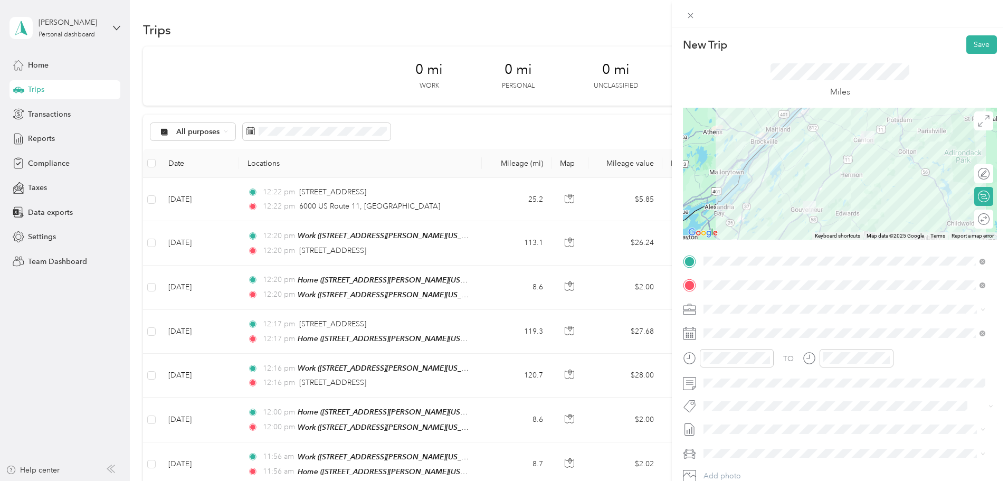
click at [770, 460] on span "Sep 1 - 30,2025 Draft" at bounding box center [844, 463] width 275 height 10
click at [766, 447] on span at bounding box center [848, 453] width 297 height 17
click at [760, 423] on li "Chevrolet Colorado" at bounding box center [844, 416] width 289 height 18
click at [981, 49] on button "Save" at bounding box center [982, 44] width 31 height 18
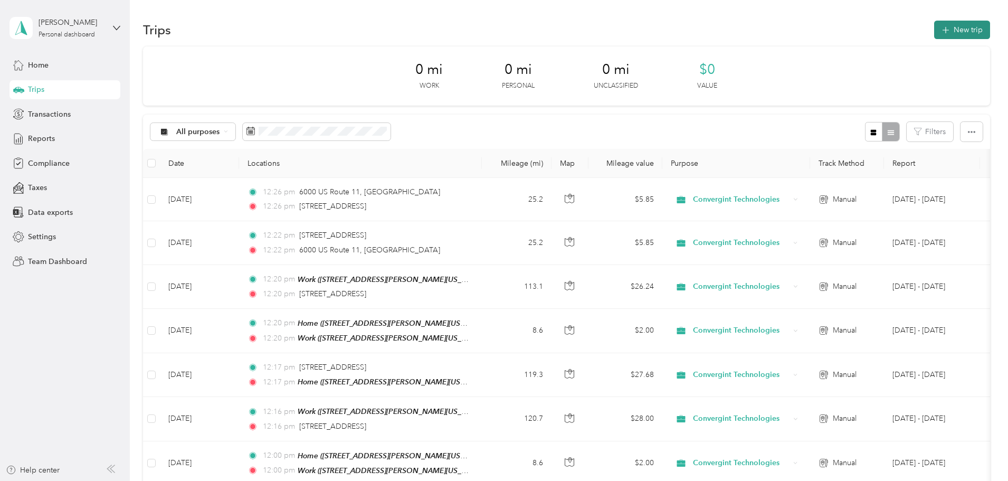
click at [935, 32] on button "New trip" at bounding box center [963, 30] width 56 height 18
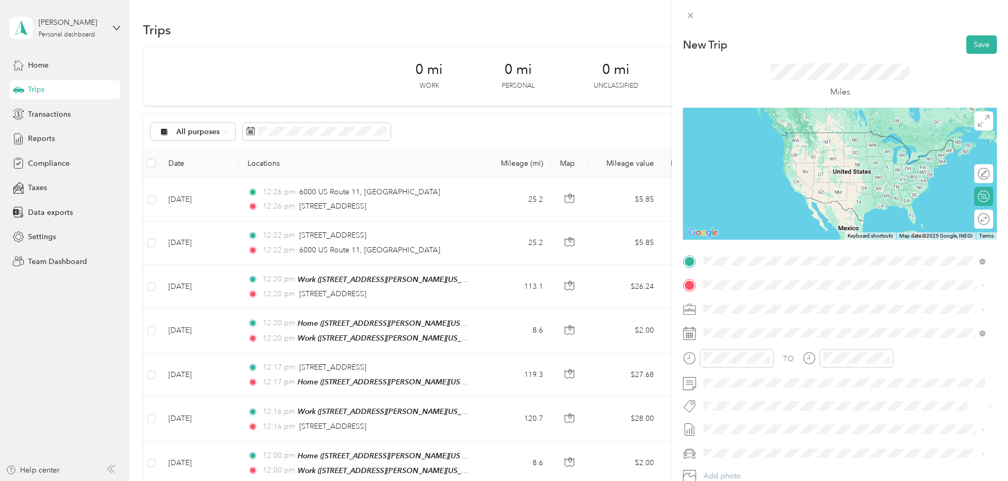
click at [829, 300] on span "112 Scotch Settlement Road Gouverneur, New York 13642, United States" at bounding box center [777, 300] width 106 height 10
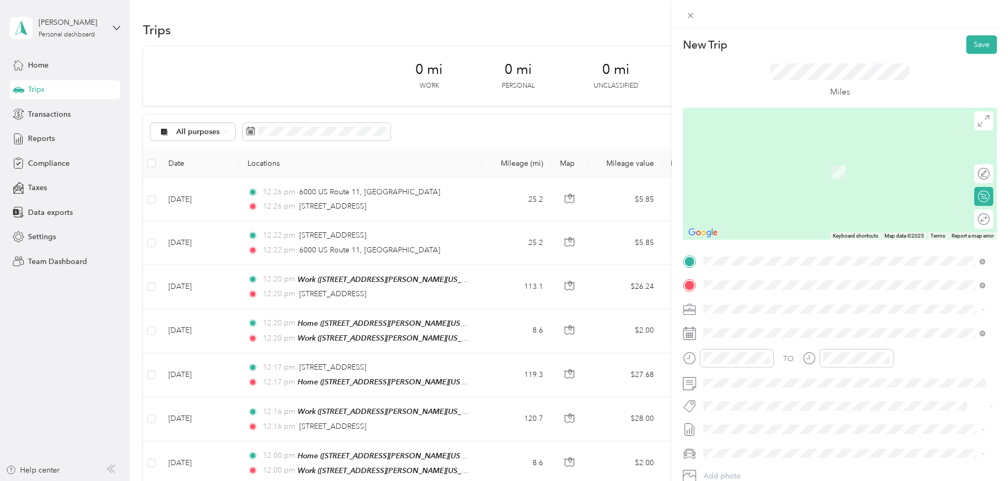
click at [784, 325] on span "6000 US Route 11 Canton, New York 13617, United States" at bounding box center [777, 323] width 106 height 10
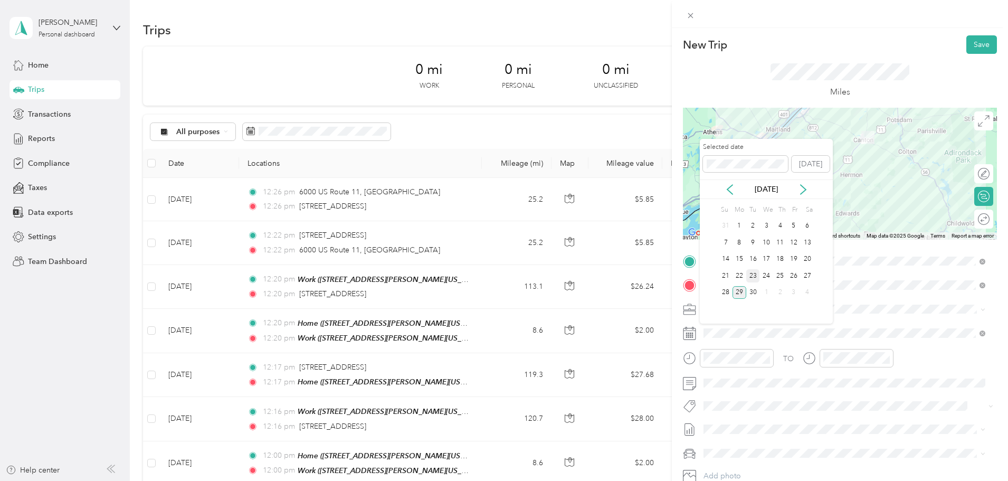
click at [754, 277] on div "23" at bounding box center [754, 275] width 14 height 13
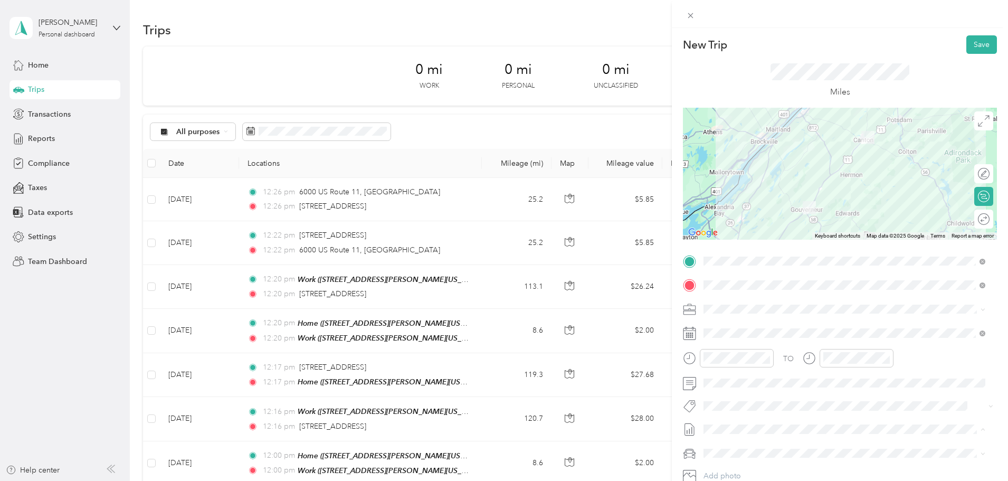
click at [766, 461] on span "Sep 1 - 30,2025 Draft" at bounding box center [844, 464] width 275 height 10
click at [763, 419] on span "Chevrolet Colorado" at bounding box center [743, 416] width 73 height 9
click at [973, 42] on button "Save" at bounding box center [982, 44] width 31 height 18
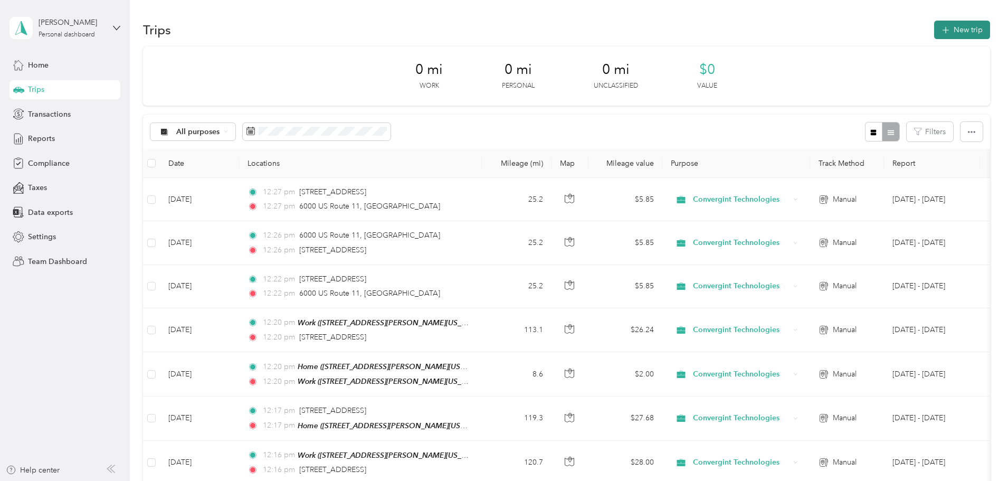
click at [935, 34] on button "New trip" at bounding box center [963, 30] width 56 height 18
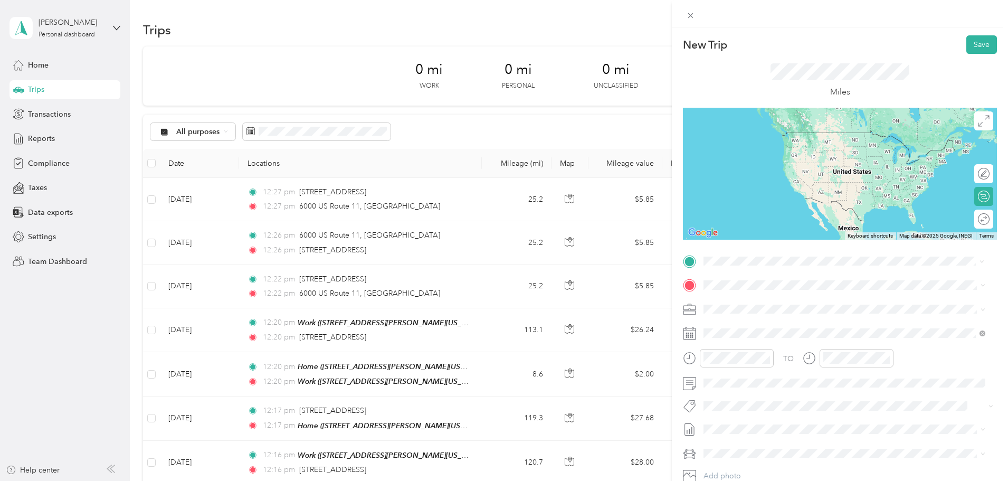
click at [746, 303] on span "6000 US Route 11 Canton, New York 13617, United States" at bounding box center [777, 300] width 106 height 10
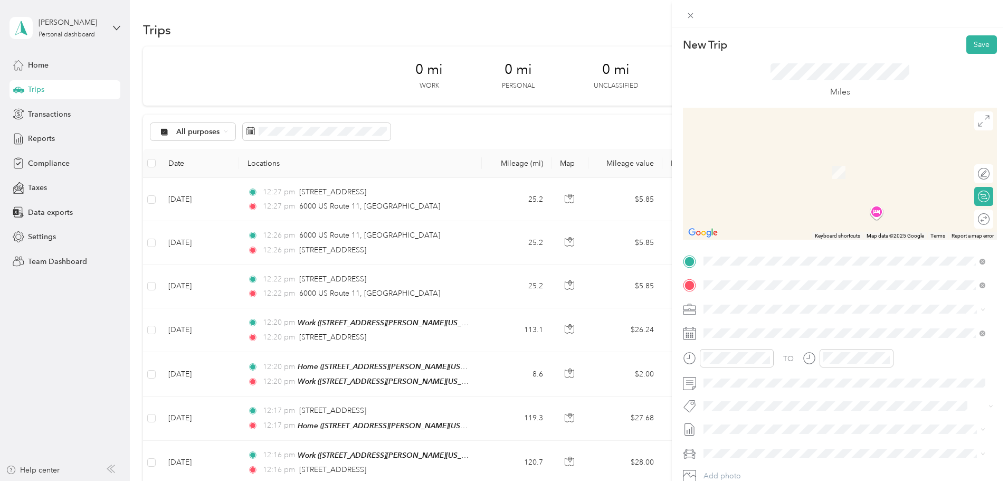
click at [766, 328] on span "112 Scotch Settlement Road Gouverneur, New York 13642, United States" at bounding box center [777, 323] width 106 height 10
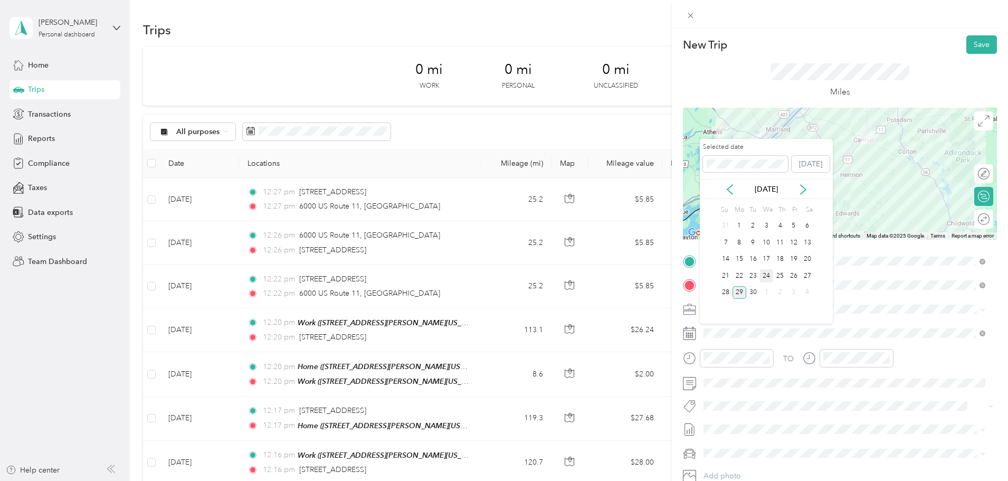
click at [769, 278] on div "24" at bounding box center [767, 275] width 14 height 13
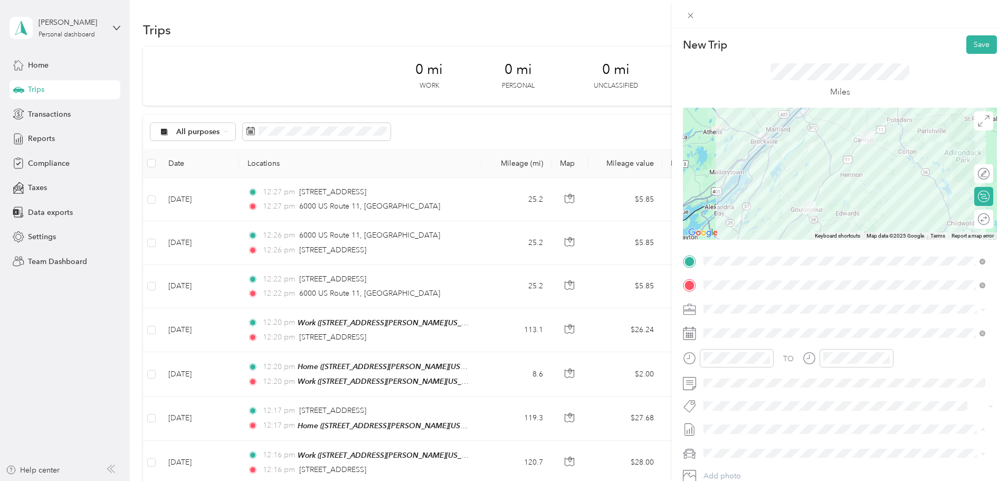
drag, startPoint x: 755, startPoint y: 463, endPoint x: 755, endPoint y: 457, distance: 6.3
click at [755, 464] on span "[DATE] - [DATE]" at bounding box center [730, 464] width 53 height 11
click at [766, 421] on li "Chevrolet Colorado" at bounding box center [844, 416] width 289 height 18
click at [979, 42] on button "Save" at bounding box center [982, 44] width 31 height 18
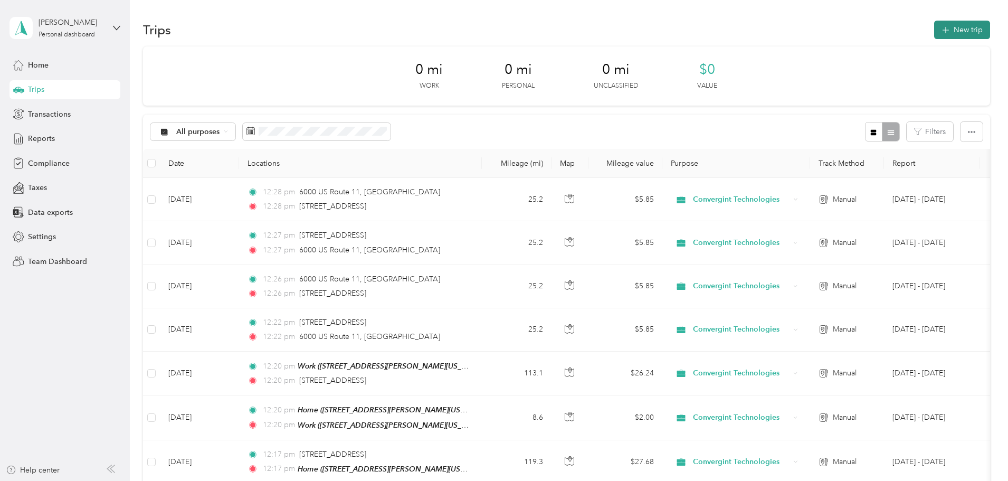
click at [935, 32] on button "New trip" at bounding box center [963, 30] width 56 height 18
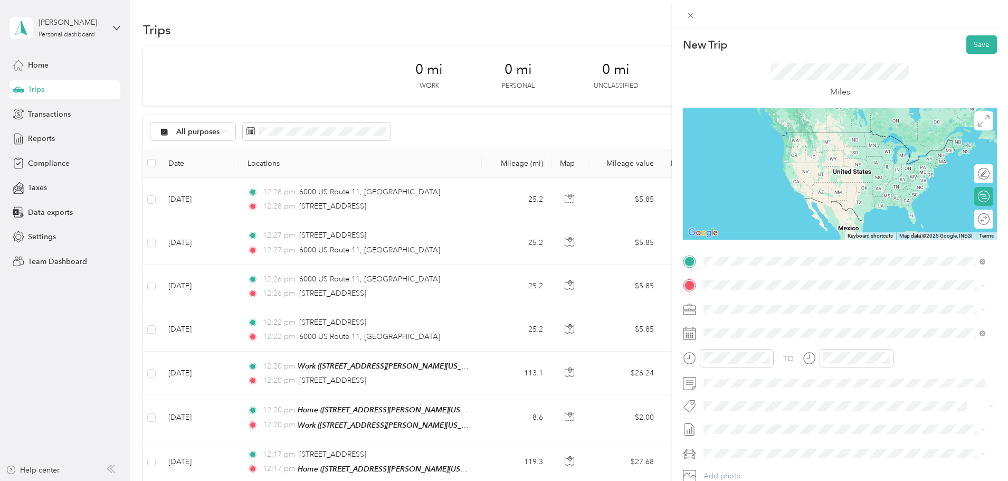
click at [815, 302] on span "112 Scotch Settlement Road Gouverneur, New York 13642, United States" at bounding box center [777, 300] width 106 height 10
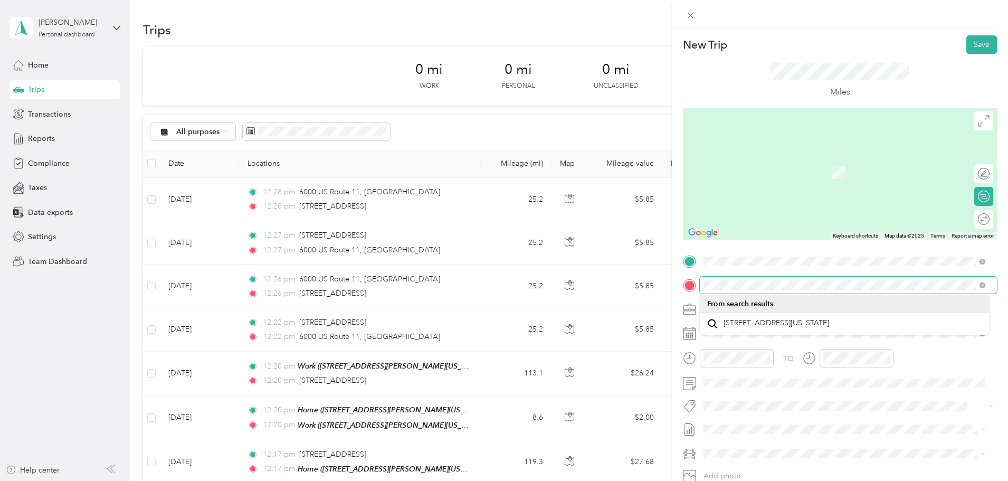
click at [626, 284] on div "New Trip Save This trip cannot be edited because it is either under review, app…" at bounding box center [504, 240] width 1008 height 481
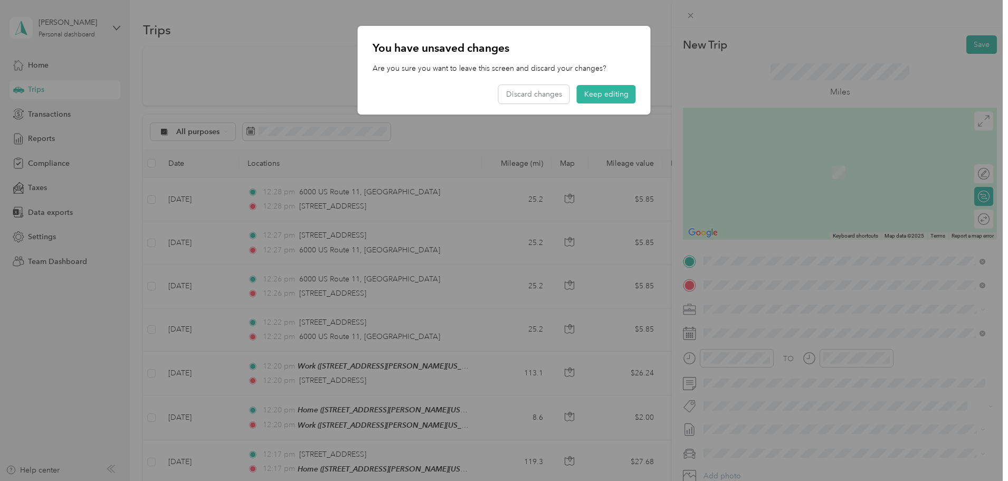
click at [752, 327] on div "Home" at bounding box center [806, 327] width 164 height 10
click at [617, 94] on button "Keep editing" at bounding box center [606, 94] width 59 height 18
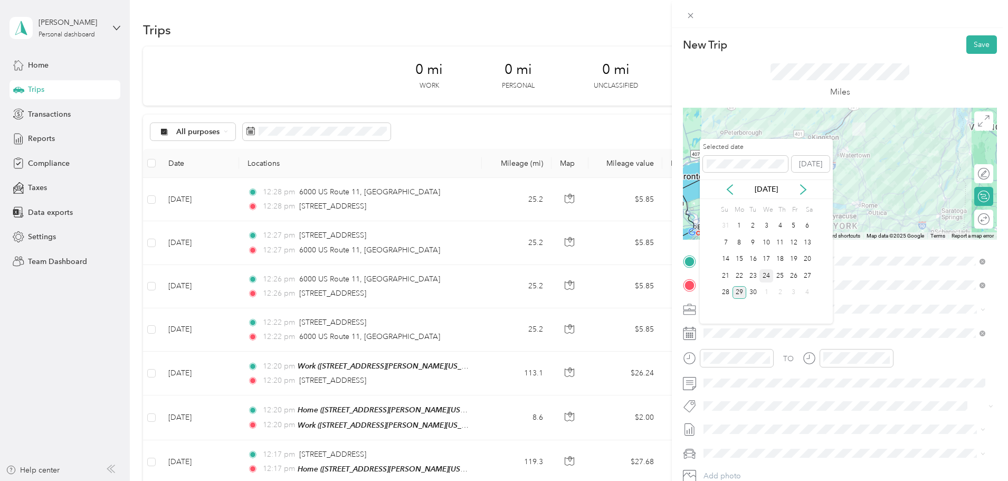
click at [771, 279] on div "24" at bounding box center [767, 275] width 14 height 13
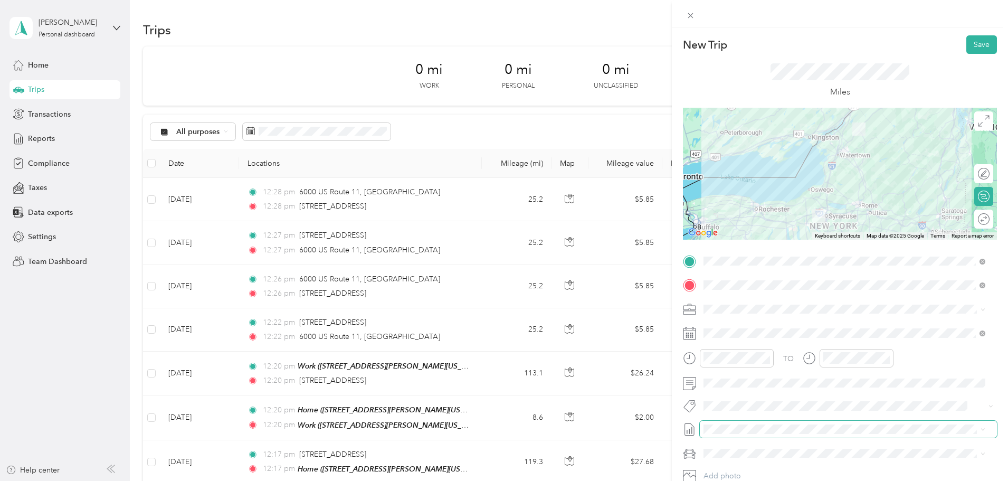
click at [746, 436] on span at bounding box center [848, 429] width 297 height 17
click at [756, 463] on span "[DATE] - [DATE]" at bounding box center [730, 462] width 53 height 11
click at [765, 418] on span "Chevrolet Colorado" at bounding box center [743, 416] width 73 height 9
click at [979, 41] on button "Save" at bounding box center [982, 44] width 31 height 18
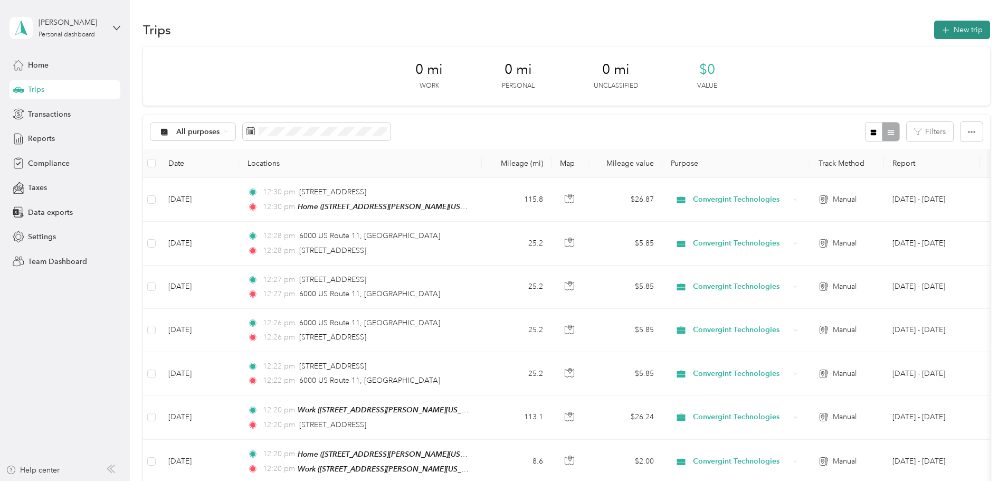
click at [935, 26] on button "New trip" at bounding box center [963, 30] width 56 height 18
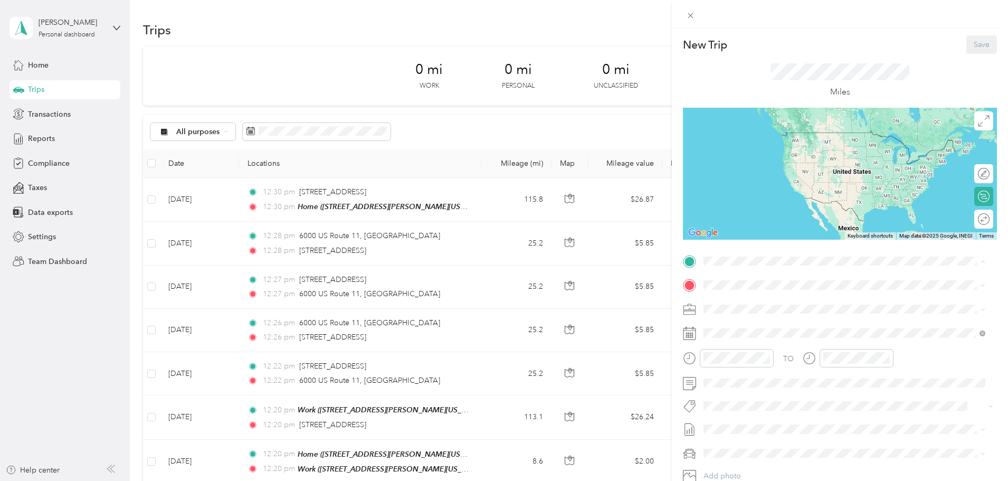
click at [755, 370] on div "Home" at bounding box center [806, 370] width 164 height 10
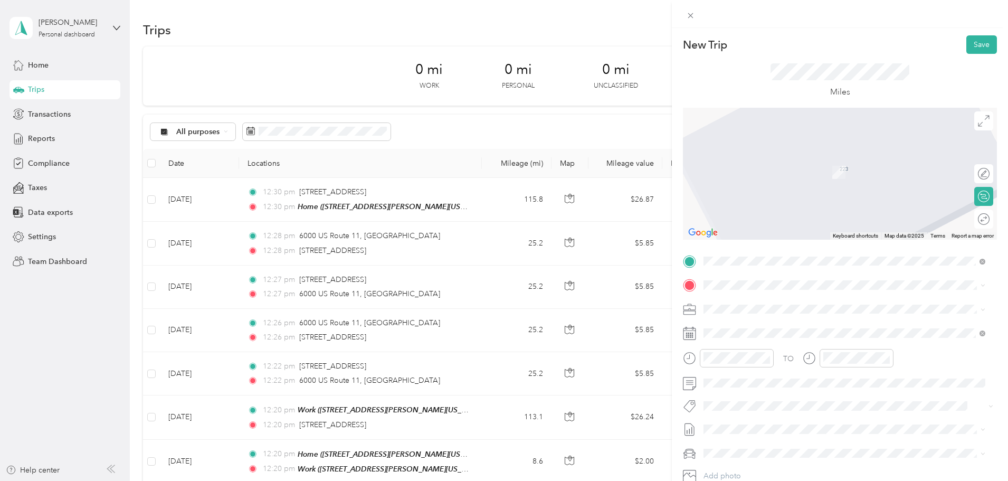
click at [778, 339] on span "160 Dwight Park Circle, Geddes, New York, United States" at bounding box center [806, 338] width 164 height 9
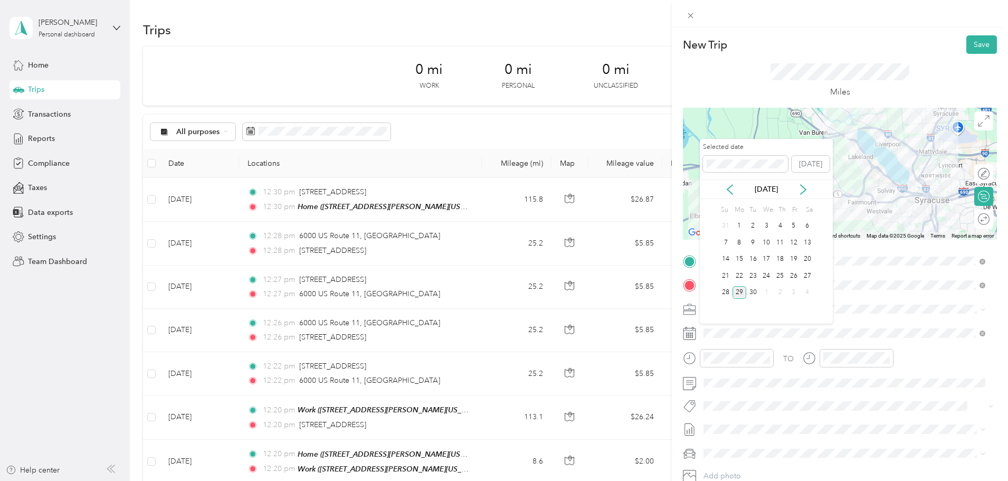
click at [741, 290] on div "29" at bounding box center [740, 292] width 14 height 13
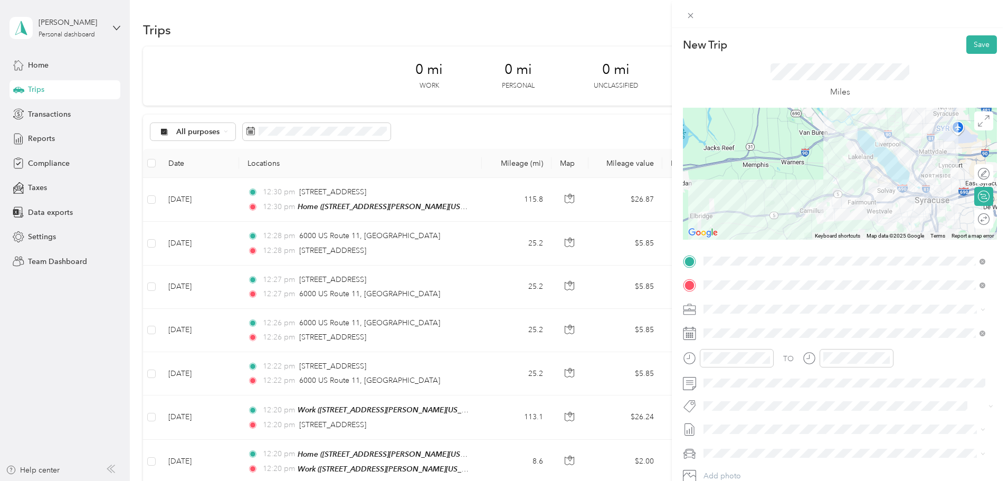
click at [756, 465] on span "[DATE] - [DATE]" at bounding box center [730, 464] width 53 height 11
click at [755, 418] on span "Chevrolet Colorado" at bounding box center [743, 416] width 73 height 9
click at [976, 42] on button "Save" at bounding box center [982, 44] width 31 height 18
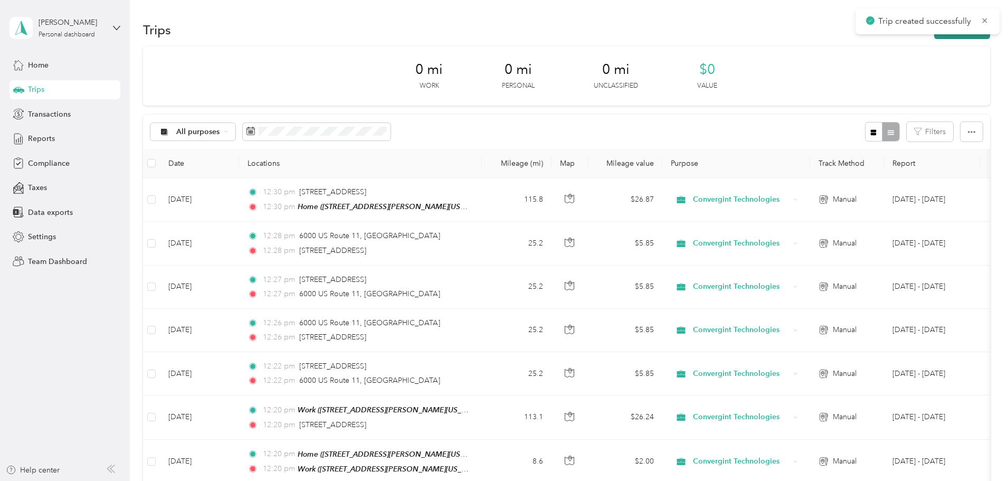
click at [935, 36] on button "New trip" at bounding box center [963, 30] width 56 height 18
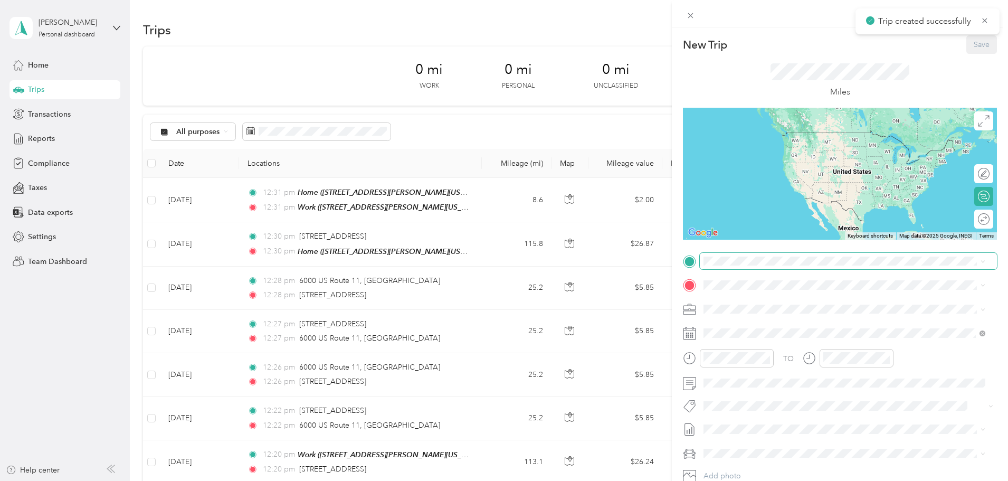
click at [756, 267] on span at bounding box center [848, 261] width 297 height 17
click at [763, 312] on span "160 Dwight Park Circle, Geddes, New York, United States" at bounding box center [806, 313] width 164 height 9
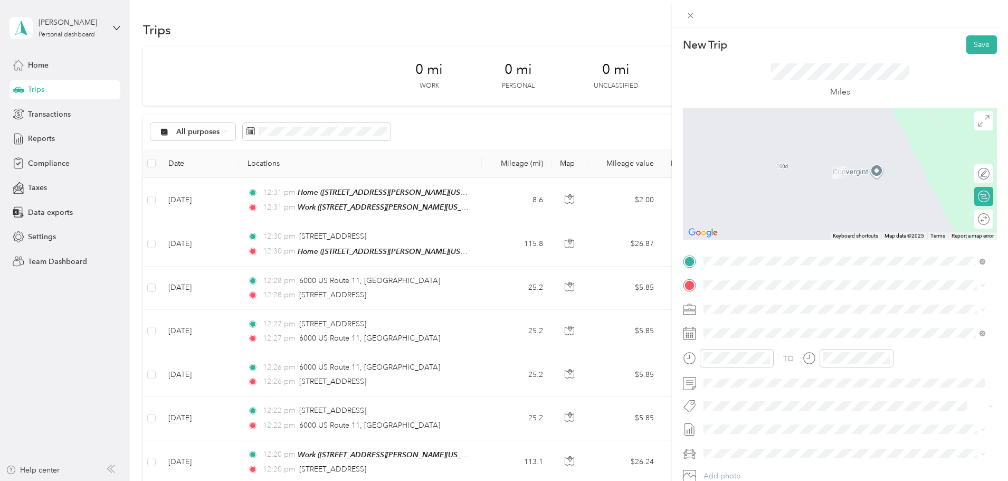
click at [775, 276] on div "TO Add photo" at bounding box center [840, 380] width 314 height 255
click at [786, 326] on span "254 Wolf Road Latham, New York 12110, United States" at bounding box center [806, 323] width 164 height 10
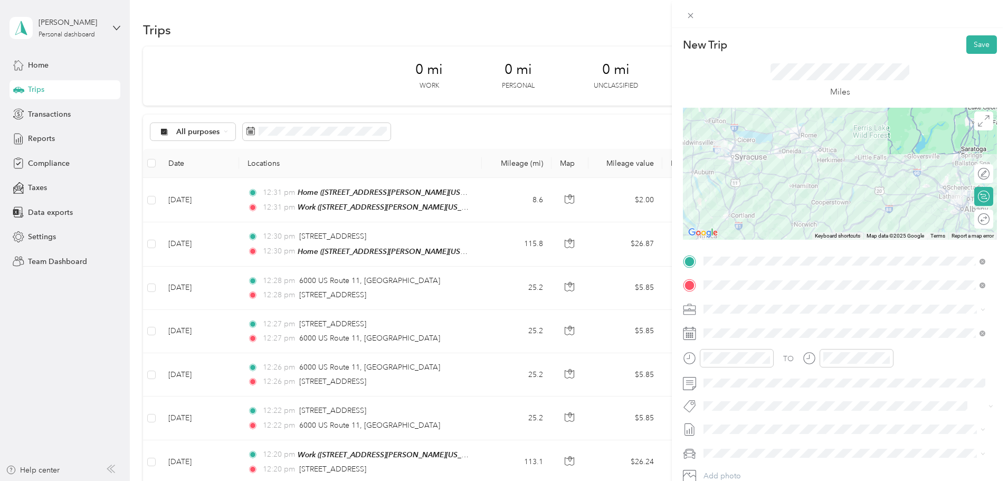
click at [756, 461] on span "[DATE] - [DATE]" at bounding box center [730, 463] width 53 height 11
click at [759, 419] on div "Chevrolet Colorado" at bounding box center [844, 416] width 275 height 11
click at [967, 46] on button "Save" at bounding box center [982, 44] width 31 height 18
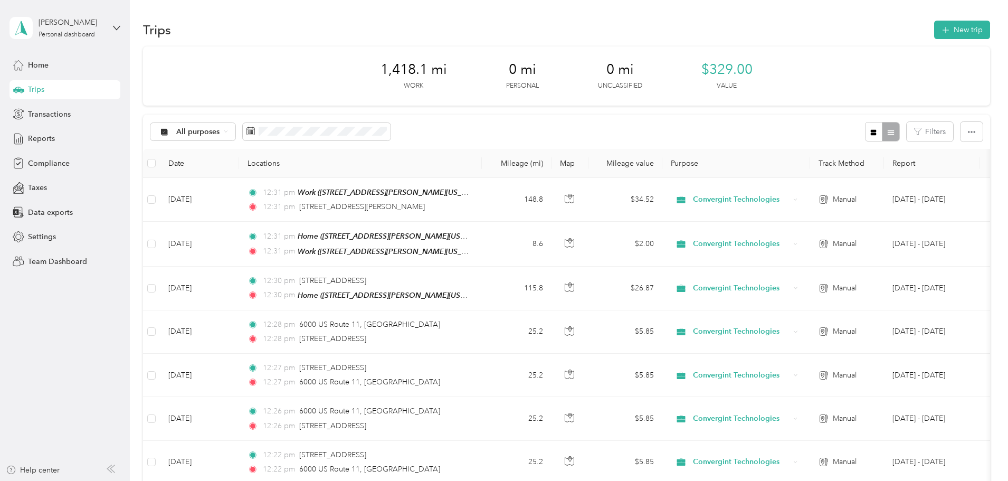
click at [439, 89] on div "1,418.1 mi Work" at bounding box center [414, 76] width 67 height 30
click at [935, 35] on button "New trip" at bounding box center [963, 30] width 56 height 18
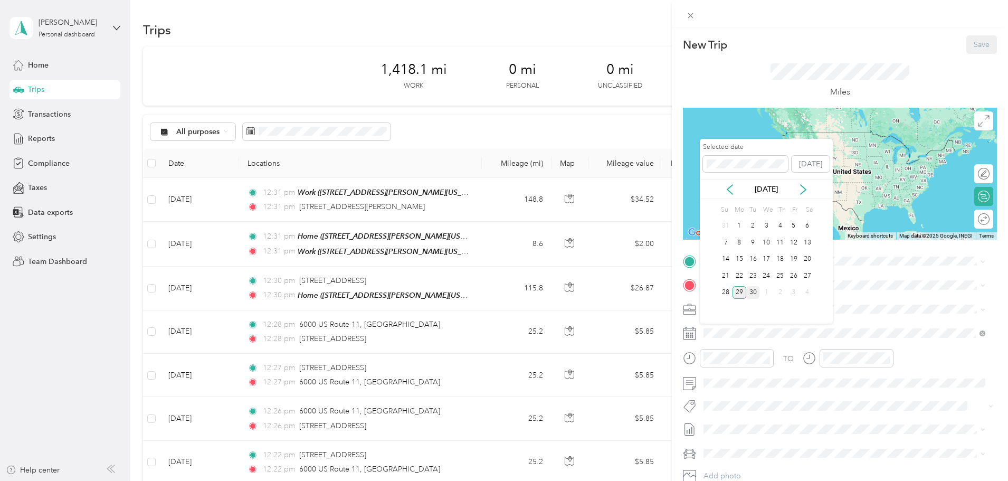
click at [754, 294] on div "30" at bounding box center [754, 292] width 14 height 13
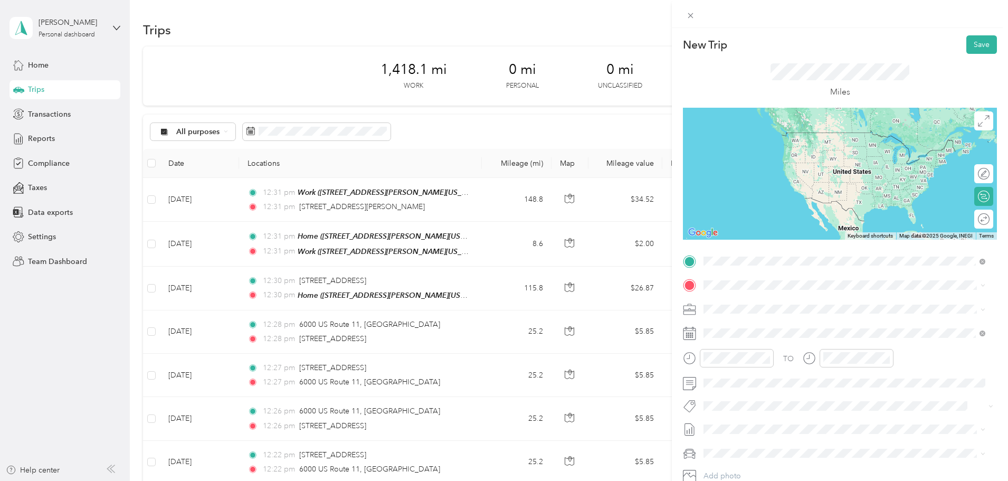
click at [763, 304] on span "254 Wolf Road Latham, New York 12110, United States" at bounding box center [806, 300] width 164 height 10
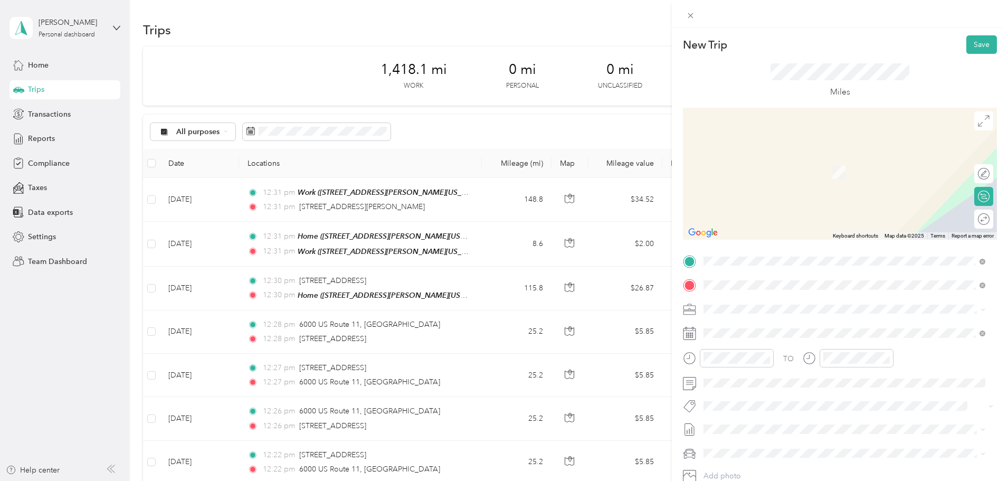
click at [786, 328] on span "152 New Scotland South Road Delmar, New York 12159, United States" at bounding box center [806, 323] width 164 height 10
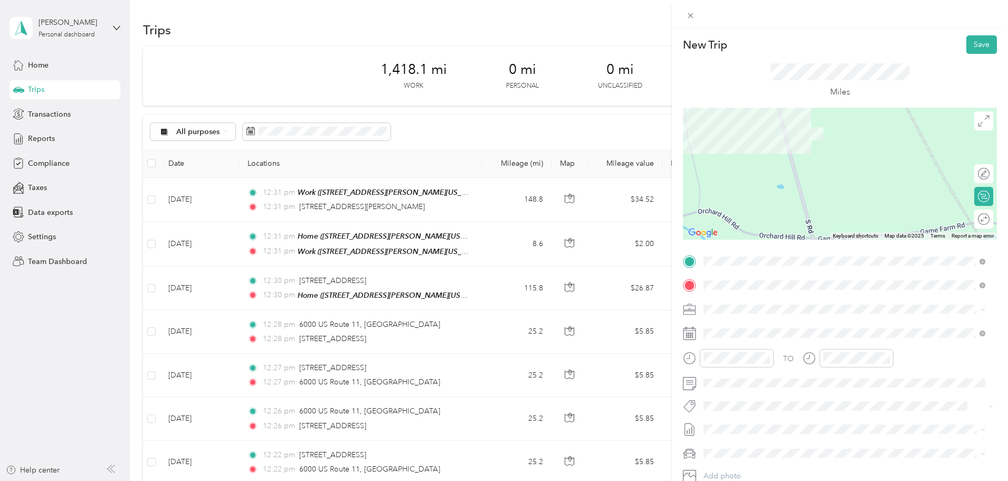
drag, startPoint x: 803, startPoint y: 204, endPoint x: 799, endPoint y: 163, distance: 41.4
click at [799, 163] on div at bounding box center [840, 174] width 314 height 132
click at [758, 463] on span "Sep 1 - 30,2025 Draft" at bounding box center [844, 464] width 275 height 10
click at [753, 420] on div "Chevrolet Colorado" at bounding box center [844, 416] width 275 height 11
click at [976, 46] on button "Save" at bounding box center [982, 44] width 31 height 18
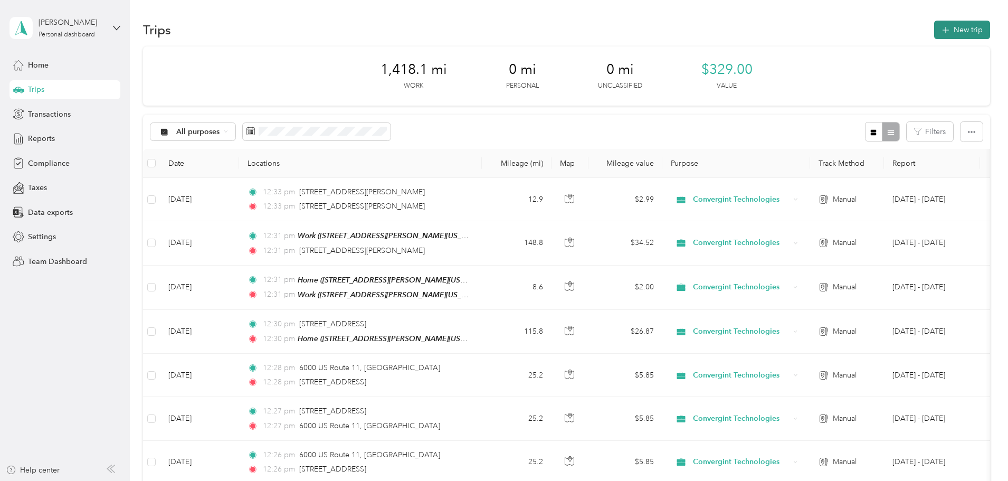
click at [935, 34] on button "New trip" at bounding box center [963, 30] width 56 height 18
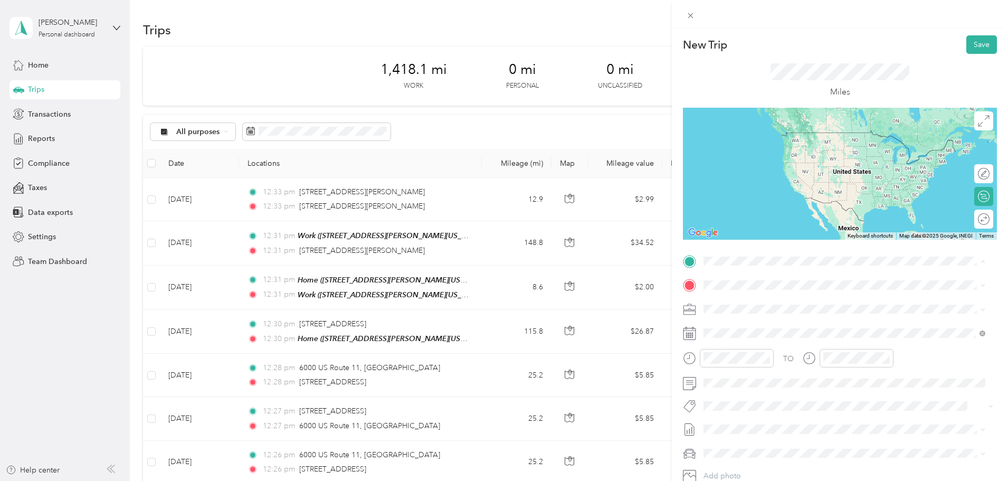
click at [759, 303] on span "152 New Scotland South Road Delmar, New York 12159, United States" at bounding box center [806, 300] width 164 height 10
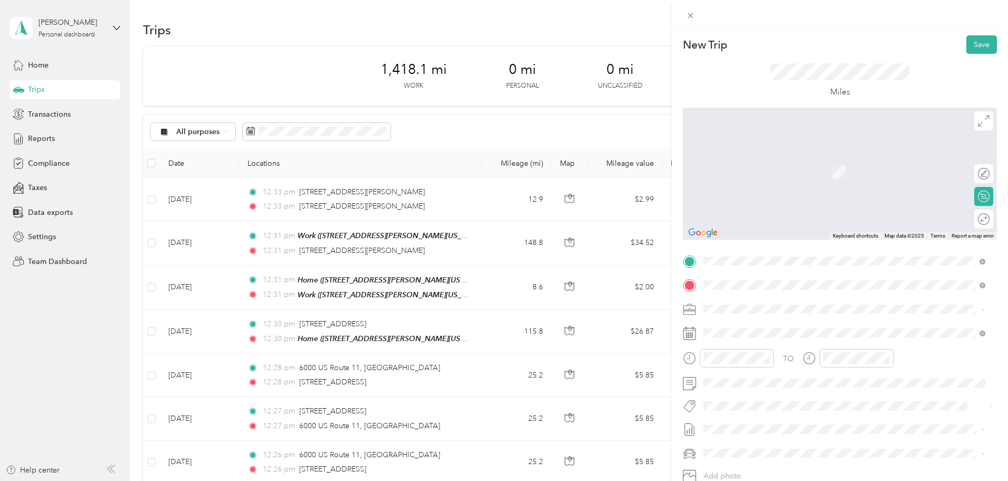
click at [760, 326] on span "254 Wolf Road Latham, New York 12110, United States" at bounding box center [806, 323] width 164 height 10
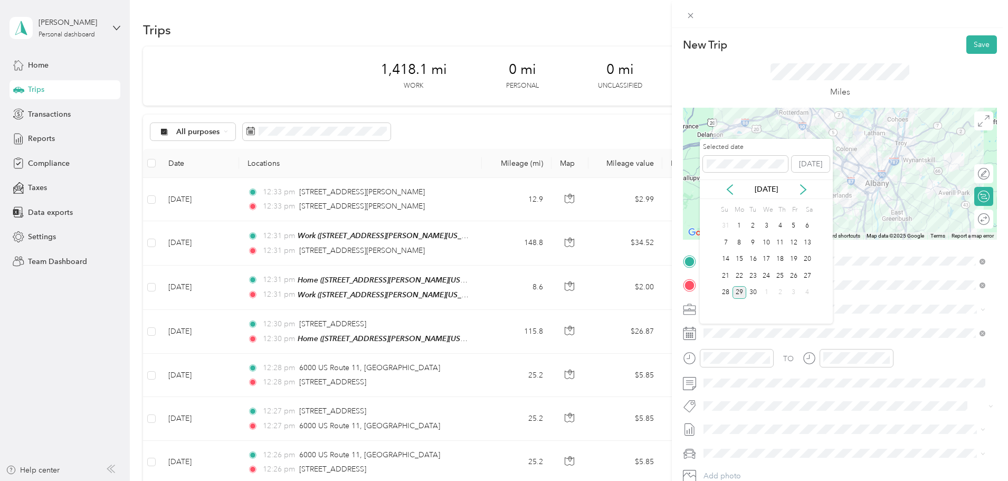
click at [752, 292] on div "30" at bounding box center [754, 292] width 14 height 13
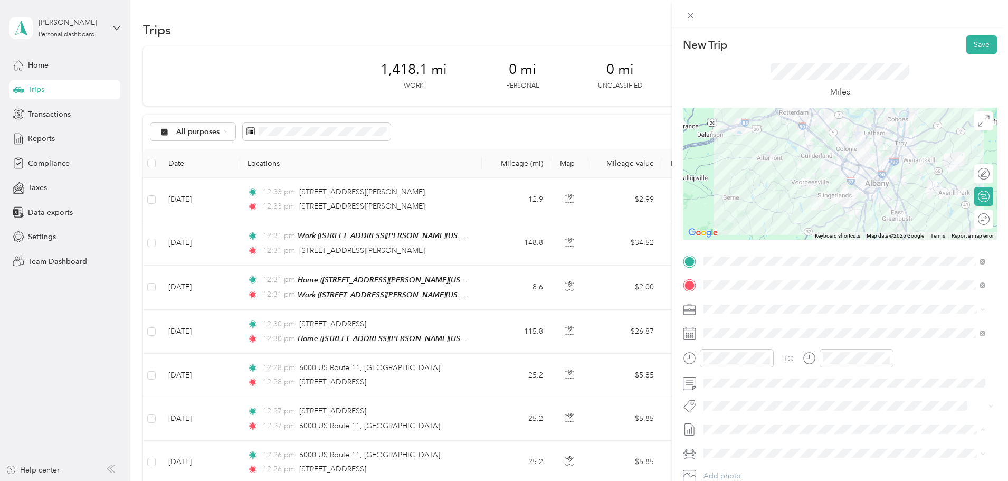
click at [753, 461] on span "[DATE] - [DATE]" at bounding box center [730, 464] width 53 height 11
click at [760, 421] on li "Chevrolet Colorado" at bounding box center [844, 416] width 289 height 18
click at [981, 43] on button "Save" at bounding box center [982, 44] width 31 height 18
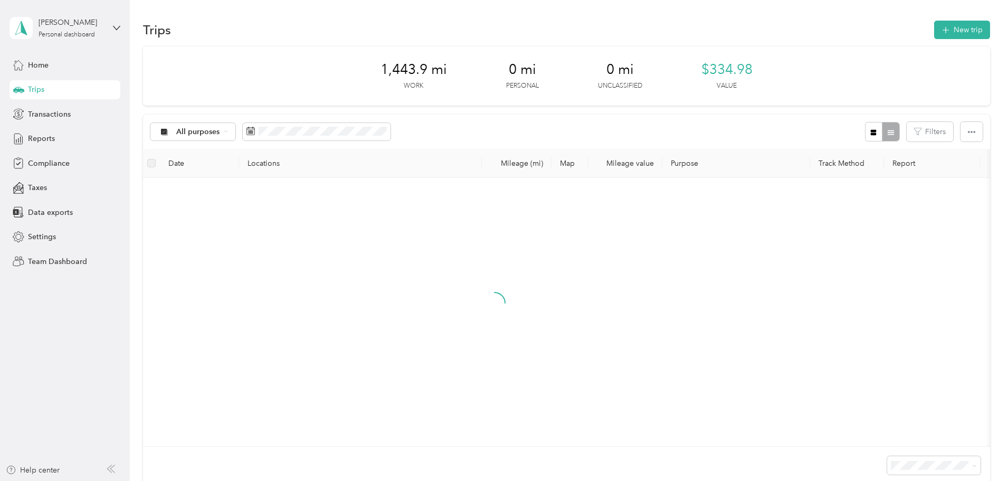
click at [162, 119] on div "1,443.9 mi Work 0 mi Personal 0 mi Unclassified $334.98 Value All purposes Filt…" at bounding box center [566, 283] width 847 height 475
